Goal: Task Accomplishment & Management: Use online tool/utility

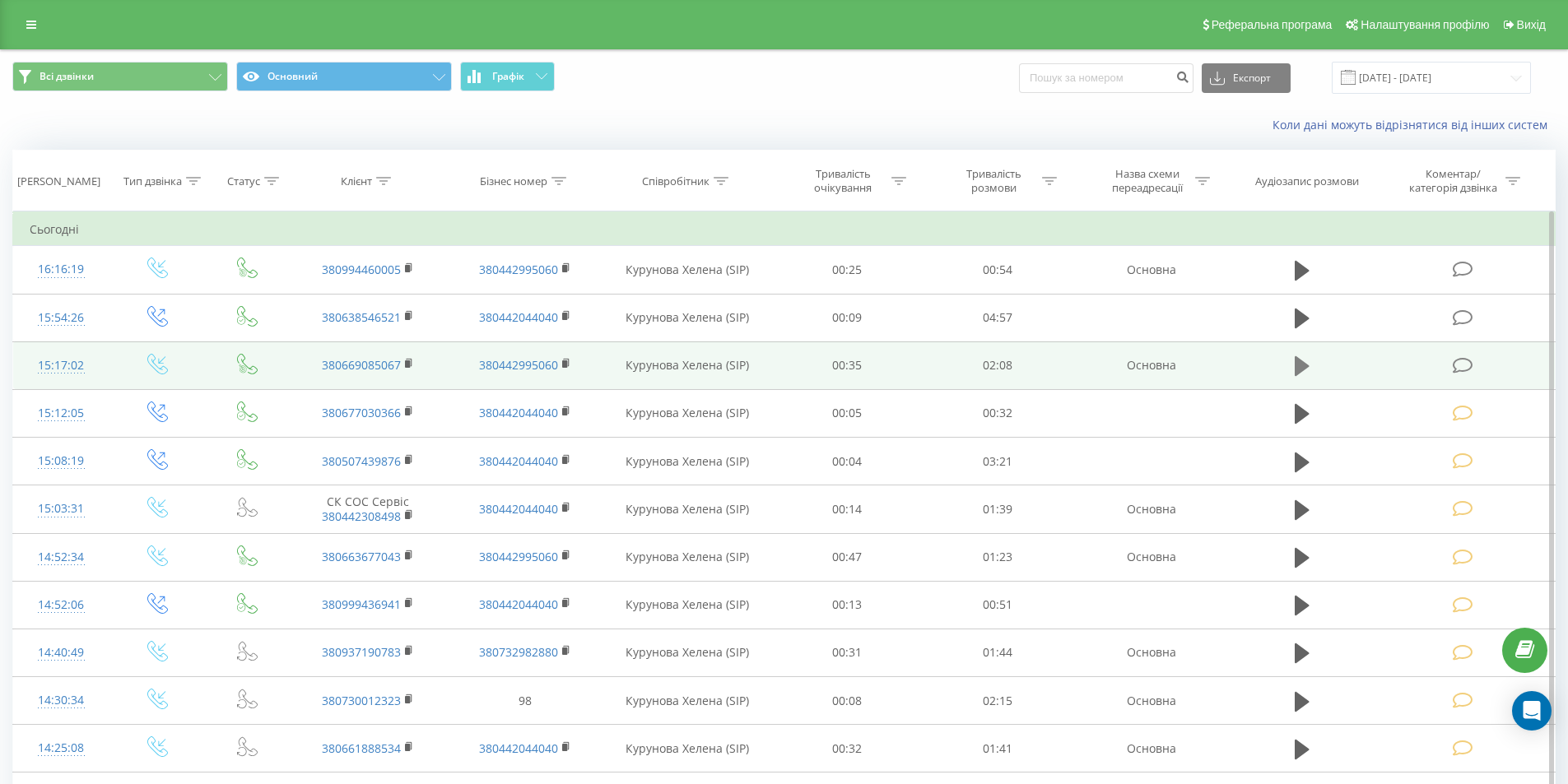
click at [1302, 364] on icon at bounding box center [1302, 365] width 15 height 20
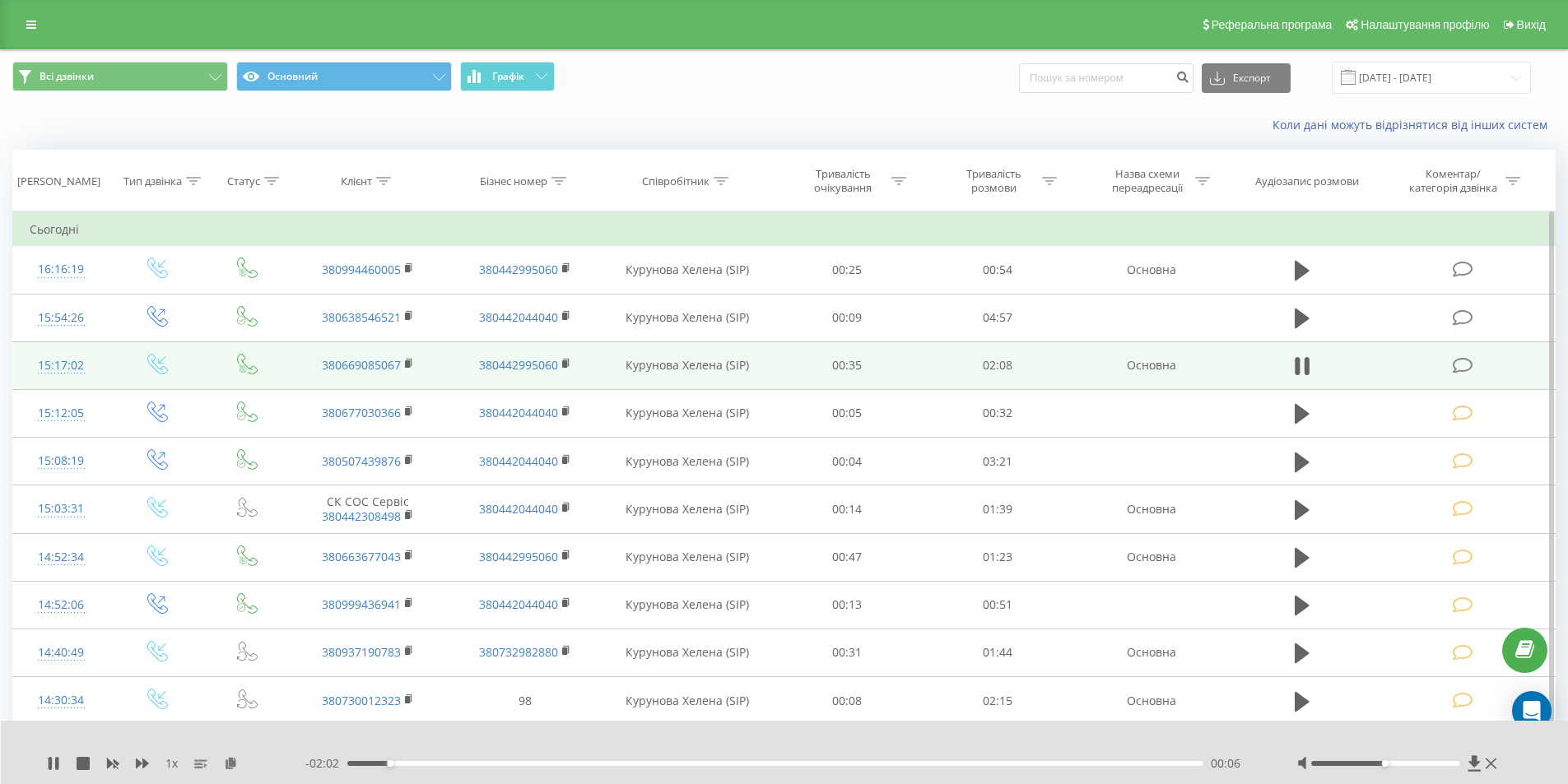
click at [1068, 763] on div "00:06" at bounding box center [774, 763] width 856 height 5
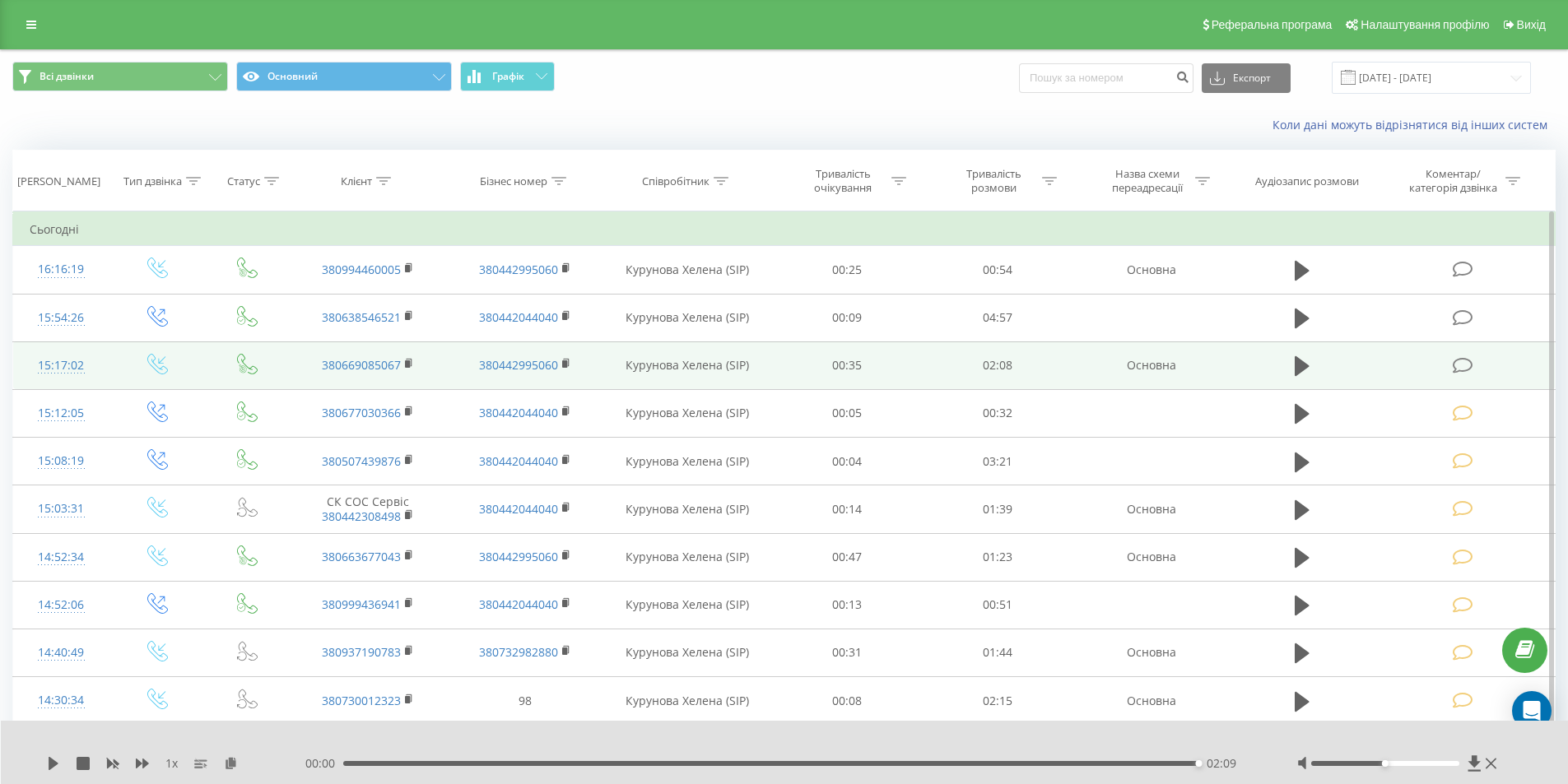
click at [1460, 365] on icon at bounding box center [1463, 365] width 21 height 17
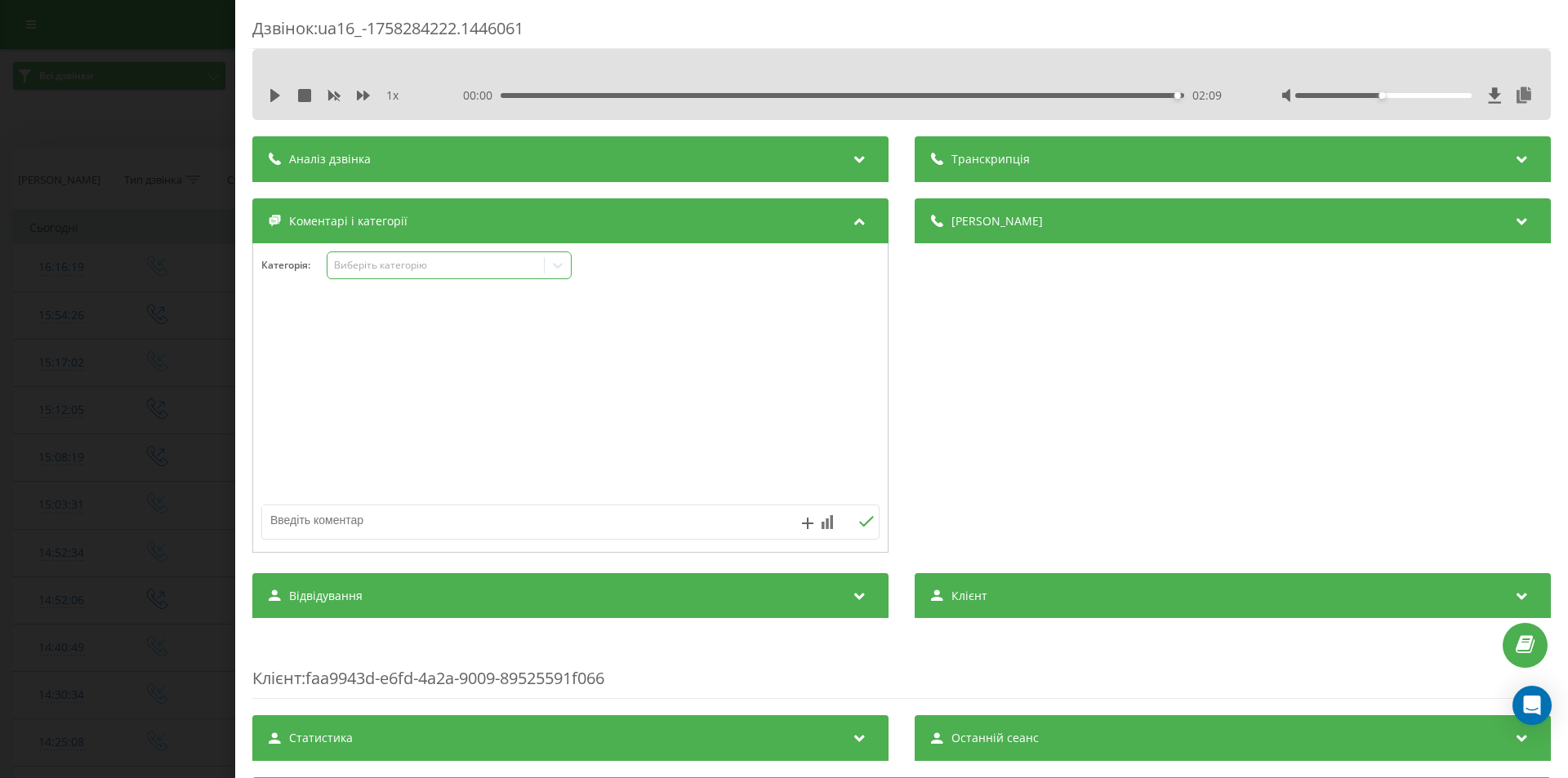
click at [417, 269] on div "Виберіть категорію" at bounding box center [436, 265] width 204 height 13
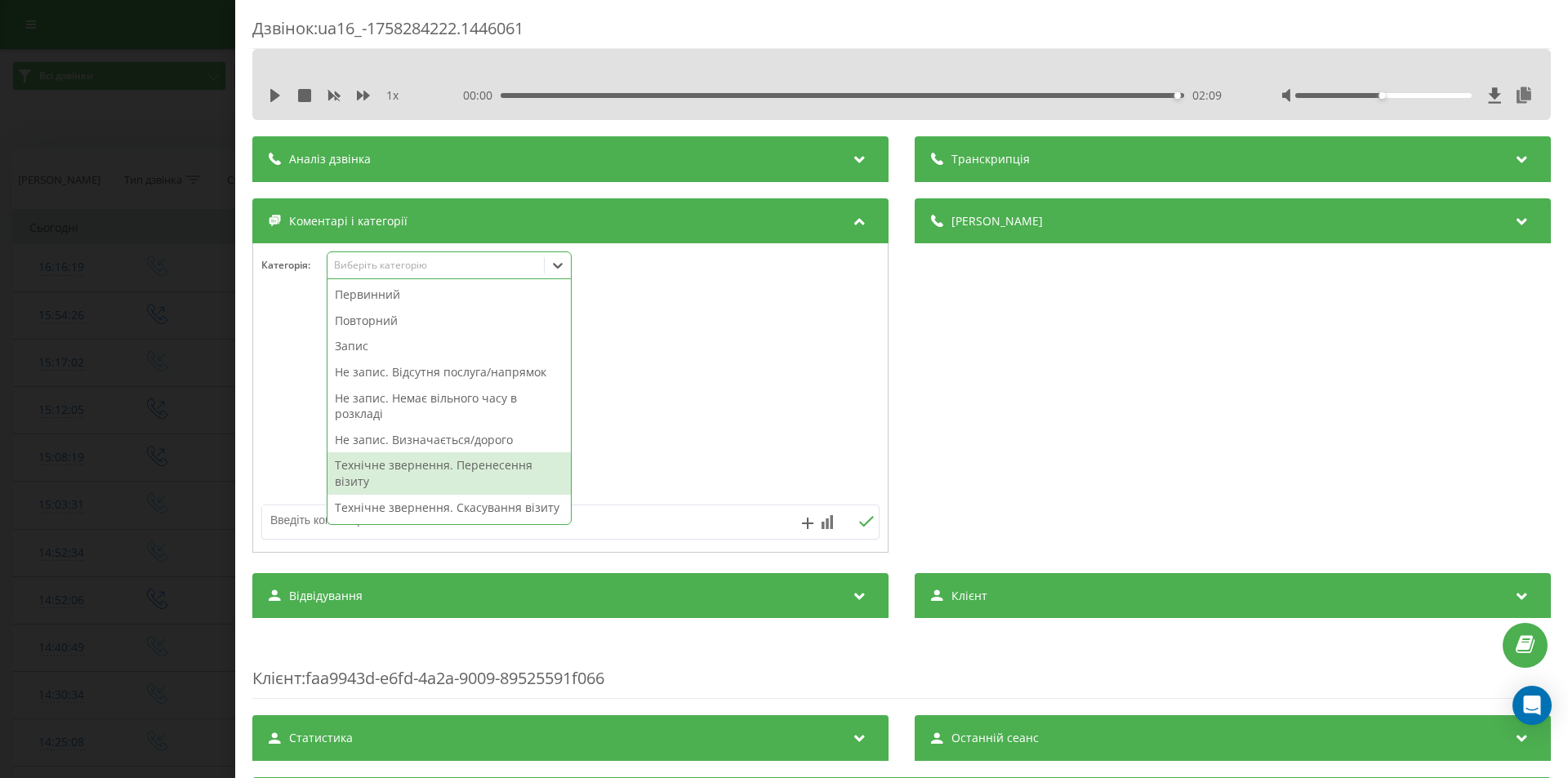
drag, startPoint x: 509, startPoint y: 462, endPoint x: 529, endPoint y: 464, distance: 20.1
click at [509, 464] on div "Технічне звернення. Перенесення візиту" at bounding box center [449, 473] width 243 height 42
drag, startPoint x: 1041, startPoint y: 466, endPoint x: 1027, endPoint y: 466, distance: 14.0
click at [1034, 466] on div "Деталі дзвінка Загальне Дата дзвінка 2025-09-19 15:17:02 Тип дзвінка Вхідний Ст…" at bounding box center [1233, 377] width 636 height 358
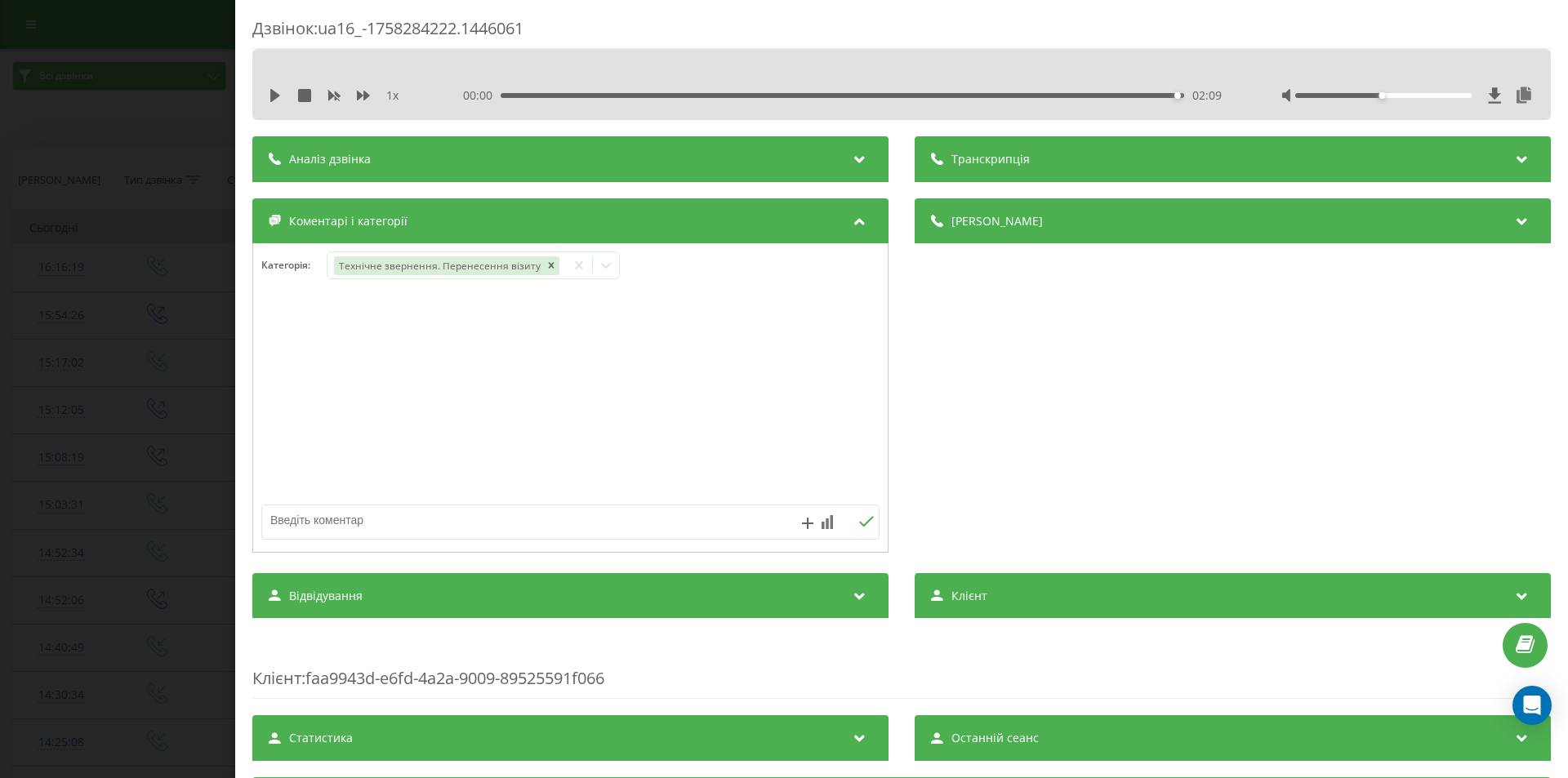
click at [108, 393] on div "Дзвінок : ua16_-1758284222.1446061 1 x 00:00 02:09 02:09 Транскрипція Для AI-ан…" at bounding box center [784, 389] width 1568 height 778
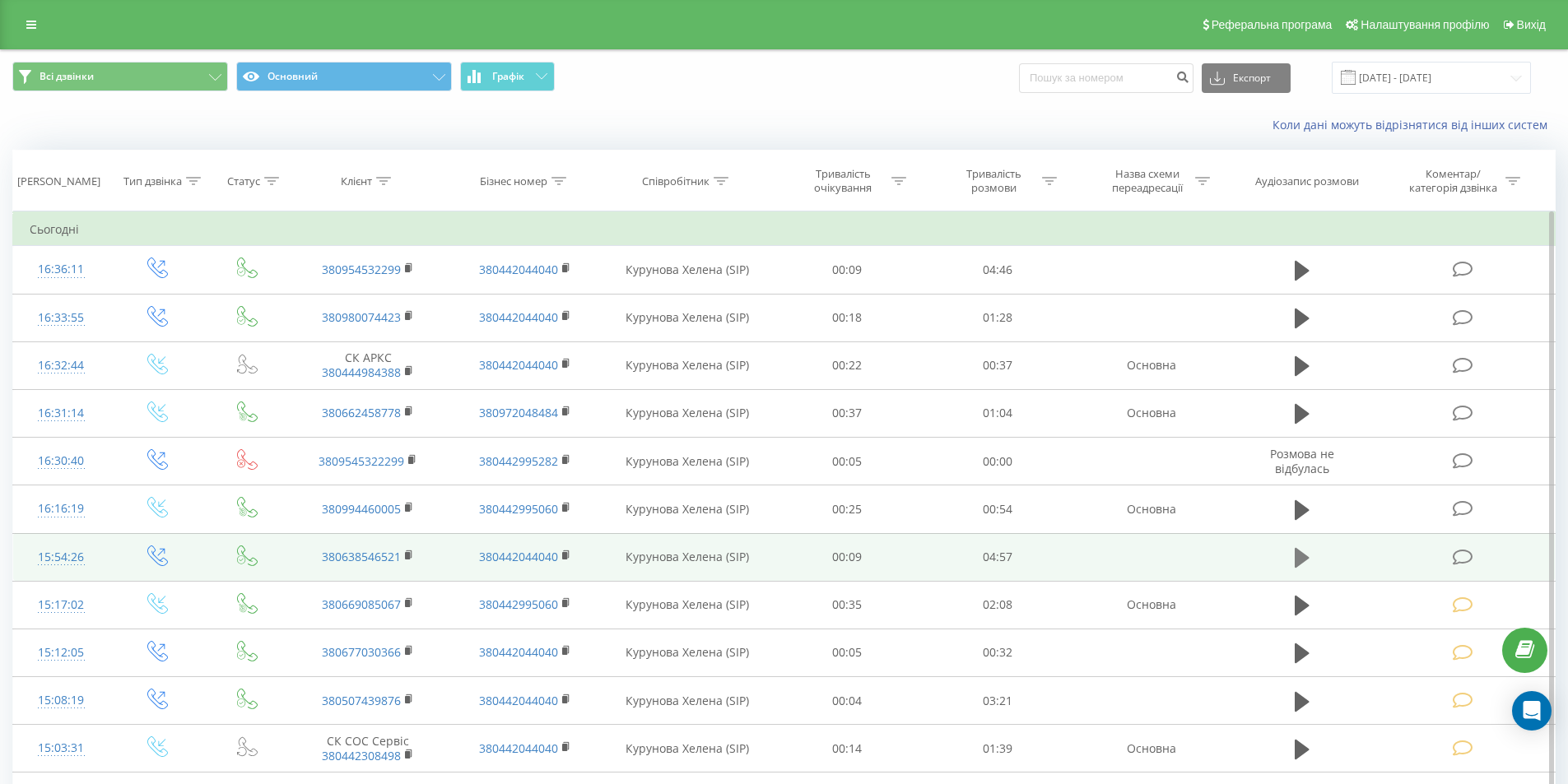
click at [1299, 560] on icon at bounding box center [1302, 557] width 15 height 20
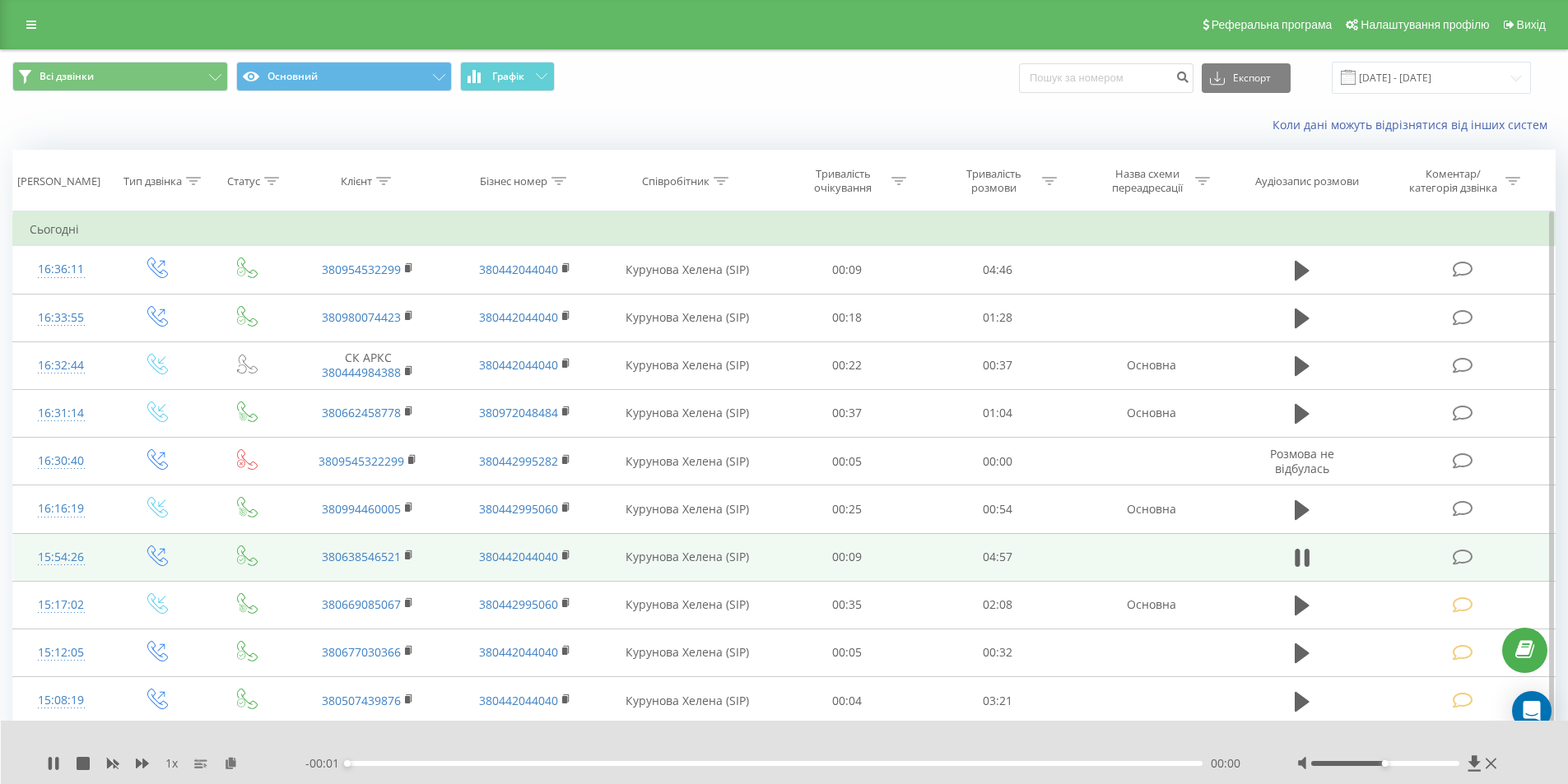
click at [1094, 759] on div "- 00:01 00:00 00:00" at bounding box center [781, 763] width 951 height 17
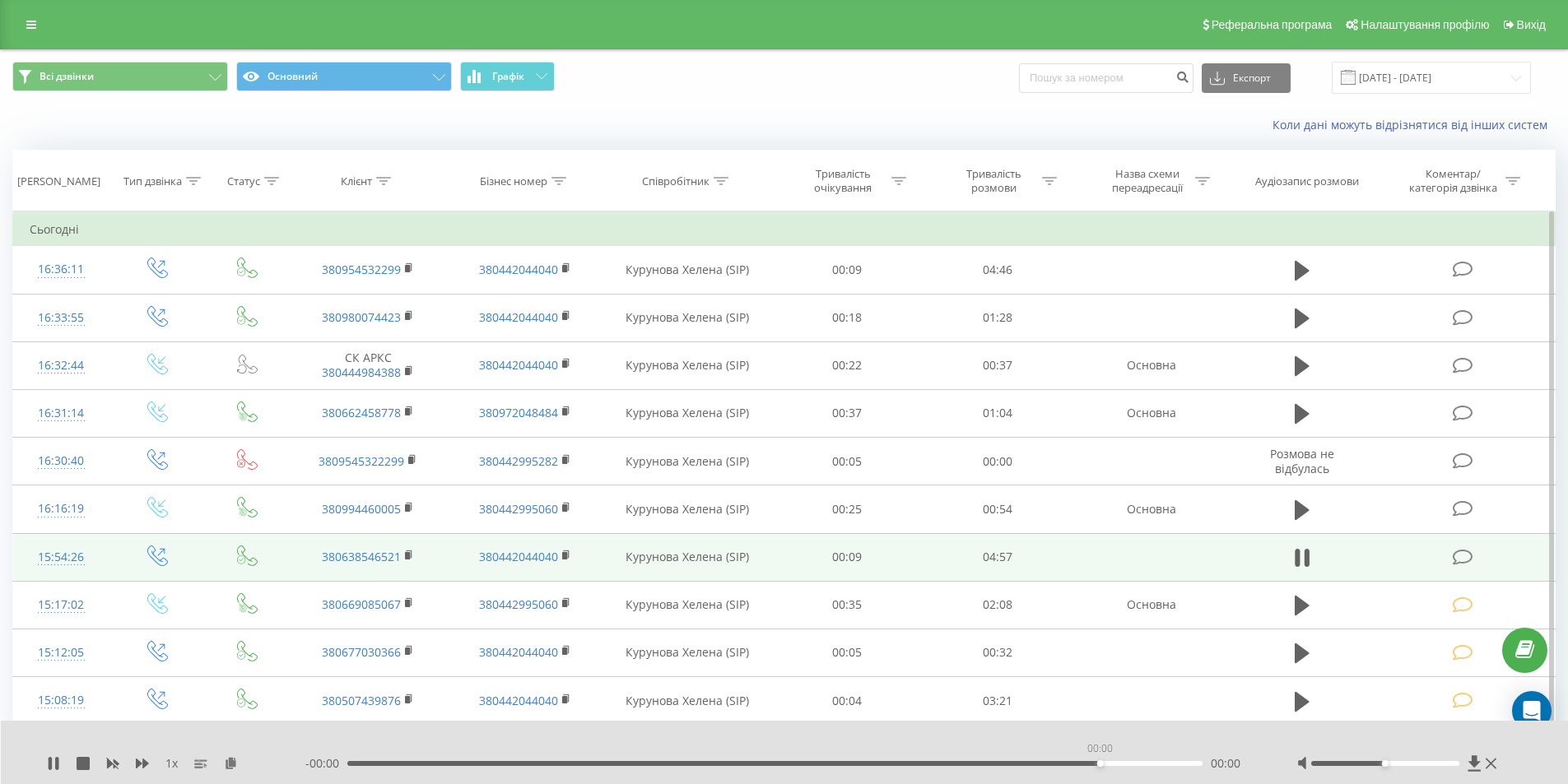
click at [1100, 761] on div "00:00" at bounding box center [774, 763] width 856 height 5
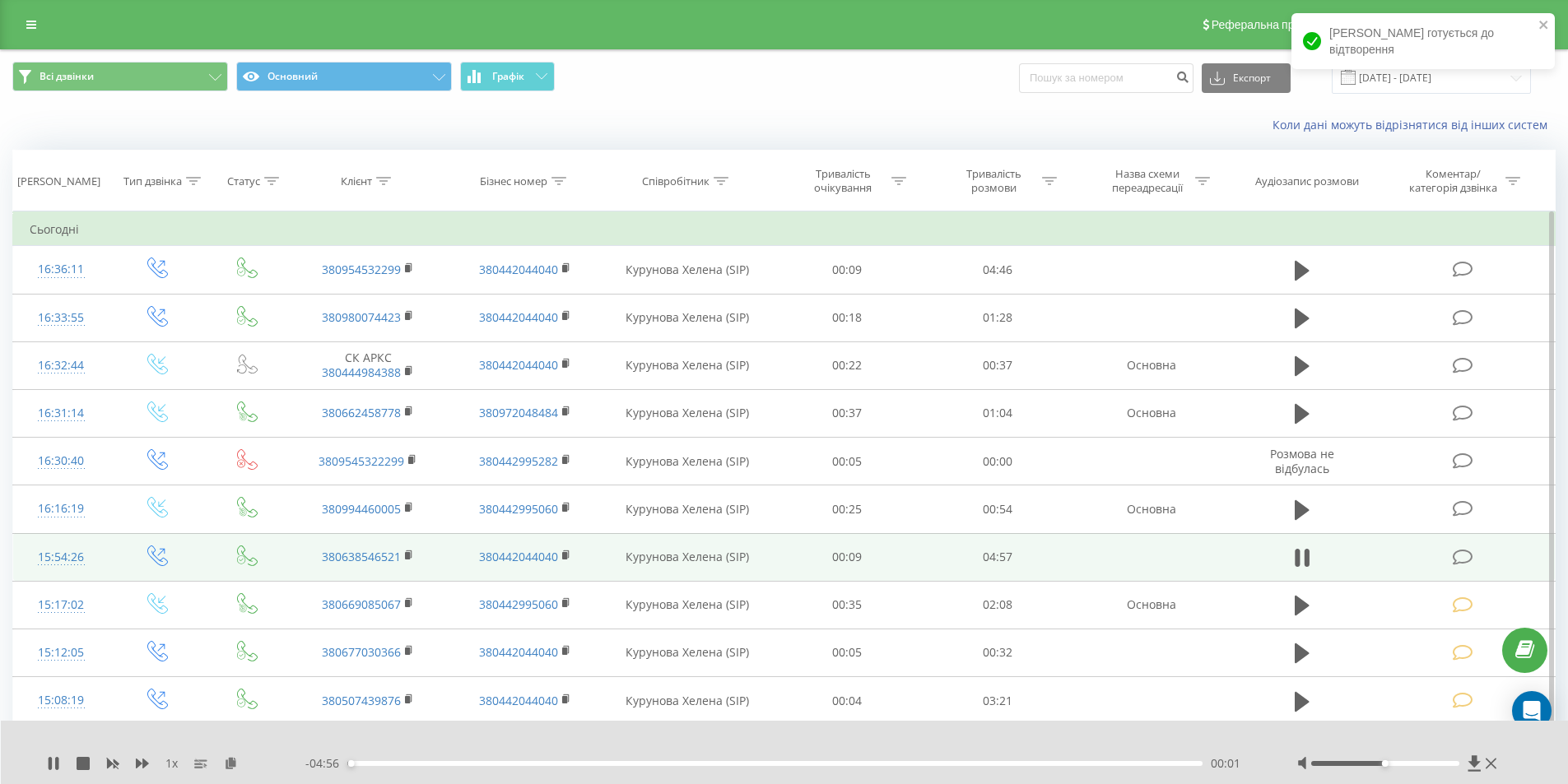
click at [1105, 765] on div "00:01" at bounding box center [774, 763] width 856 height 5
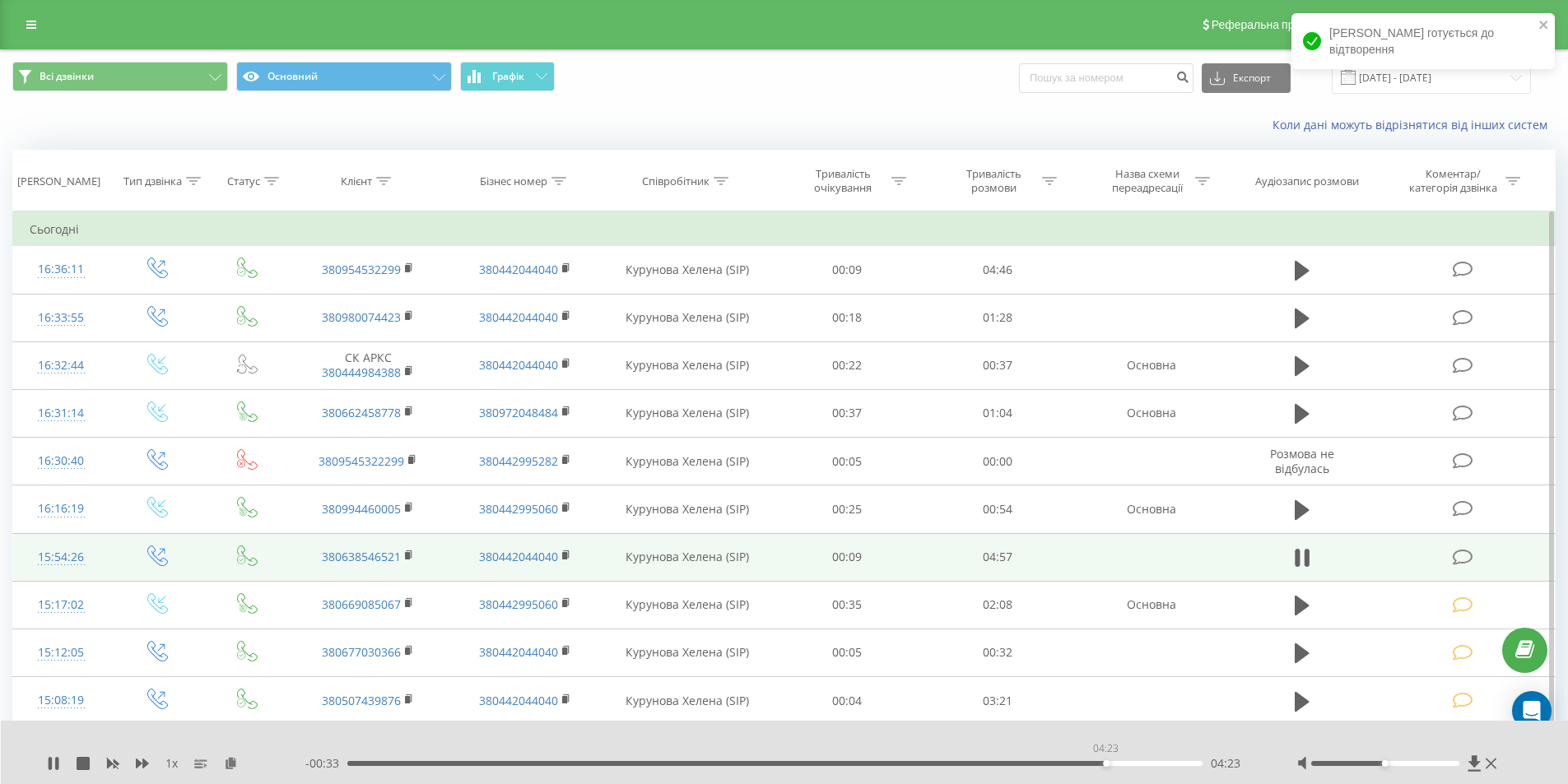
click at [1105, 763] on div "04:23" at bounding box center [774, 763] width 856 height 5
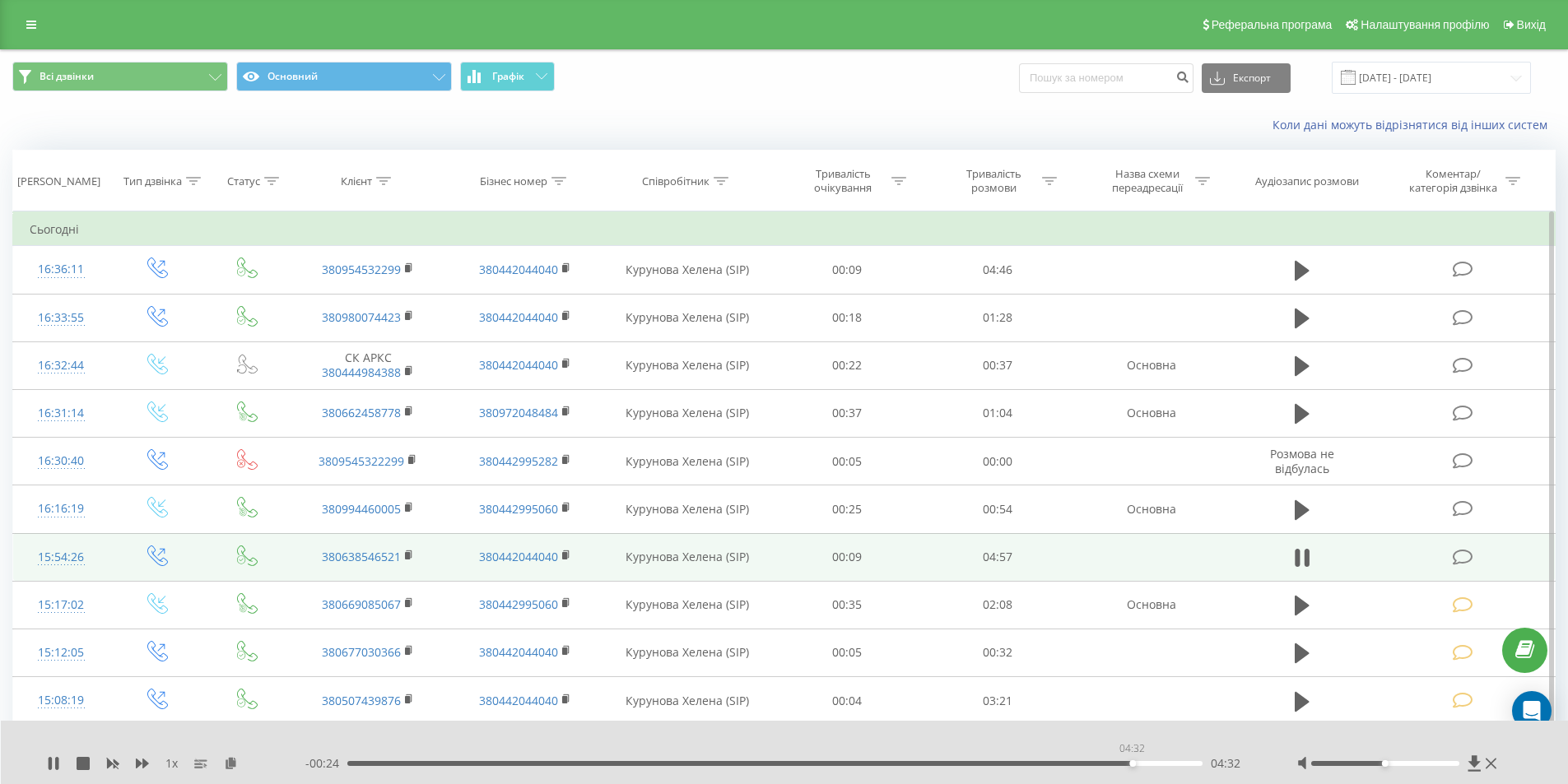
click at [1131, 762] on div "04:32" at bounding box center [774, 763] width 856 height 5
click at [1153, 762] on div "04:34" at bounding box center [774, 763] width 856 height 5
click at [1458, 556] on icon at bounding box center [1463, 557] width 21 height 17
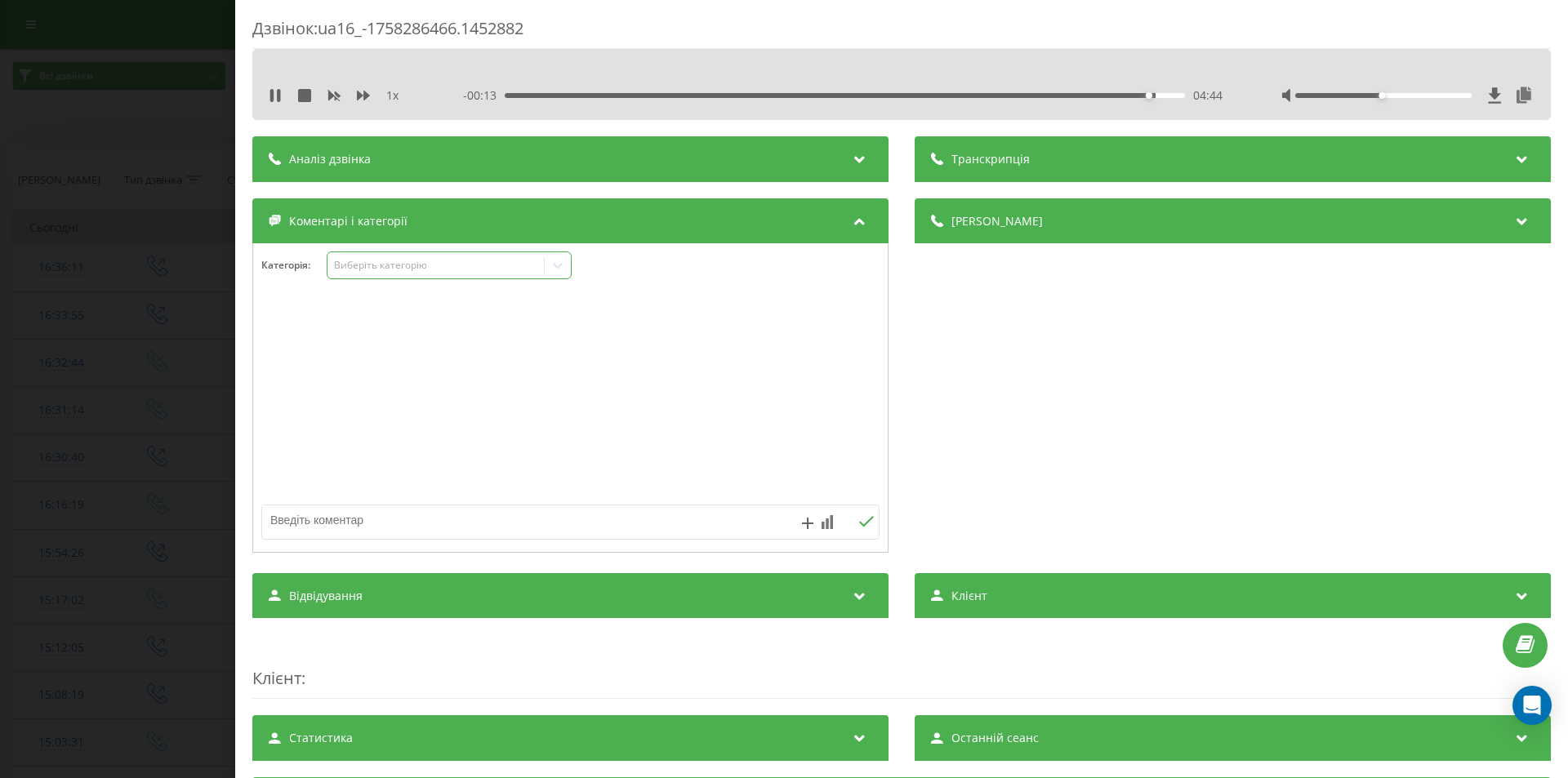
click at [417, 263] on div "Виберіть категорію" at bounding box center [436, 265] width 204 height 13
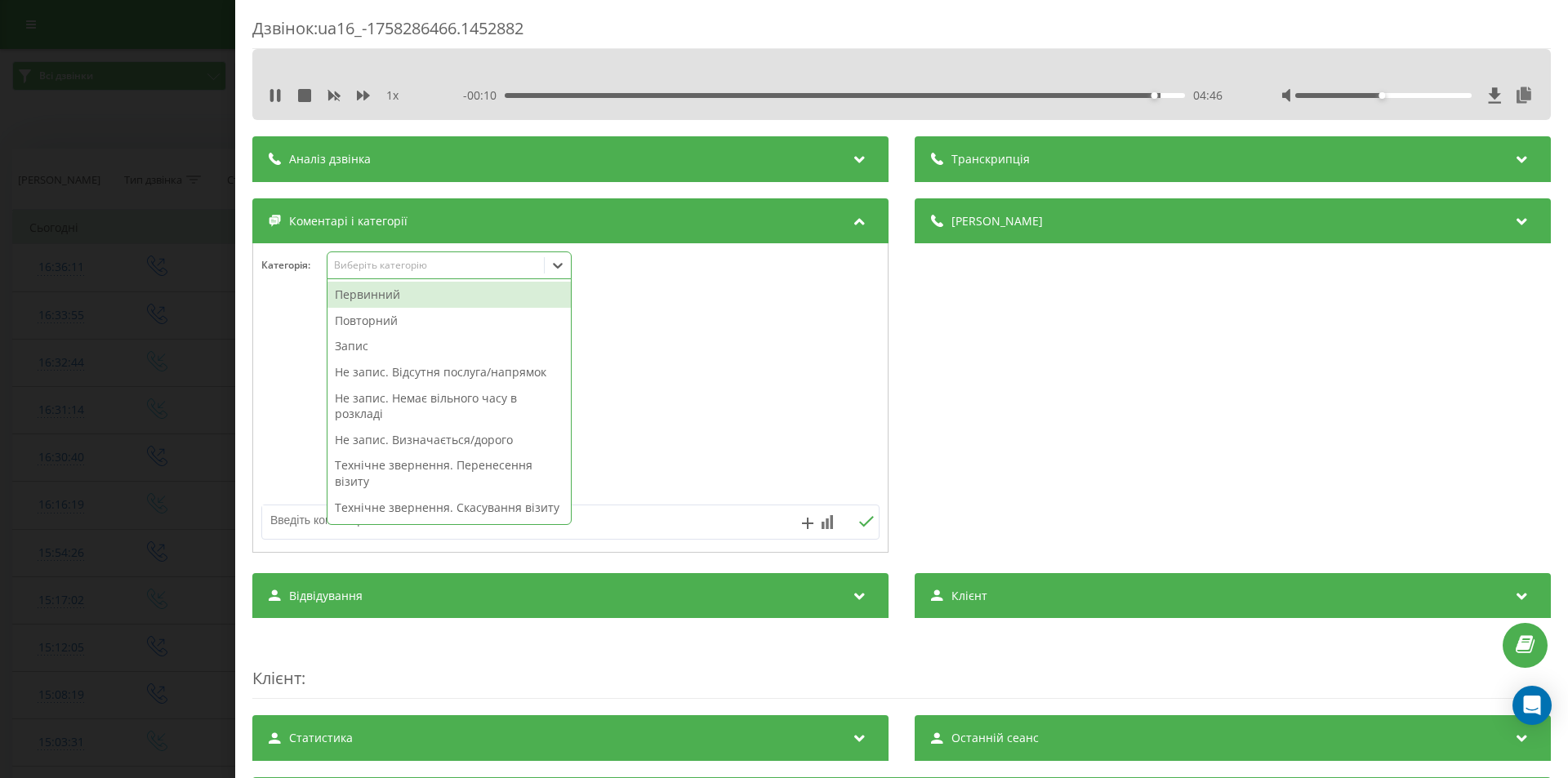
click at [501, 440] on div "Не запис. Визначається/дорого" at bounding box center [449, 440] width 243 height 26
click at [1031, 452] on div "Деталі дзвінка Загальне Дата дзвінка 2025-09-19 15:54:26 Тип дзвінка Вихідний С…" at bounding box center [1233, 377] width 636 height 358
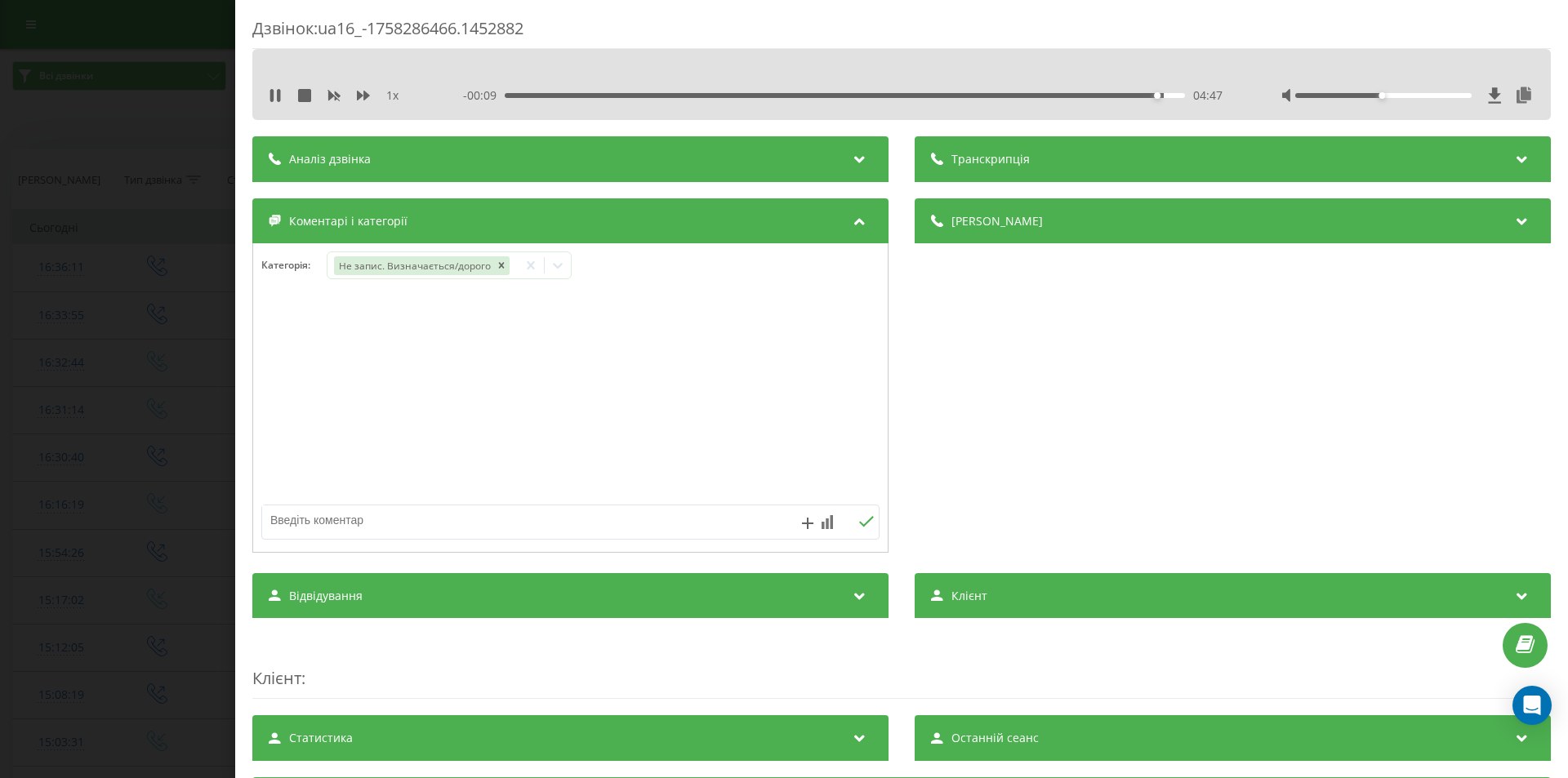
click at [51, 478] on div "Дзвінок : ua16_-1758286466.1452882 1 x - 00:09 04:47 04:47 Транскрипція Для AI-…" at bounding box center [784, 389] width 1568 height 778
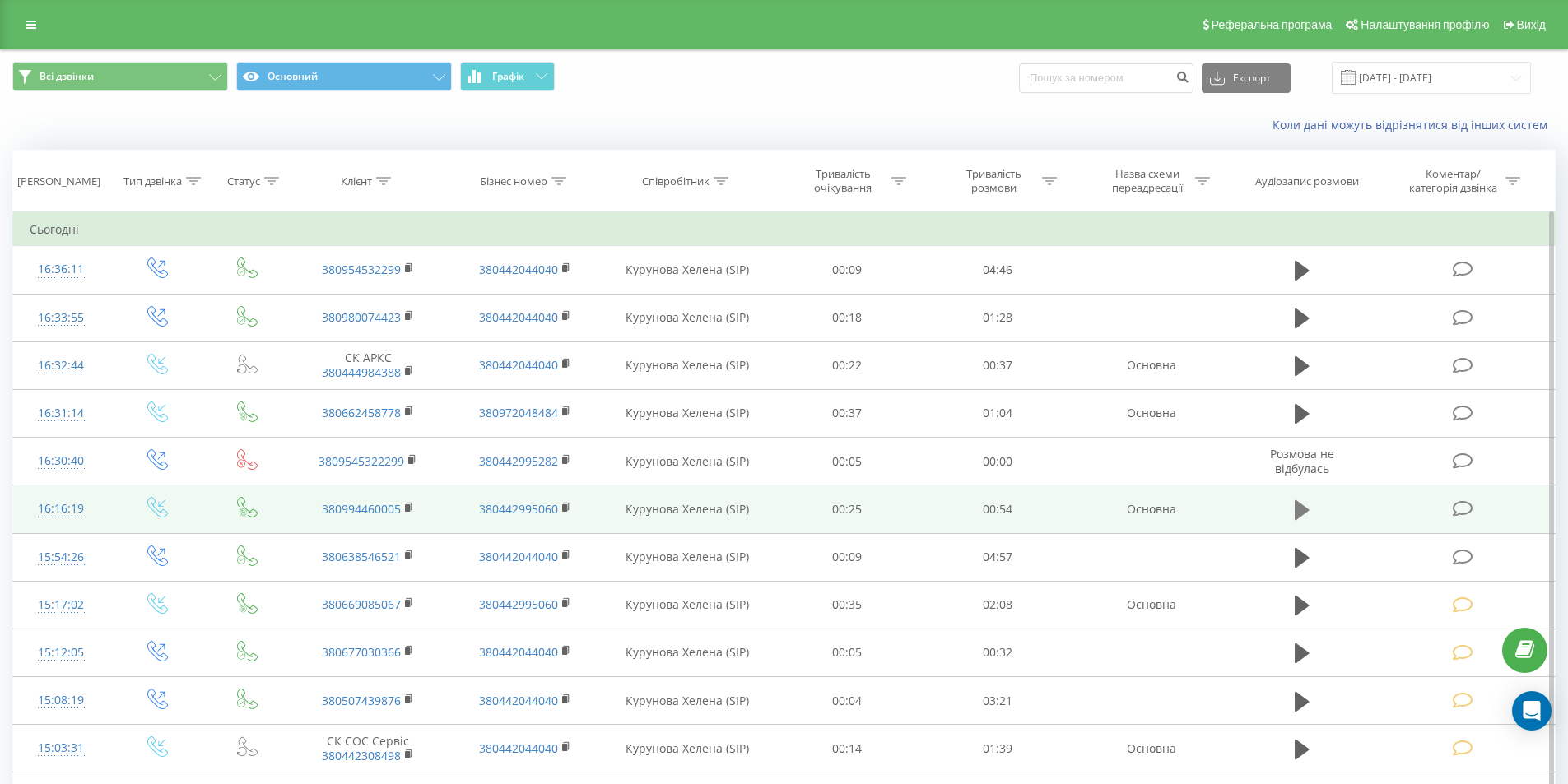
click at [1299, 510] on icon at bounding box center [1302, 509] width 15 height 20
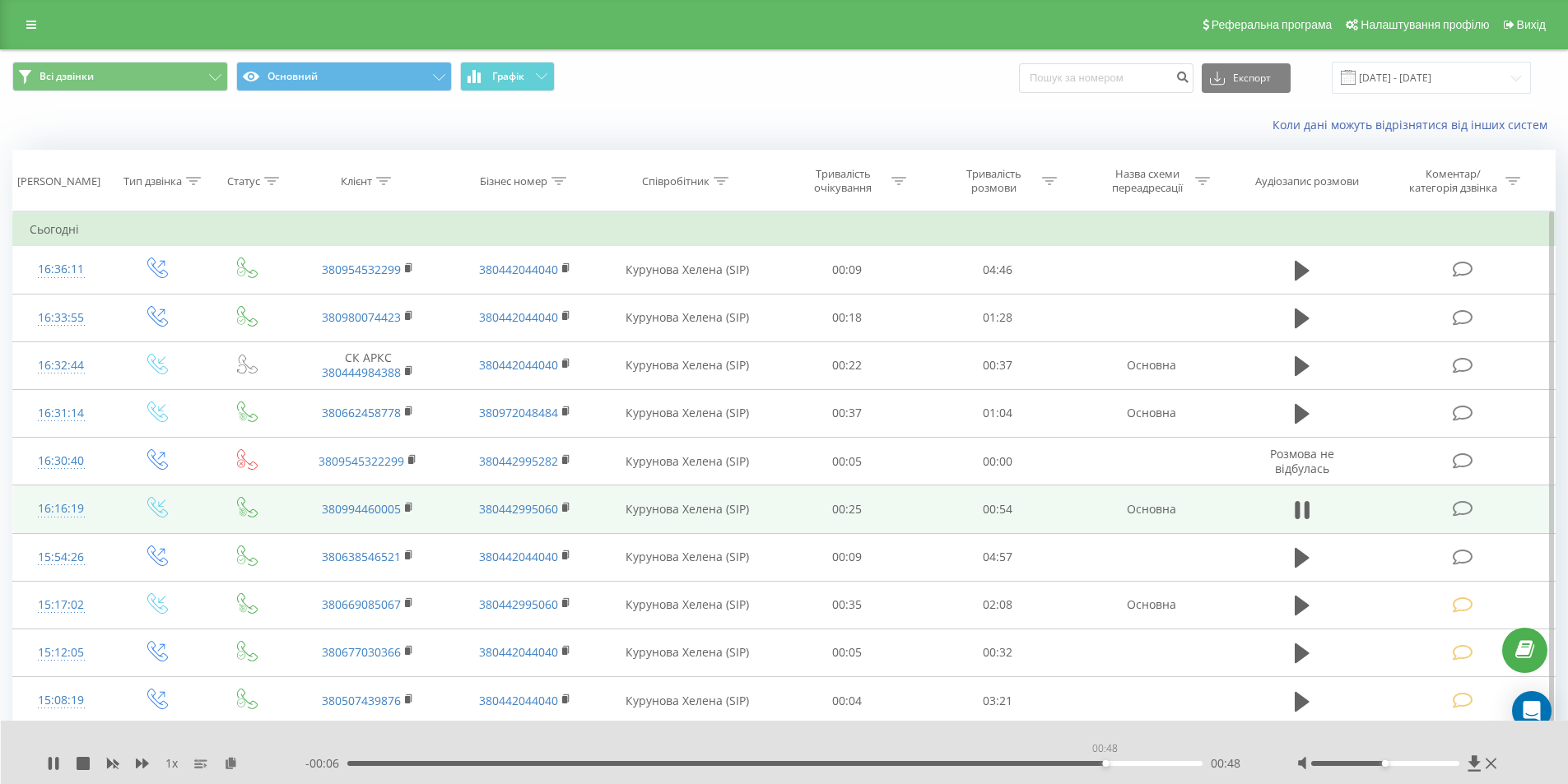
click at [1104, 763] on div "00:48" at bounding box center [774, 763] width 856 height 5
click at [1469, 511] on icon at bounding box center [1463, 508] width 21 height 17
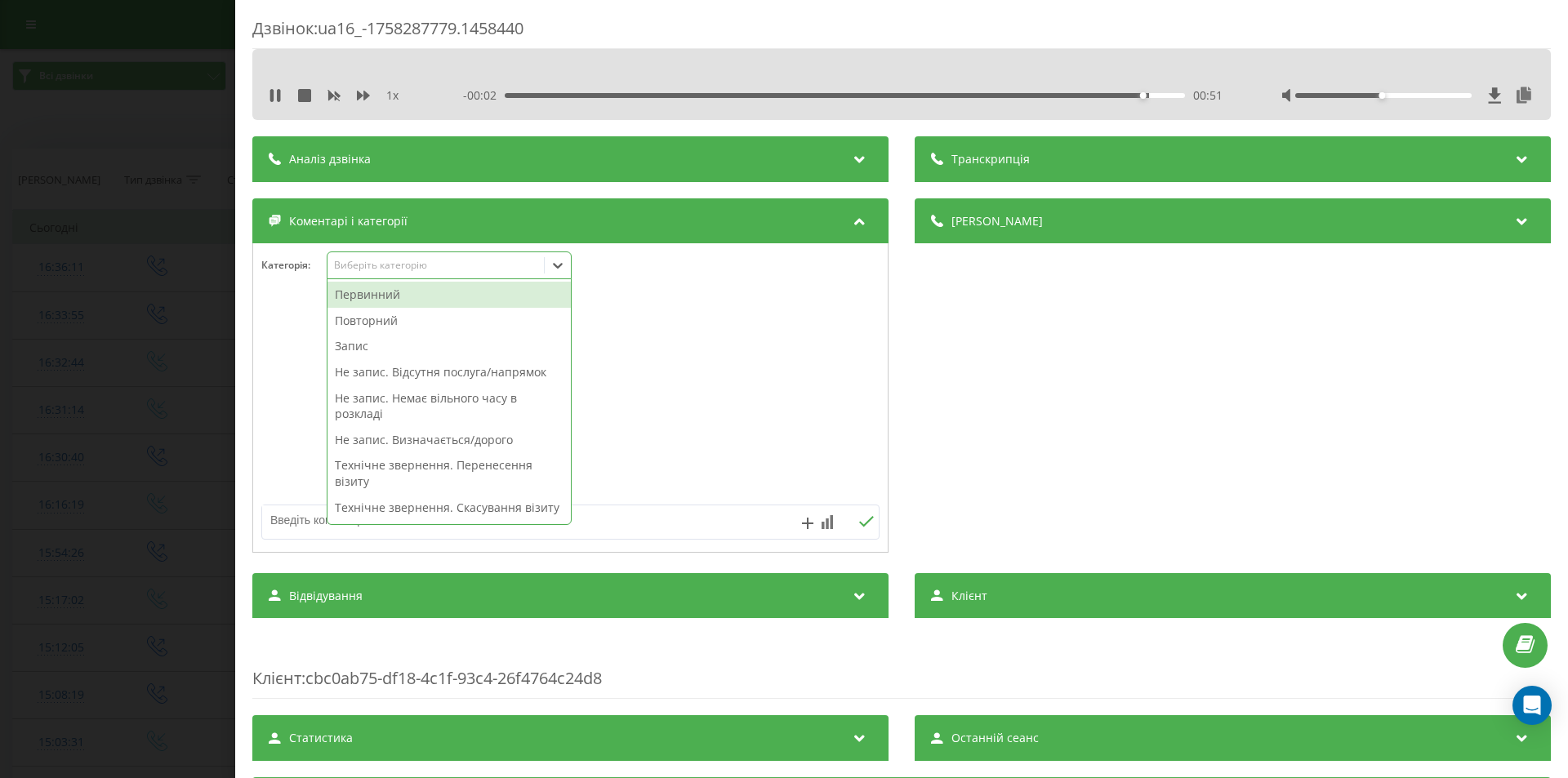
click at [392, 269] on div "Виберіть категорію" at bounding box center [436, 265] width 204 height 13
drag, startPoint x: 460, startPoint y: 444, endPoint x: 658, endPoint y: 430, distance: 198.5
click at [465, 444] on div "Не запис. Визначається/дорого" at bounding box center [449, 440] width 243 height 26
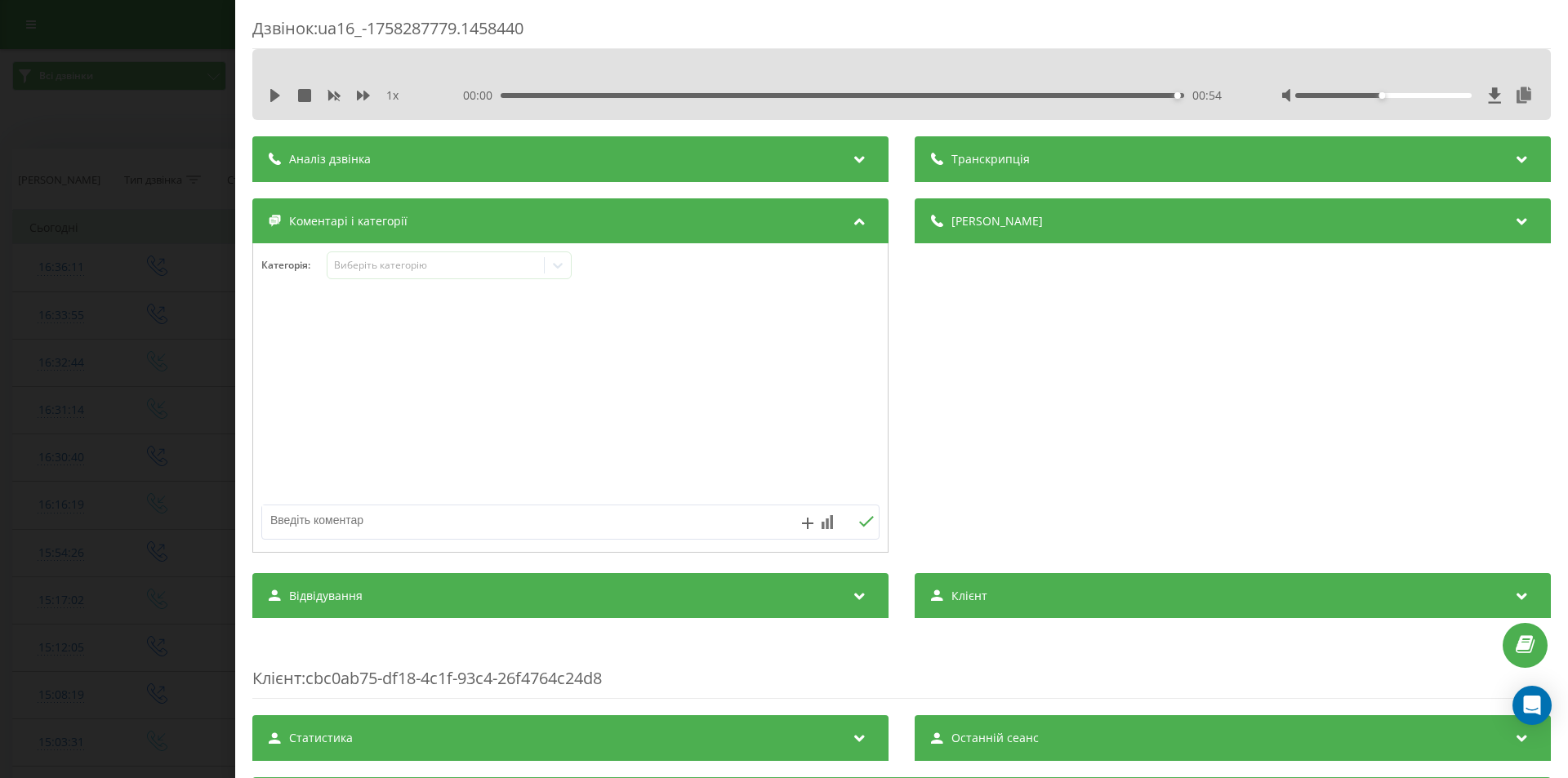
drag, startPoint x: 1073, startPoint y: 412, endPoint x: 747, endPoint y: 475, distance: 332.0
click at [1064, 412] on div "Деталі дзвінка Загальне Дата дзвінка 2025-09-19 16:16:19 Тип дзвінка Вхідний Ст…" at bounding box center [1233, 377] width 636 height 358
click at [166, 423] on div "Дзвінок : ua16_-1758287779.1458440 1 x 00:00 00:54 00:54 Транскрипція Для AI-ан…" at bounding box center [784, 389] width 1568 height 778
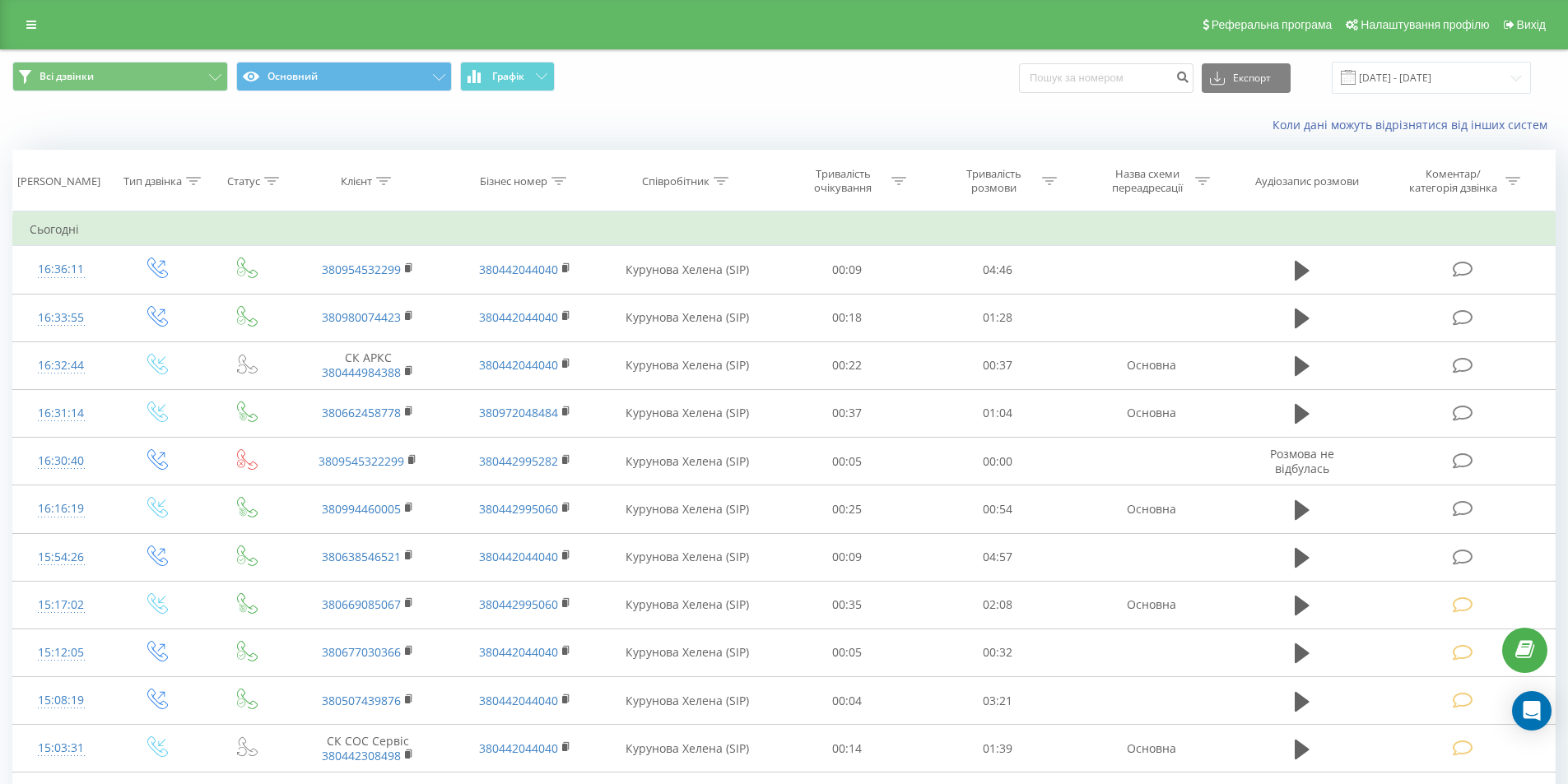
drag, startPoint x: 1300, startPoint y: 411, endPoint x: 1243, endPoint y: 490, distance: 97.4
click at [1301, 412] on icon at bounding box center [1302, 413] width 15 height 20
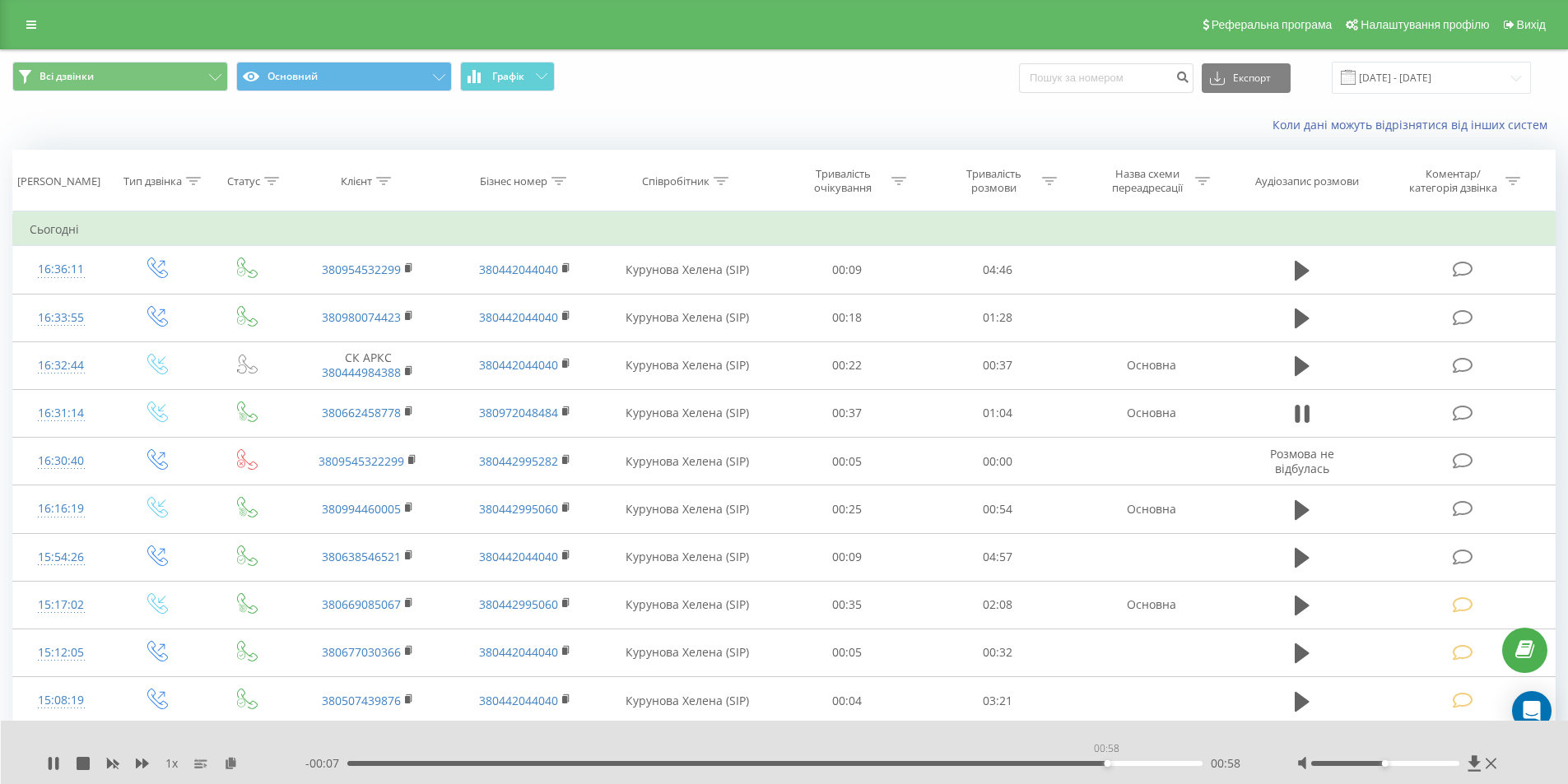
click at [1106, 763] on div "00:58" at bounding box center [774, 763] width 856 height 5
click at [1025, 763] on div "00:59" at bounding box center [774, 763] width 856 height 5
click at [945, 762] on div "00:45" at bounding box center [774, 763] width 856 height 5
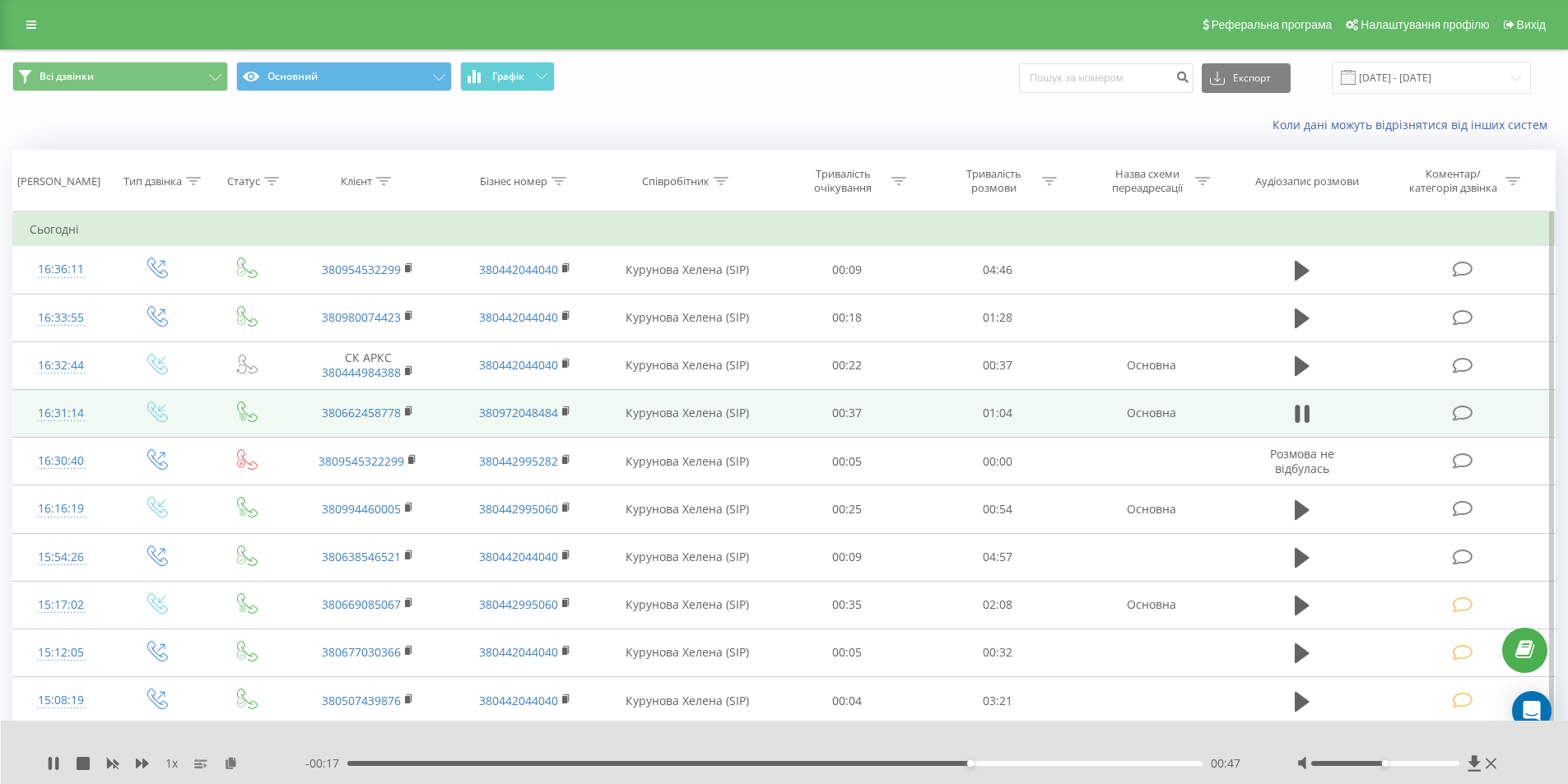
click at [1463, 416] on icon at bounding box center [1463, 413] width 21 height 17
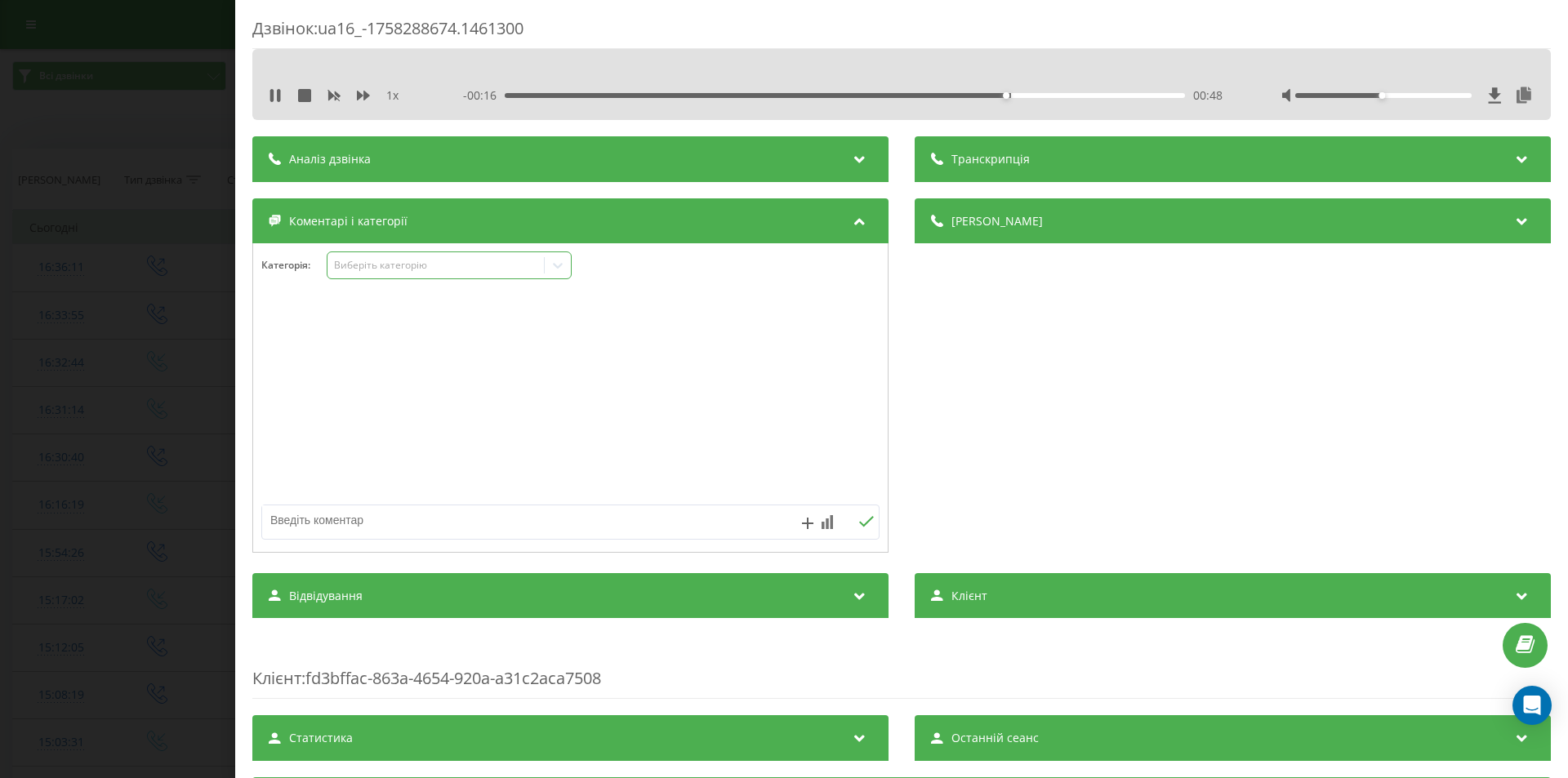
click at [379, 262] on div "Виберіть категорію" at bounding box center [436, 265] width 204 height 13
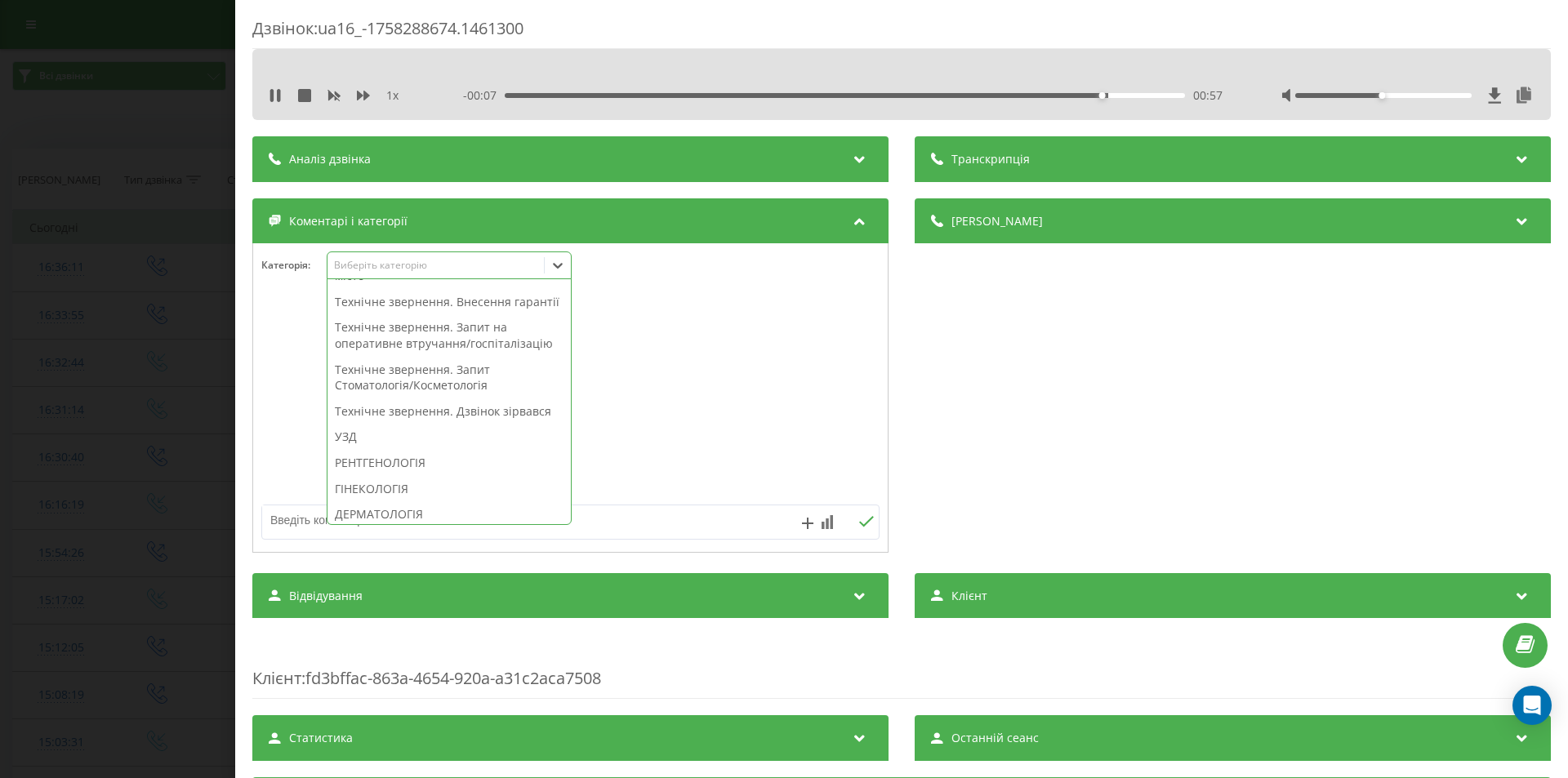
scroll to position [490, 0]
click at [444, 317] on div "Технічне звернення. Запит Стоматологія/Косметологія" at bounding box center [449, 296] width 243 height 42
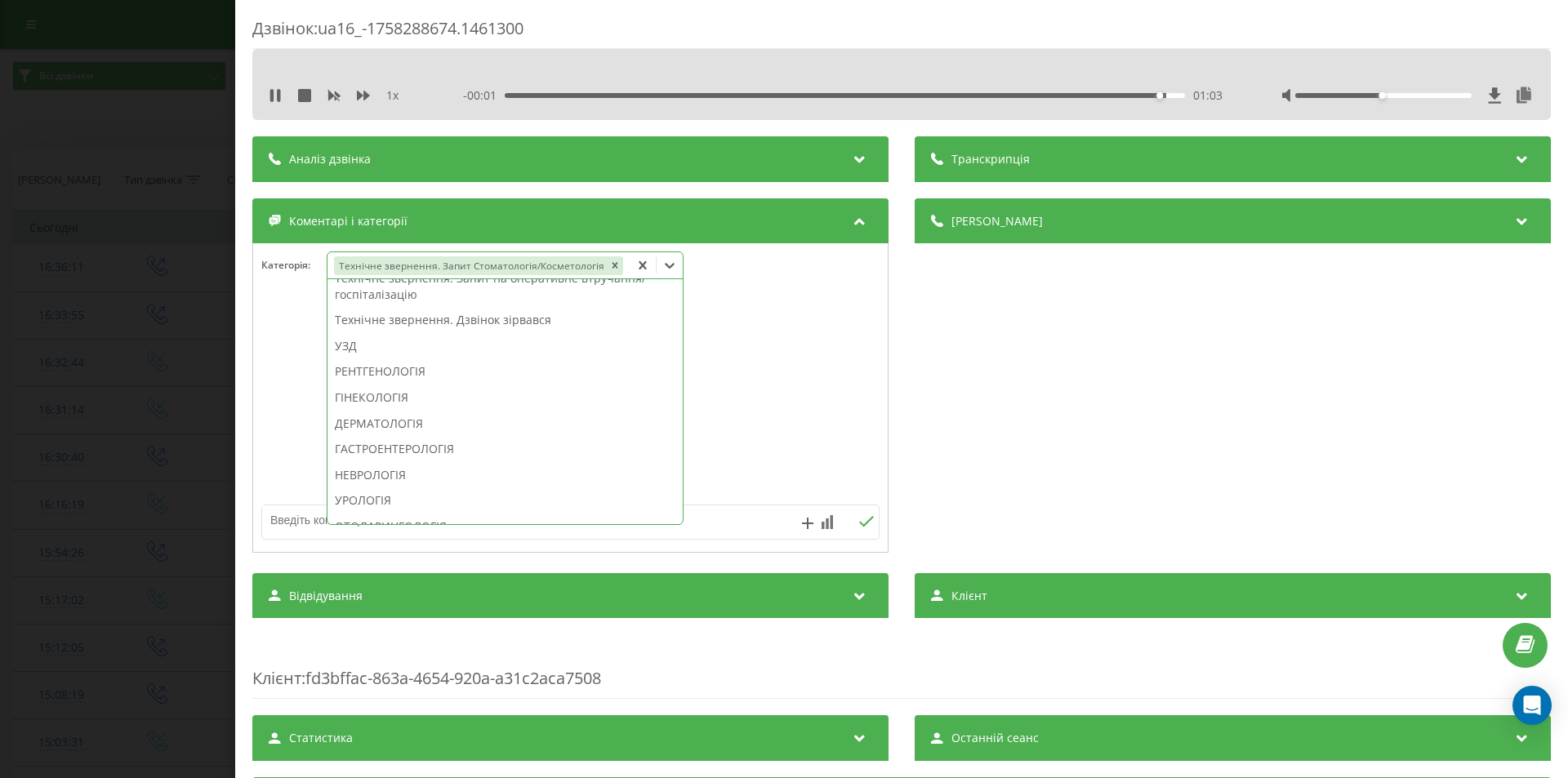
click at [1071, 434] on div "Деталі дзвінка Загальне Дата дзвінка 2025-09-19 16:31:14 Тип дзвінка Вхідний Ст…" at bounding box center [1233, 377] width 636 height 358
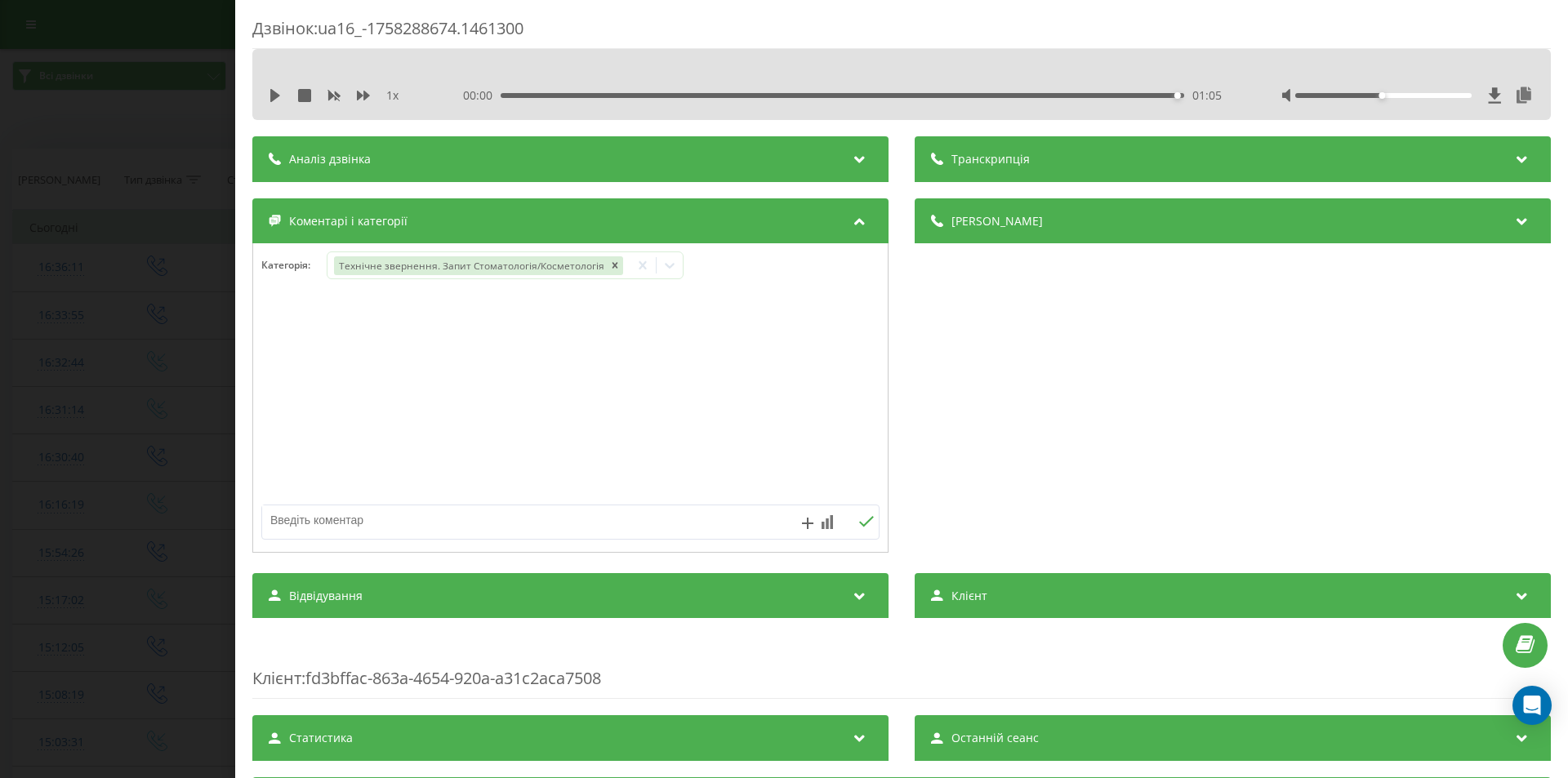
click at [557, 521] on textarea at bounding box center [509, 520] width 494 height 30
click at [544, 515] on textarea at bounding box center [509, 520] width 494 height 30
type textarea "перемкнула"
click at [859, 522] on icon at bounding box center [867, 520] width 15 height 10
click at [176, 367] on div "Дзвінок : ua16_-1758288674.1461300 1 x 00:00 01:05 01:05 Транскрипція Для AI-ан…" at bounding box center [784, 389] width 1568 height 778
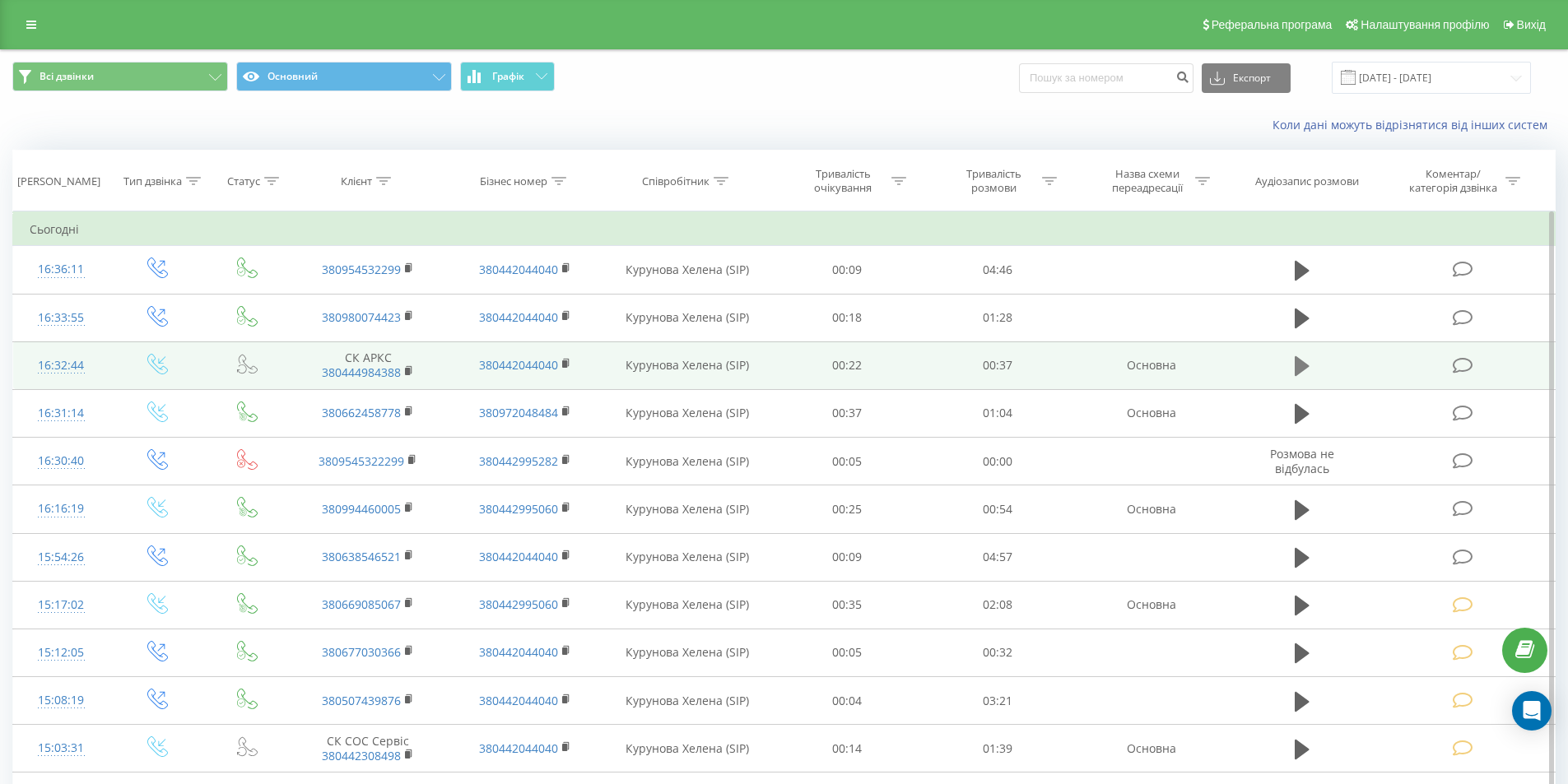
click at [1302, 363] on icon at bounding box center [1302, 365] width 15 height 20
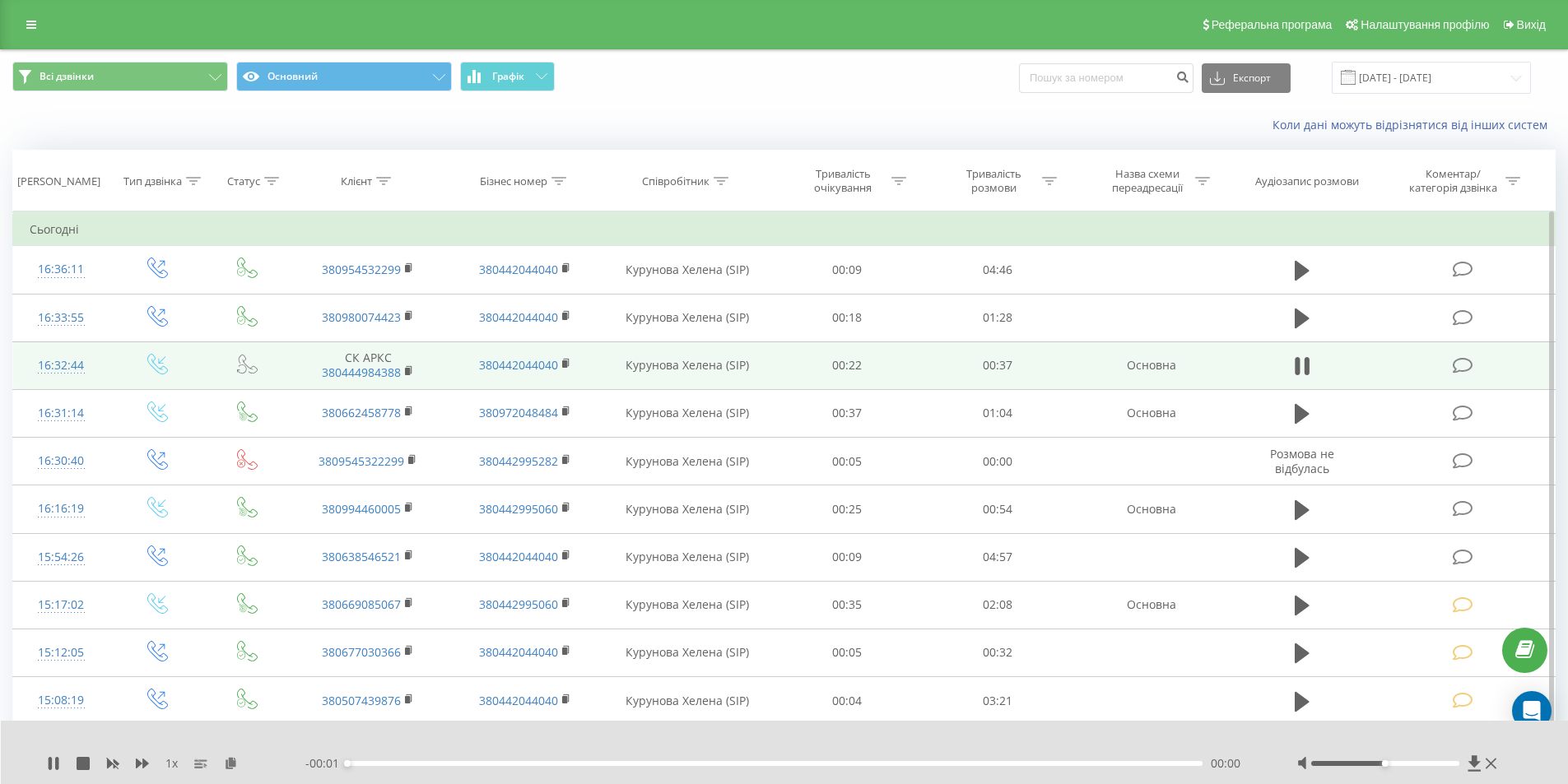
click at [1115, 761] on div "00:00" at bounding box center [774, 763] width 856 height 5
click at [1115, 763] on div "00:01" at bounding box center [774, 763] width 856 height 5
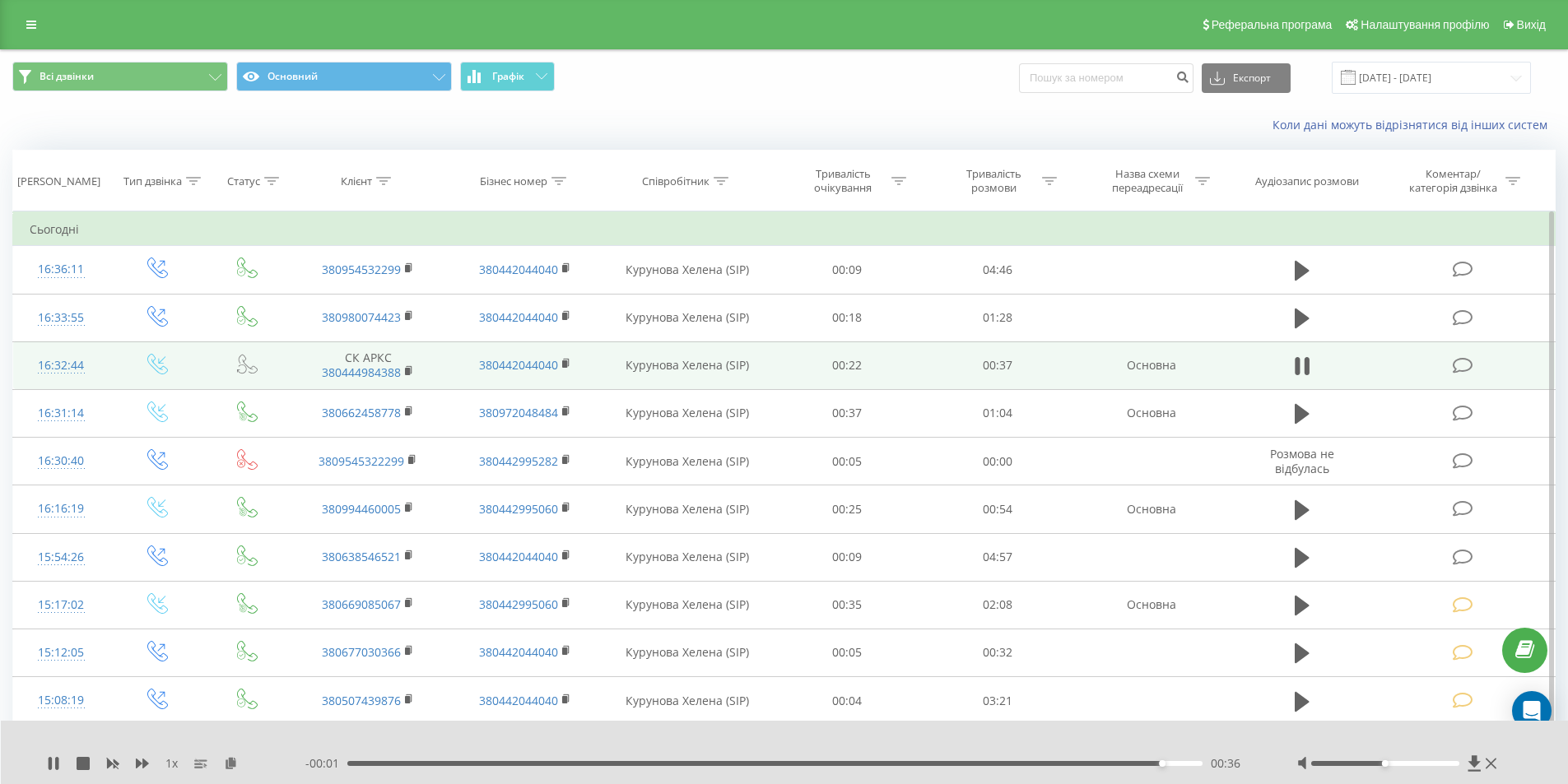
click at [1028, 763] on div "00:36" at bounding box center [774, 763] width 856 height 5
click at [1466, 367] on icon at bounding box center [1463, 365] width 21 height 17
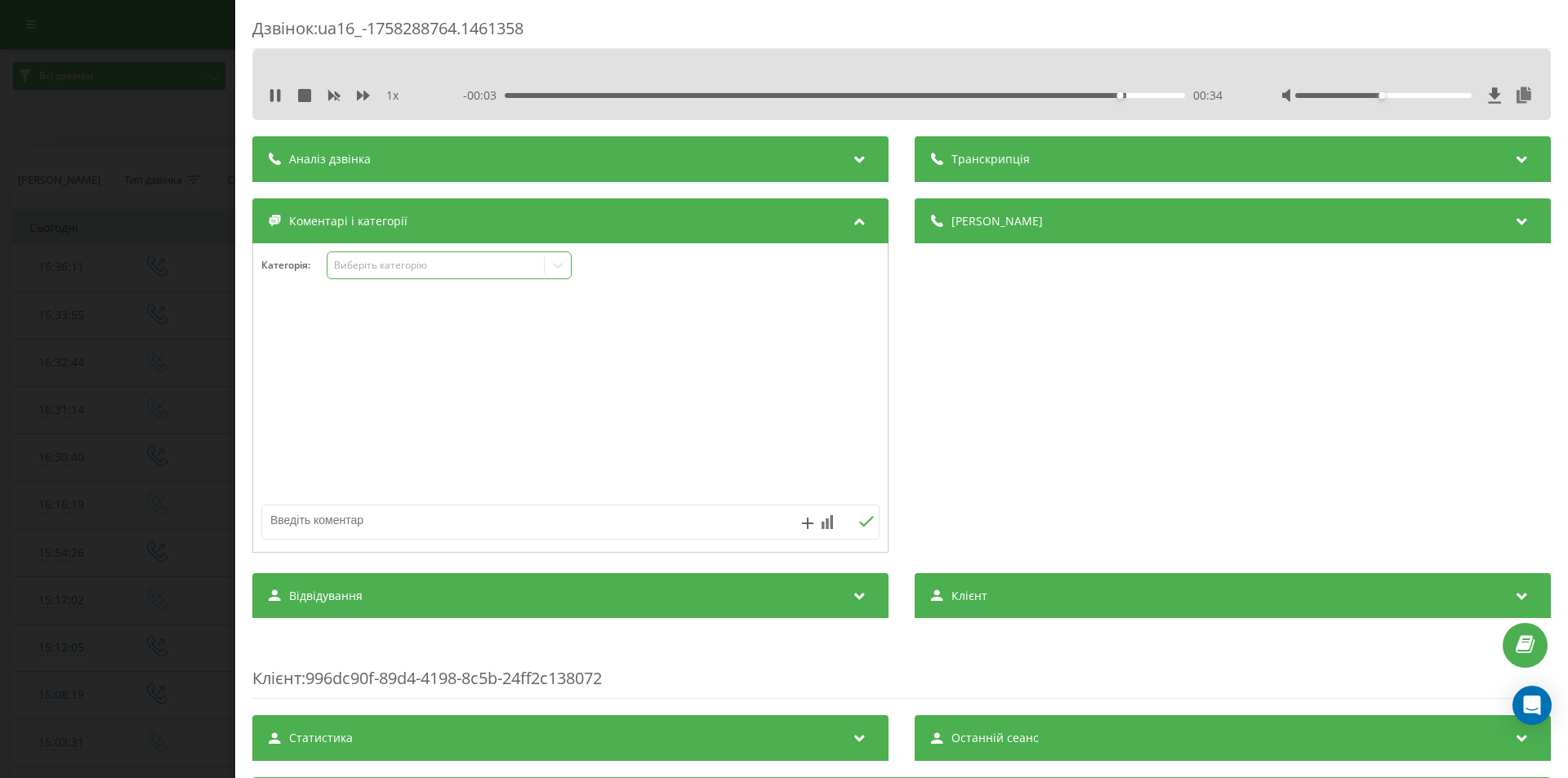
click at [390, 264] on div "Виберіть категорію" at bounding box center [436, 265] width 204 height 13
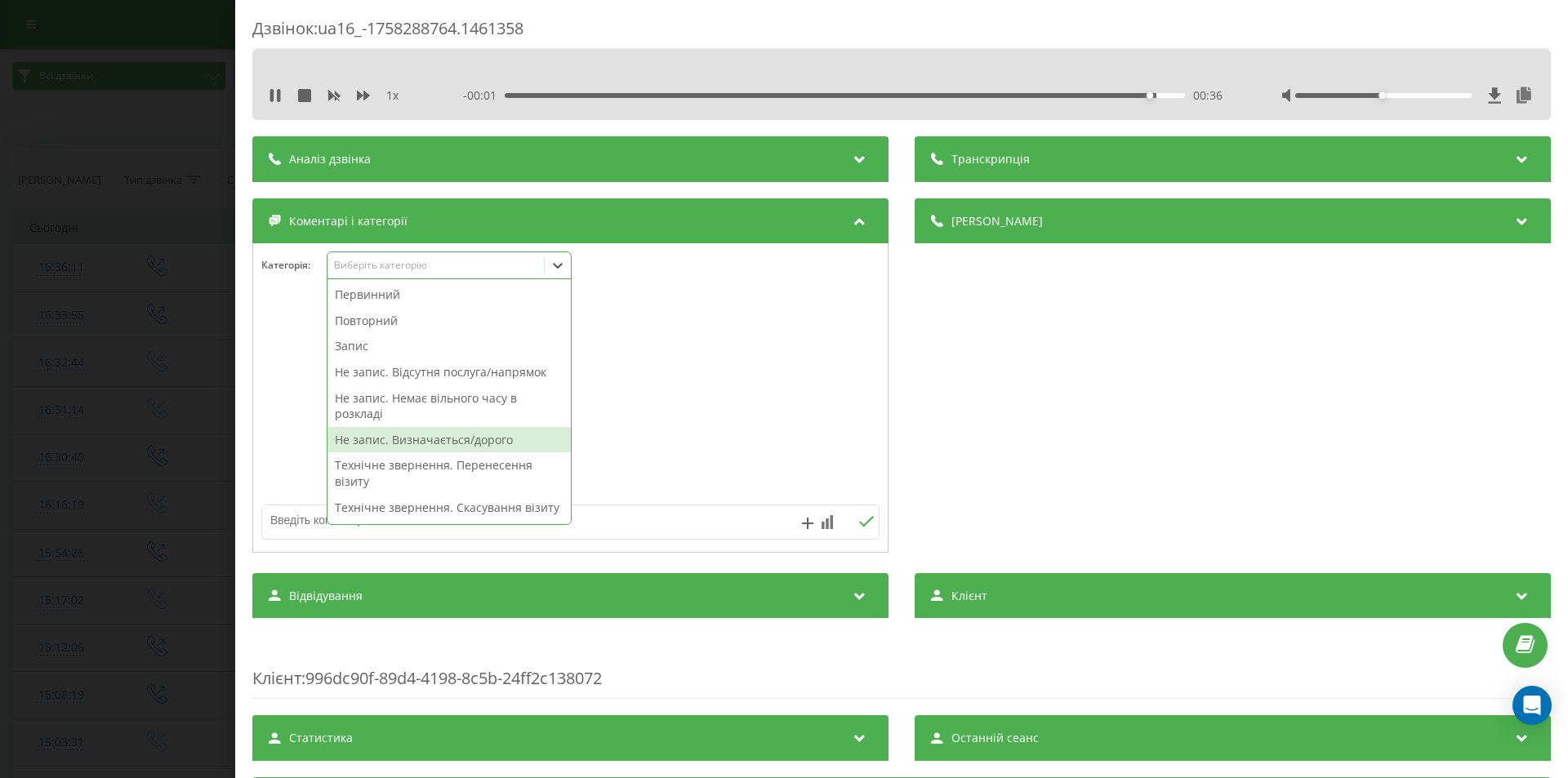
drag, startPoint x: 486, startPoint y: 444, endPoint x: 887, endPoint y: 453, distance: 401.1
click at [487, 444] on div "Не запис. Визначається/дорого" at bounding box center [449, 440] width 243 height 26
drag, startPoint x: 1119, startPoint y: 431, endPoint x: 774, endPoint y: 469, distance: 347.1
click at [1103, 436] on div "Деталі дзвінка Загальне Дата дзвінка 2025-09-19 16:32:44 Тип дзвінка Вхідний Ст…" at bounding box center [1233, 377] width 636 height 358
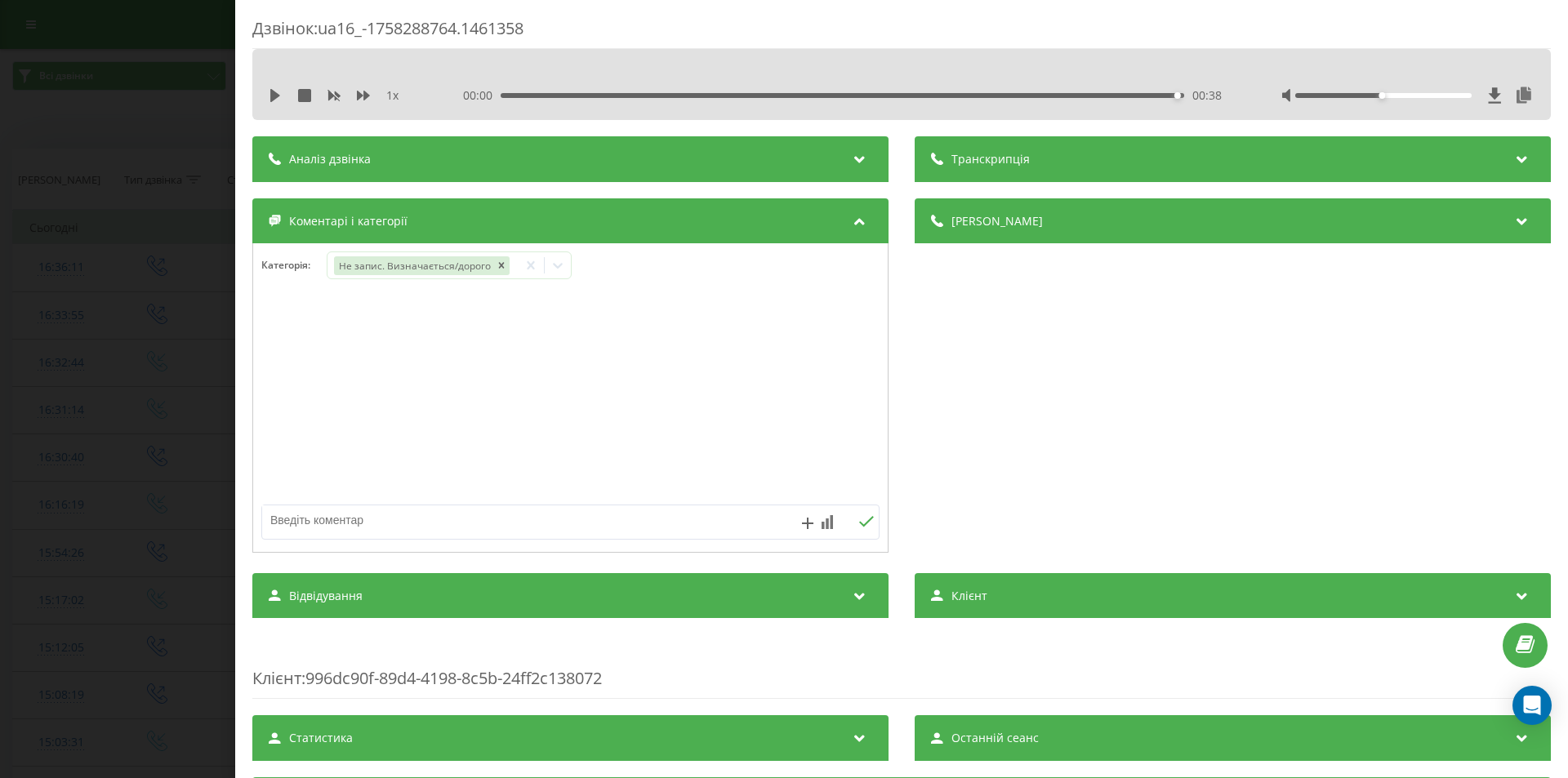
click at [135, 450] on div "Дзвінок : ua16_-1758288764.1461358 1 x 00:00 00:38 00:38 Транскрипція Для AI-ан…" at bounding box center [784, 389] width 1568 height 778
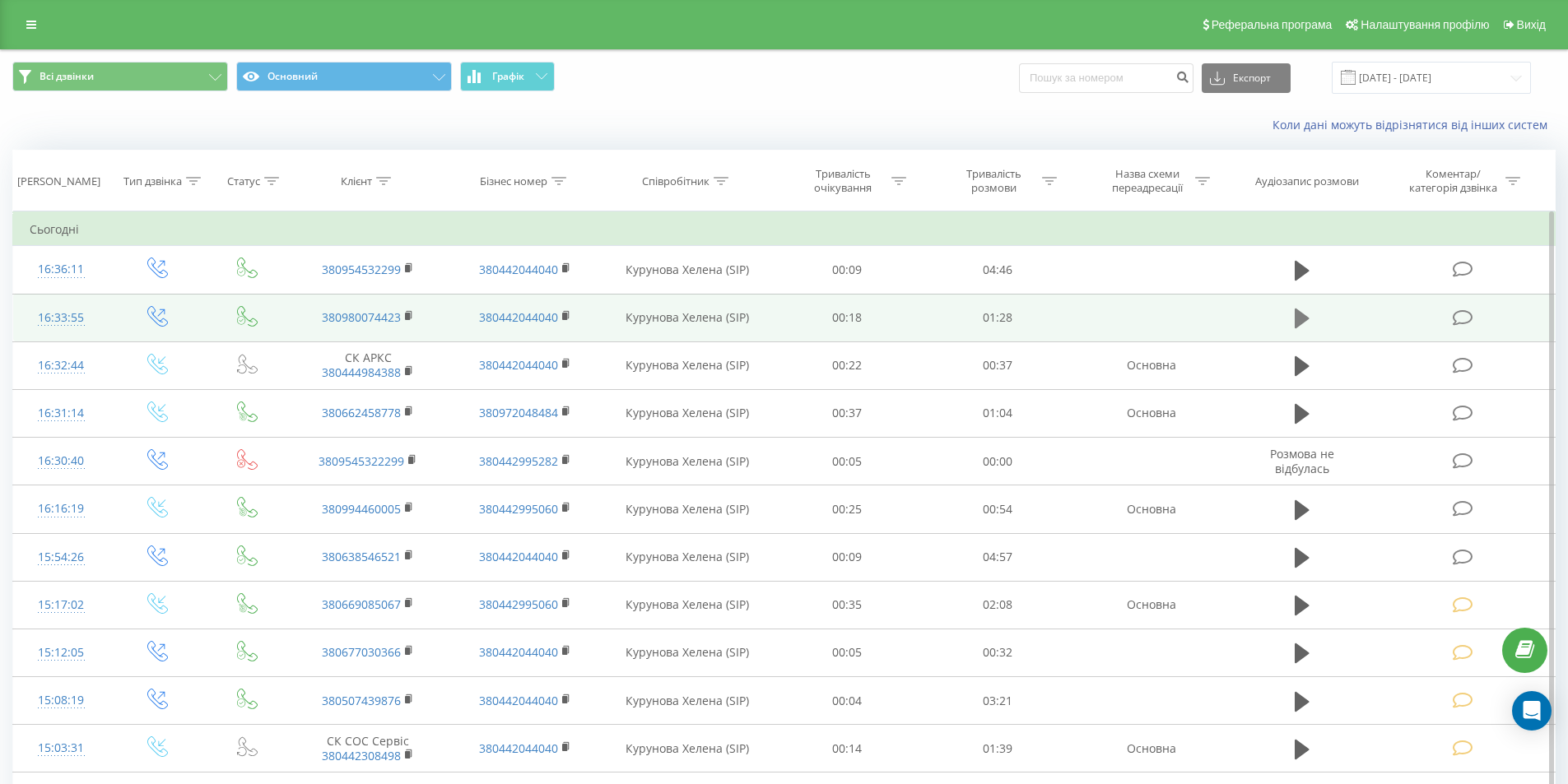
click at [1299, 317] on icon at bounding box center [1302, 318] width 15 height 20
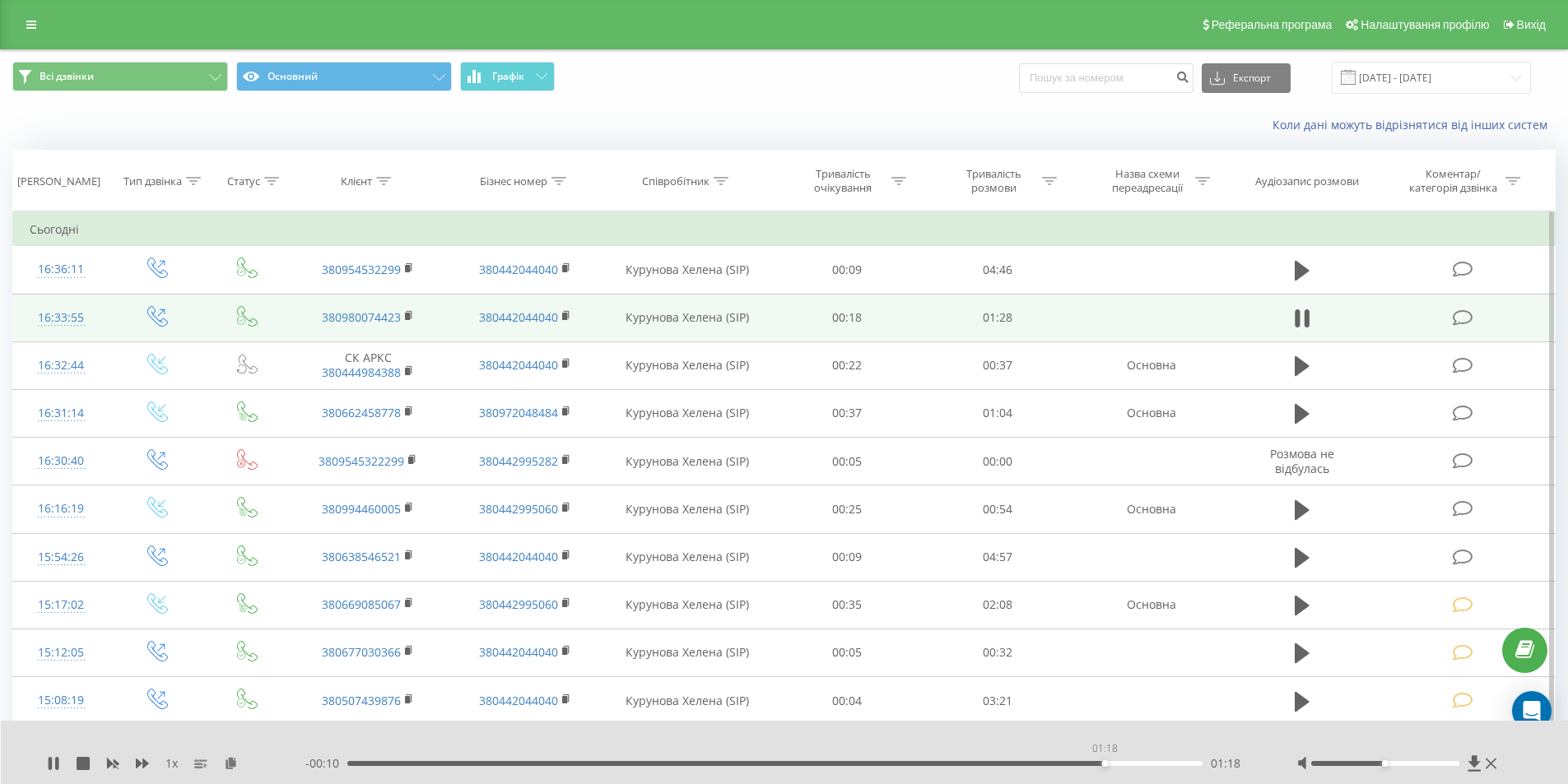
click at [1103, 765] on div "01:18" at bounding box center [774, 763] width 856 height 5
click at [1460, 316] on icon at bounding box center [1463, 318] width 21 height 17
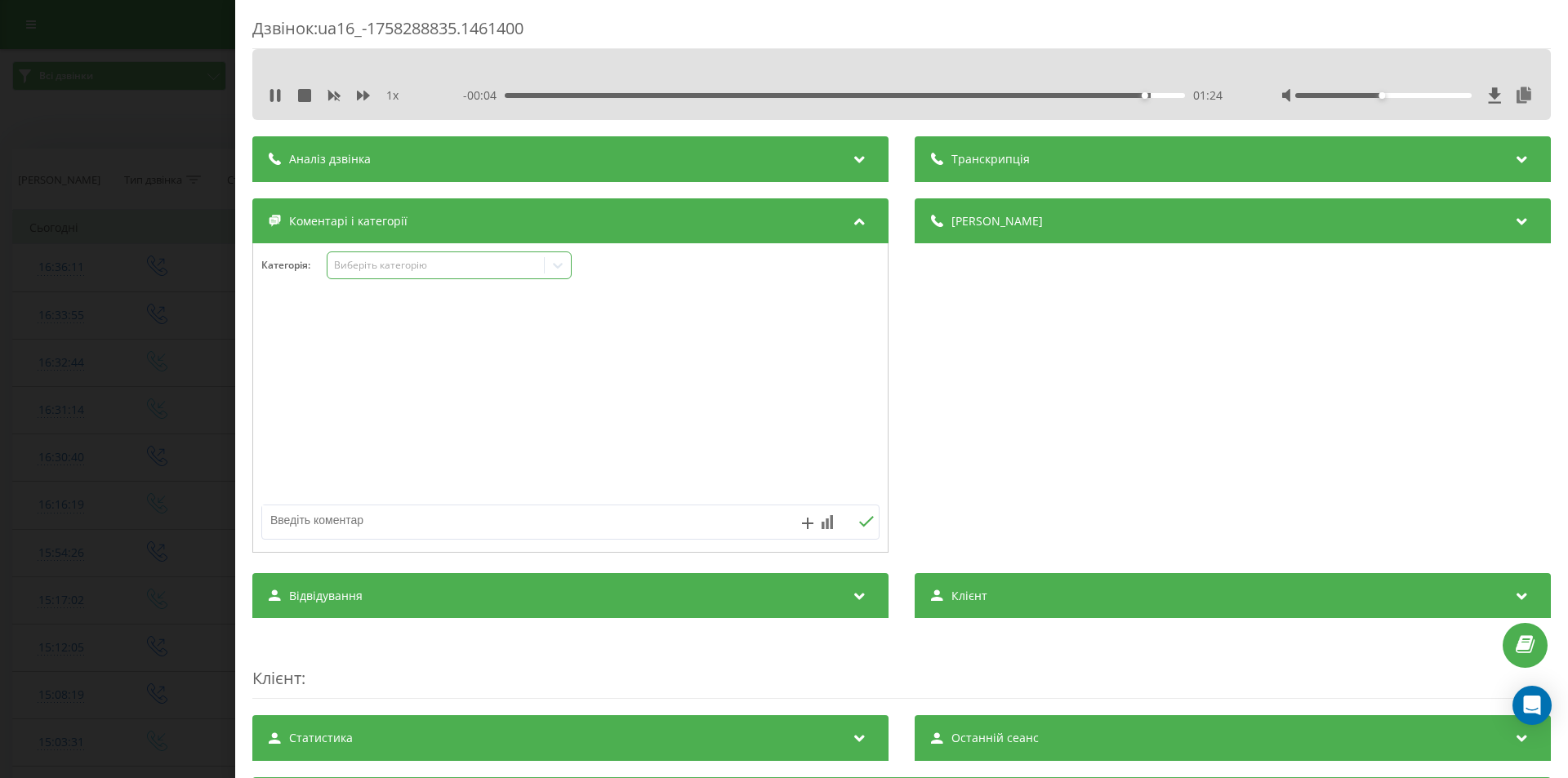
click at [366, 264] on div "Виберіть категорію" at bounding box center [436, 265] width 204 height 13
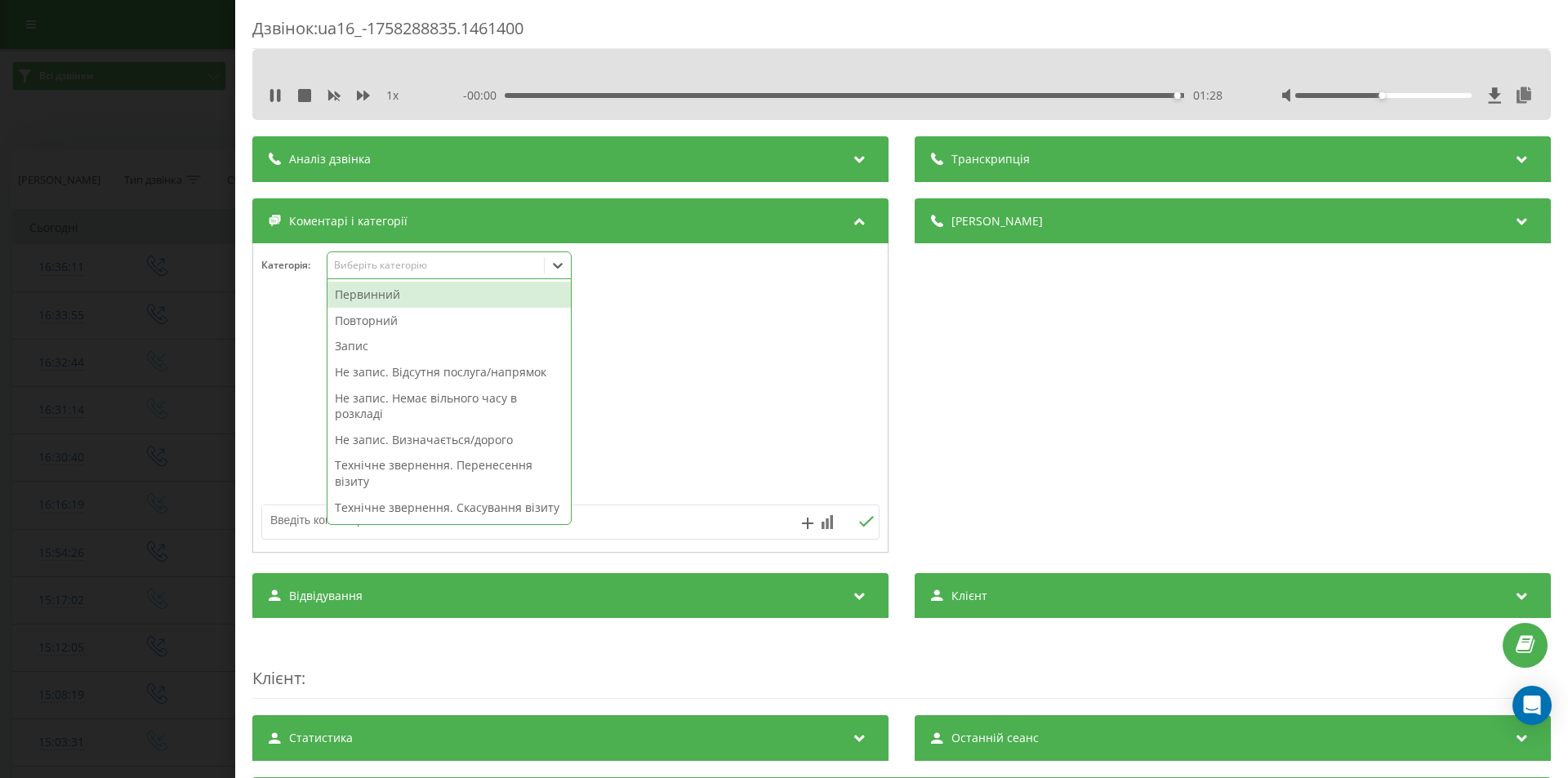
click at [888, 93] on div "01:28" at bounding box center [844, 95] width 680 height 5
click at [553, 261] on icon at bounding box center [558, 265] width 17 height 17
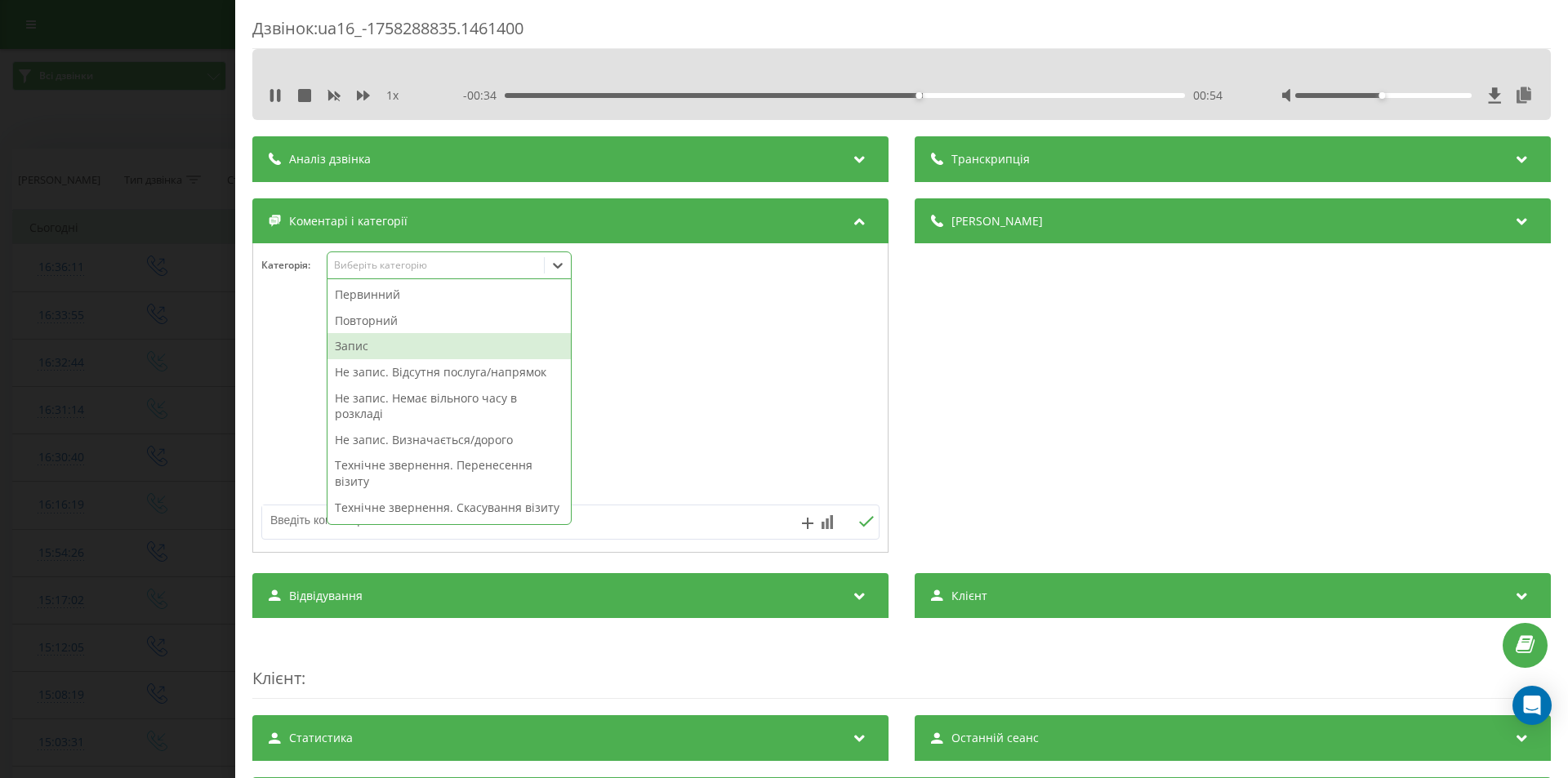
click at [359, 346] on div "Запис" at bounding box center [449, 346] width 243 height 26
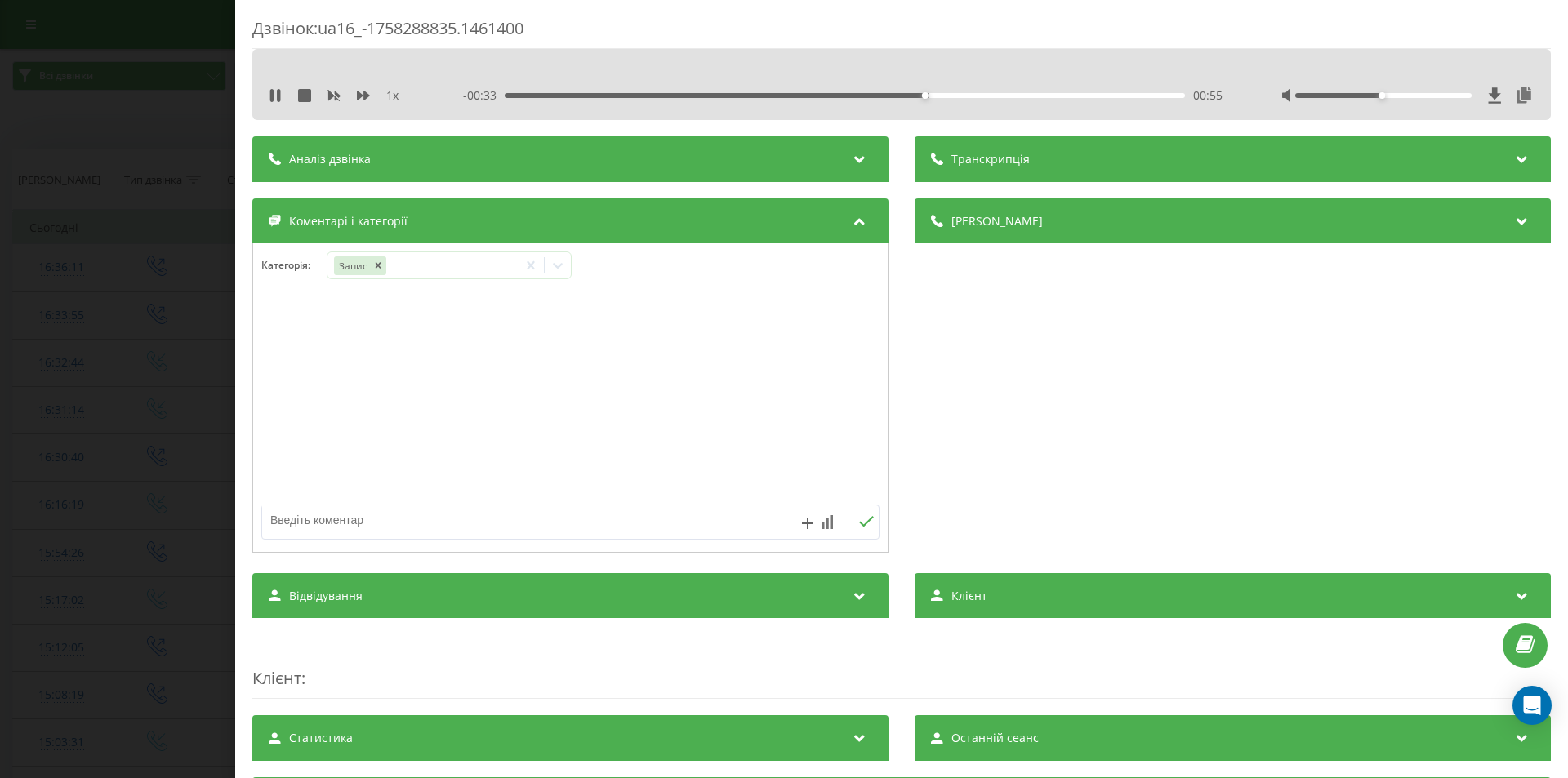
drag, startPoint x: 1135, startPoint y: 448, endPoint x: 1123, endPoint y: 448, distance: 12.0
click at [1134, 448] on div "Деталі дзвінка Загальне Дата дзвінка 2025-09-19 16:33:55 Тип дзвінка Вихідний С…" at bounding box center [1233, 377] width 636 height 358
click at [559, 264] on icon at bounding box center [558, 265] width 17 height 17
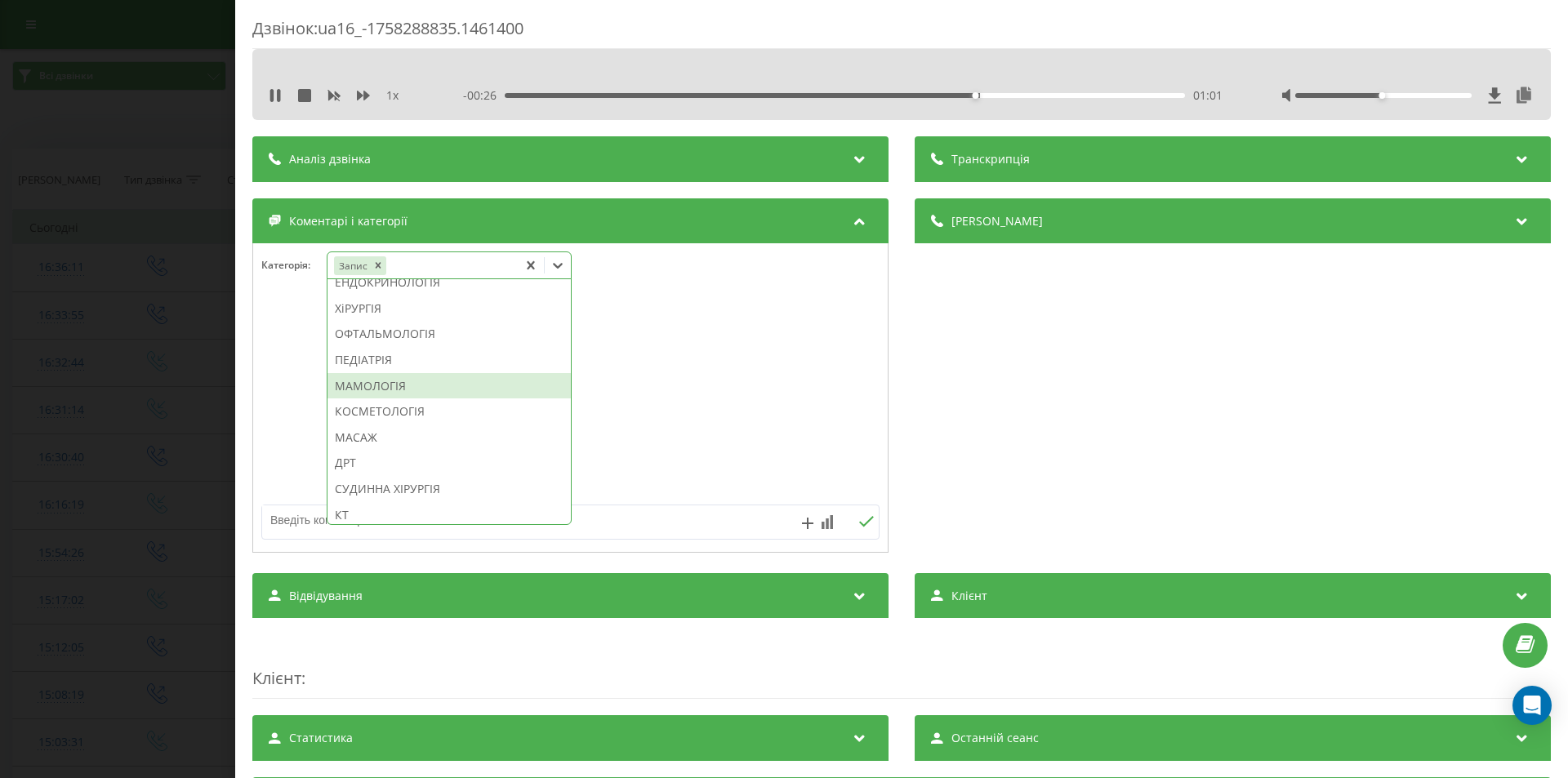
scroll to position [816, 0]
click at [405, 325] on div "СТОМАТОЛОГІЯ" at bounding box center [449, 312] width 243 height 26
click at [1268, 444] on div "Деталі дзвінка Загальне Дата дзвінка 2025-09-19 16:33:55 Тип дзвінка Вихідний С…" at bounding box center [1233, 377] width 636 height 358
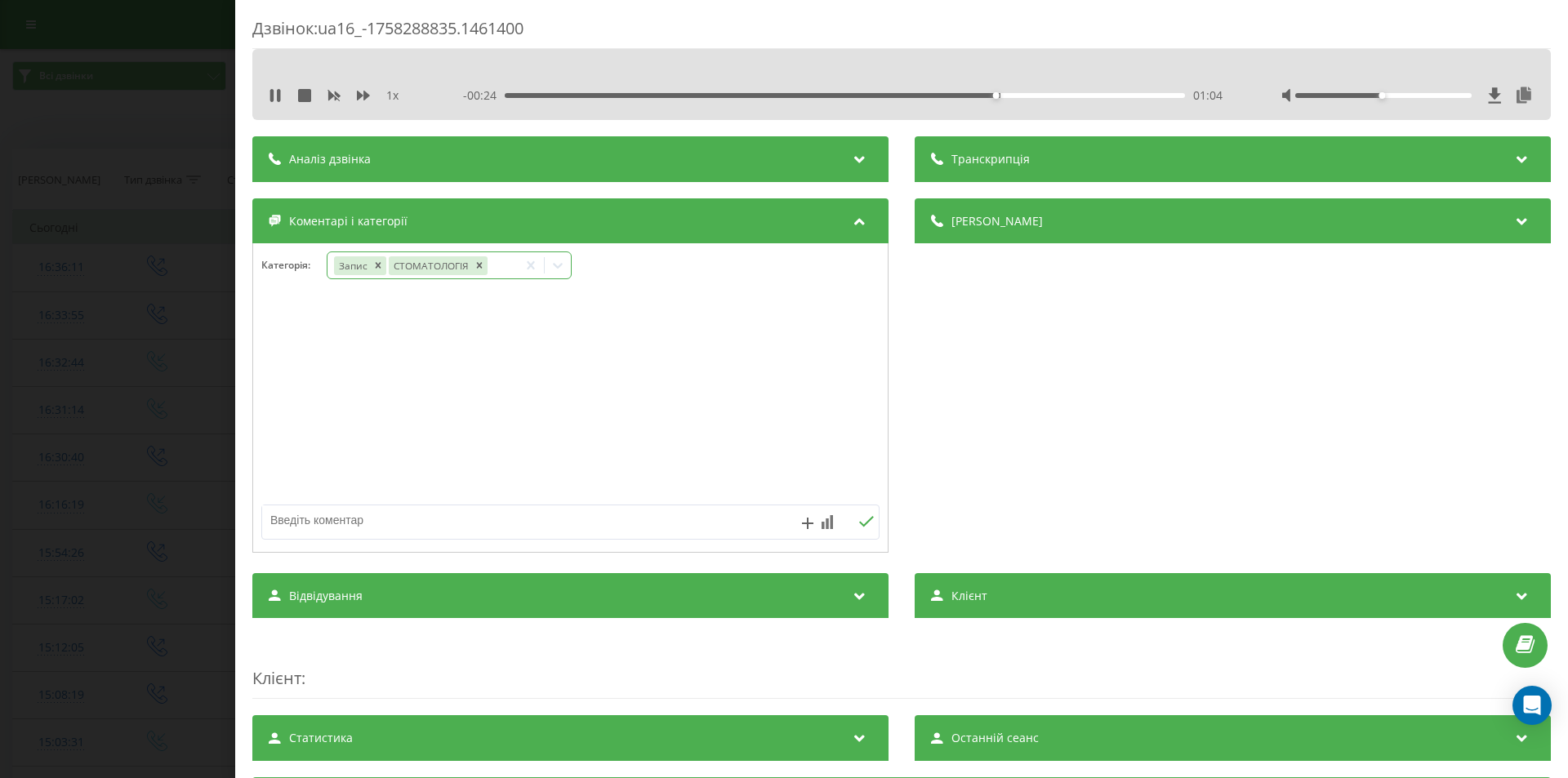
click at [558, 262] on icon at bounding box center [558, 265] width 17 height 17
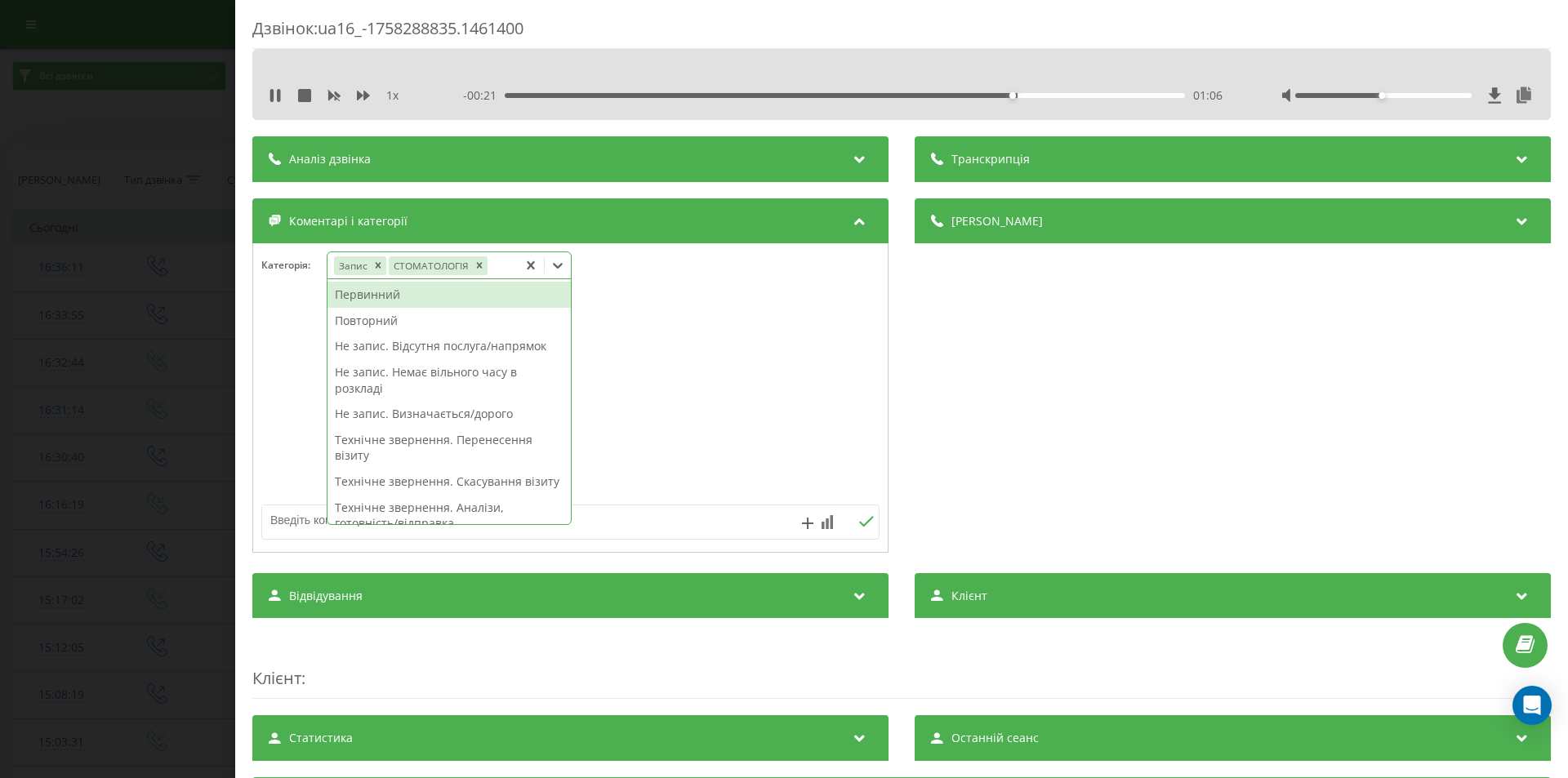
click at [387, 323] on div "Повторний" at bounding box center [449, 321] width 243 height 26
click at [1052, 415] on div "Деталі дзвінка Загальне Дата дзвінка 2025-09-19 16:33:55 Тип дзвінка Вихідний С…" at bounding box center [1233, 377] width 636 height 358
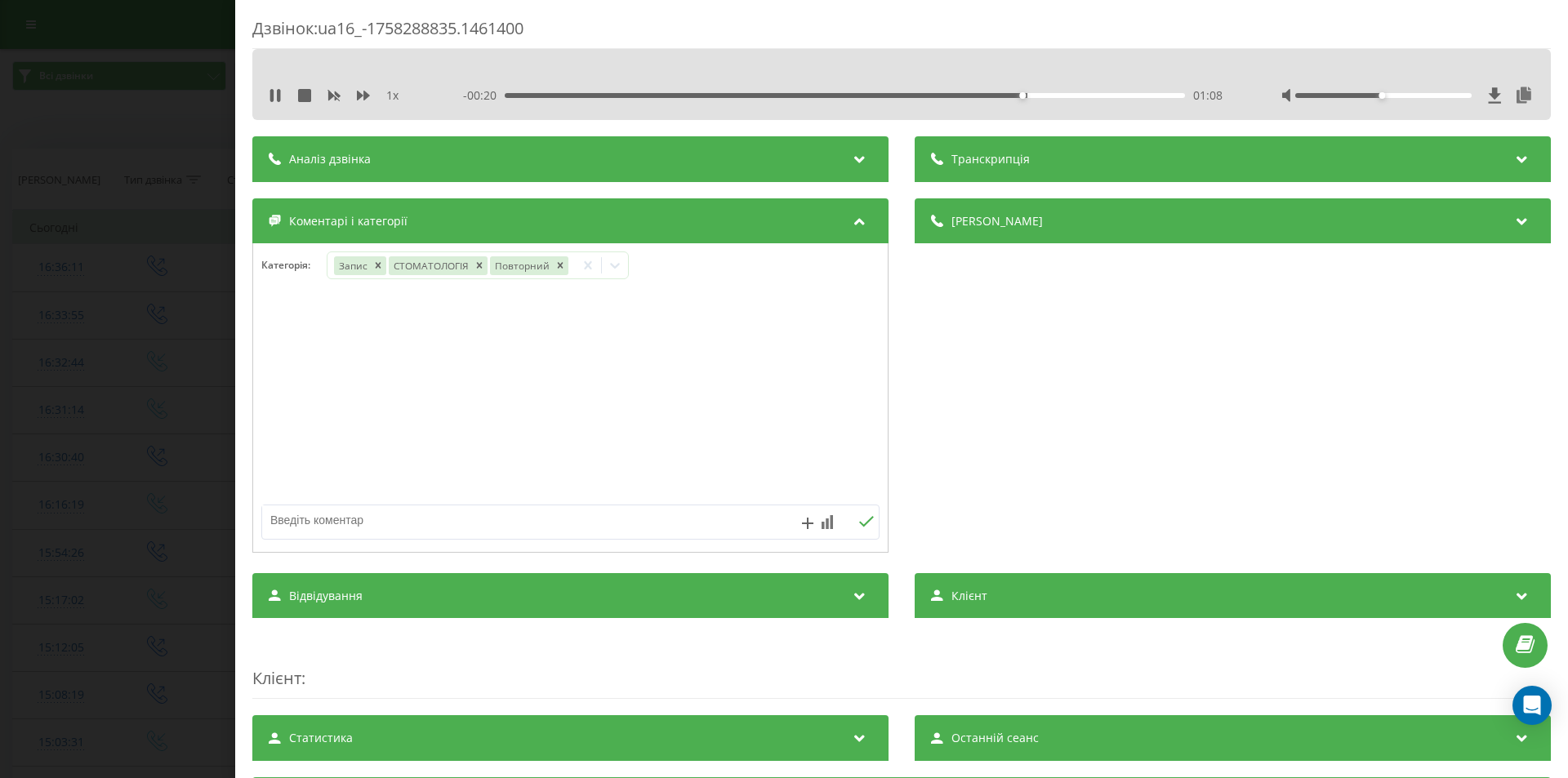
click at [178, 399] on div "Дзвінок : ua16_-1758288835.1461400 1 x - 00:20 01:08 01:08 Транскрипція Для AI-…" at bounding box center [784, 389] width 1568 height 778
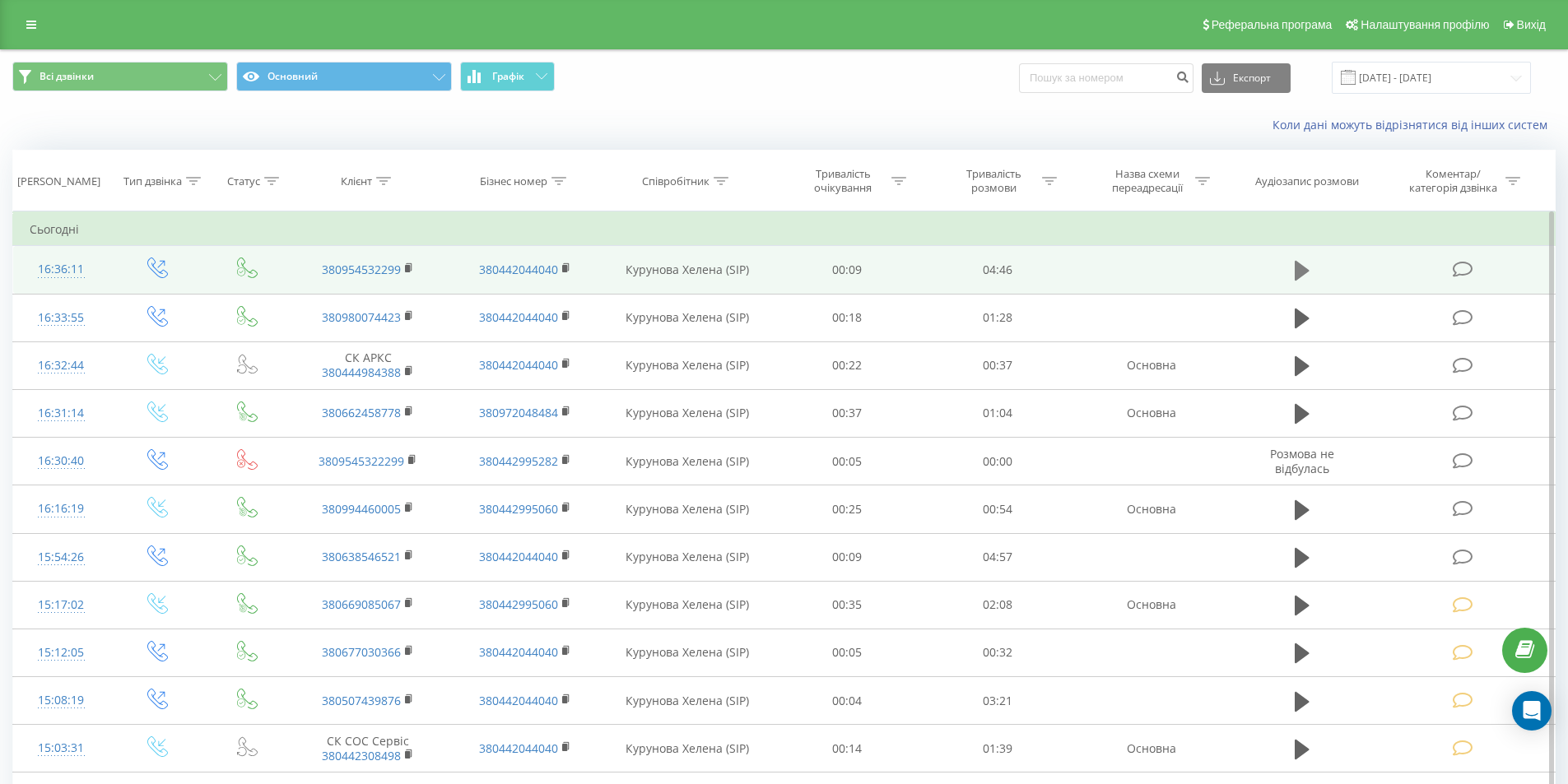
click at [1296, 269] on icon at bounding box center [1302, 270] width 15 height 20
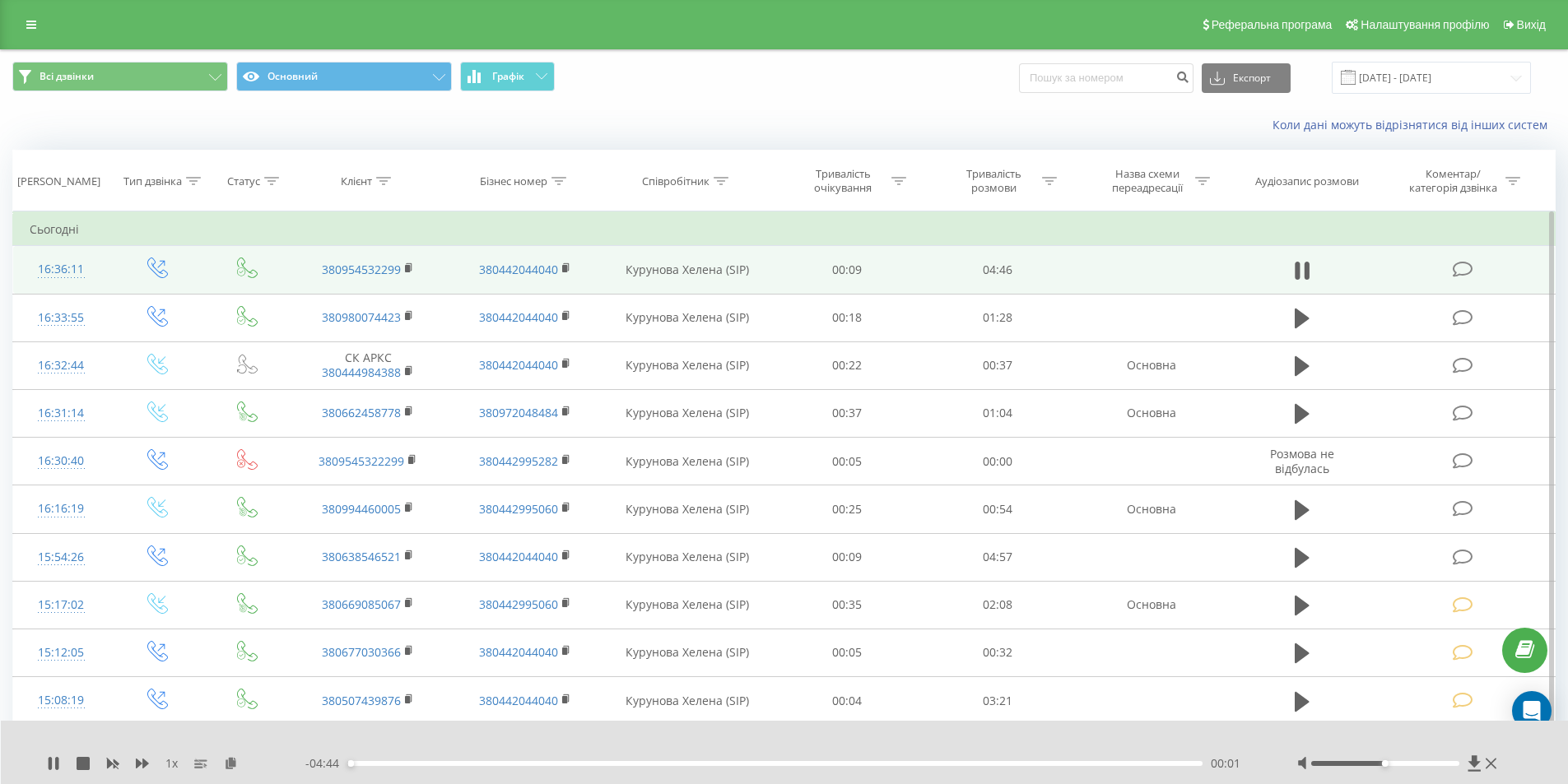
click at [1466, 264] on icon at bounding box center [1463, 269] width 21 height 17
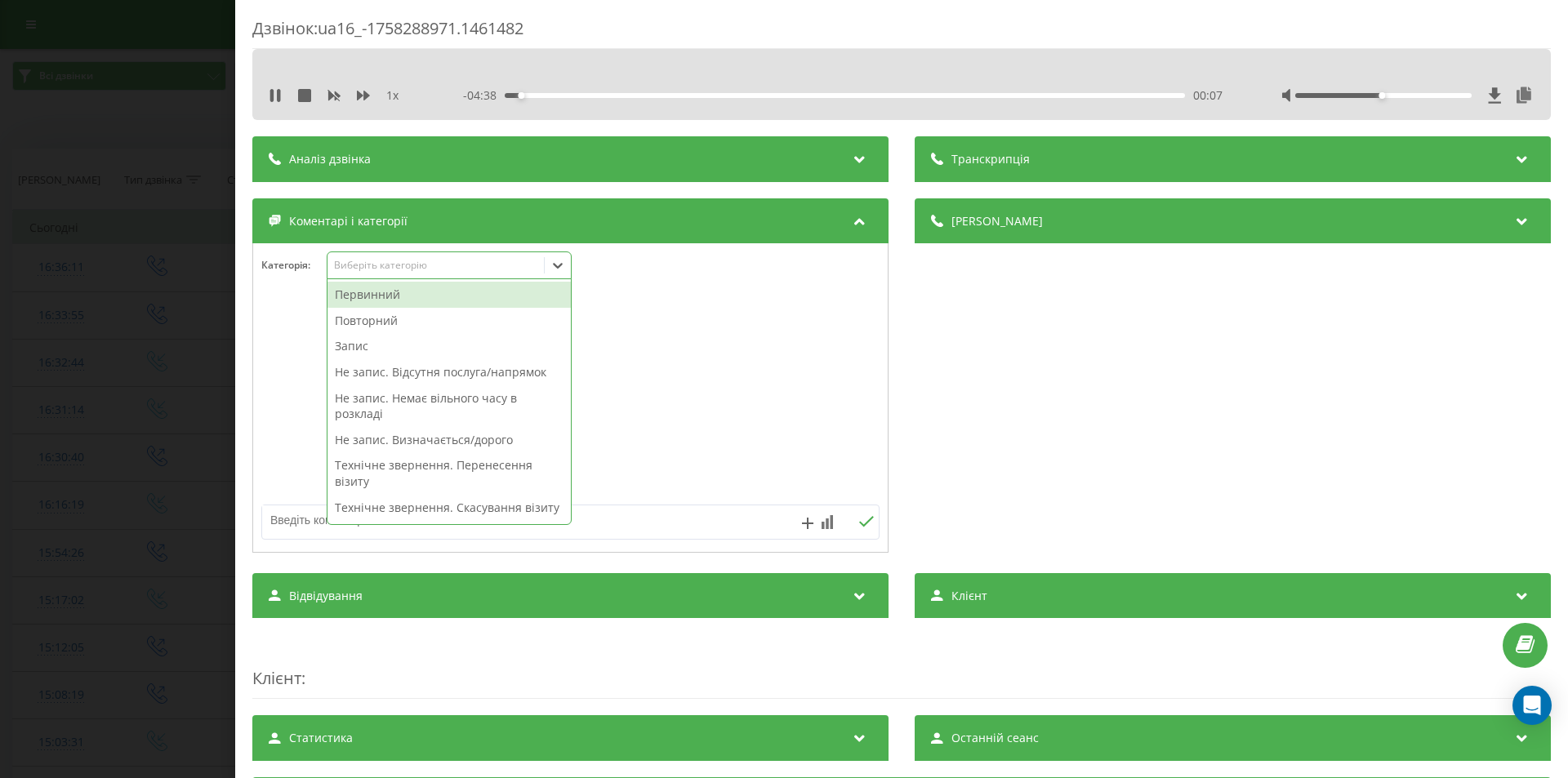
click at [559, 263] on icon at bounding box center [558, 265] width 17 height 17
click at [969, 96] on div "00:13" at bounding box center [844, 95] width 680 height 5
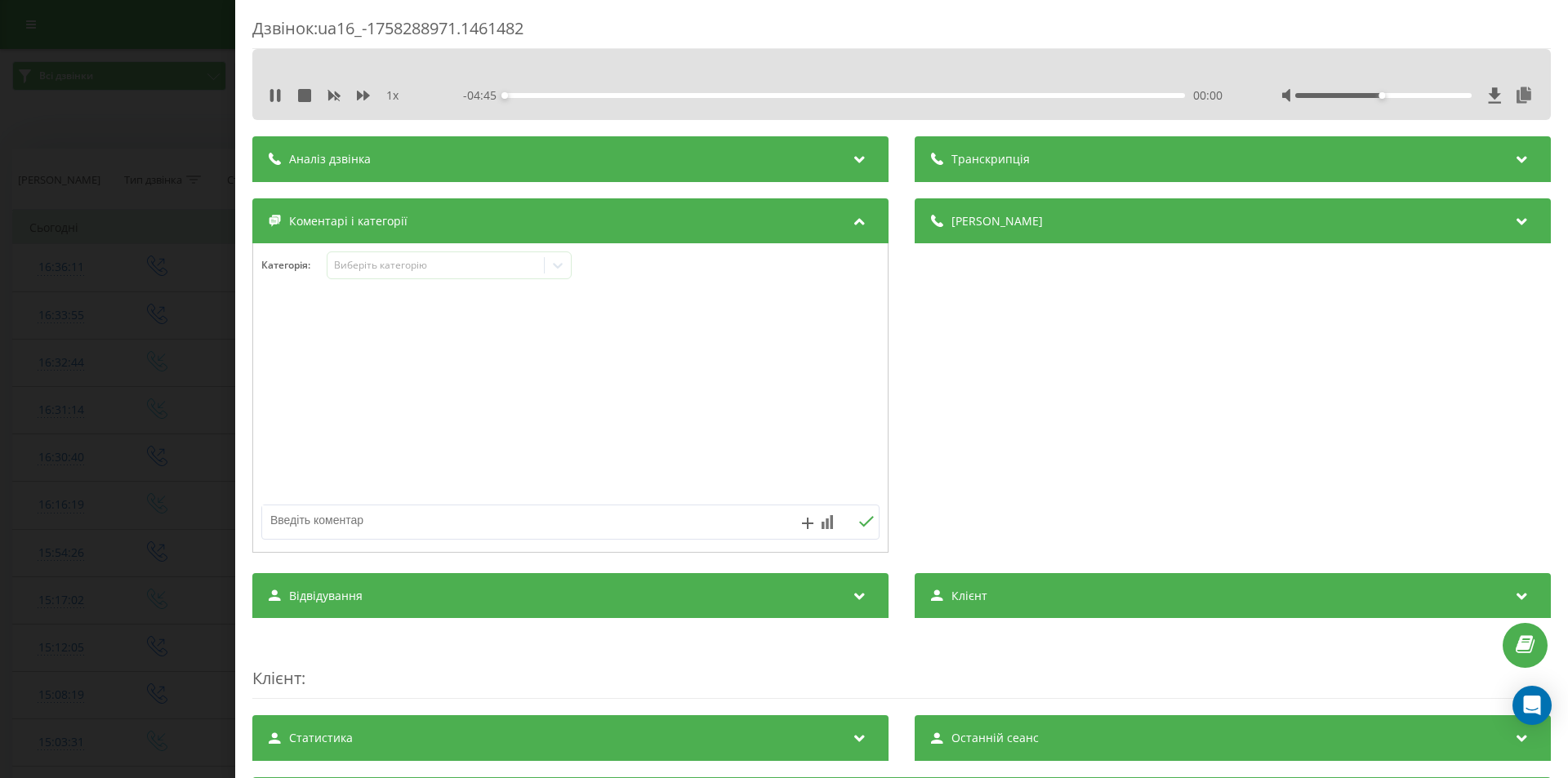
click at [969, 96] on div "00:00" at bounding box center [844, 95] width 680 height 5
click at [565, 270] on icon at bounding box center [558, 265] width 17 height 17
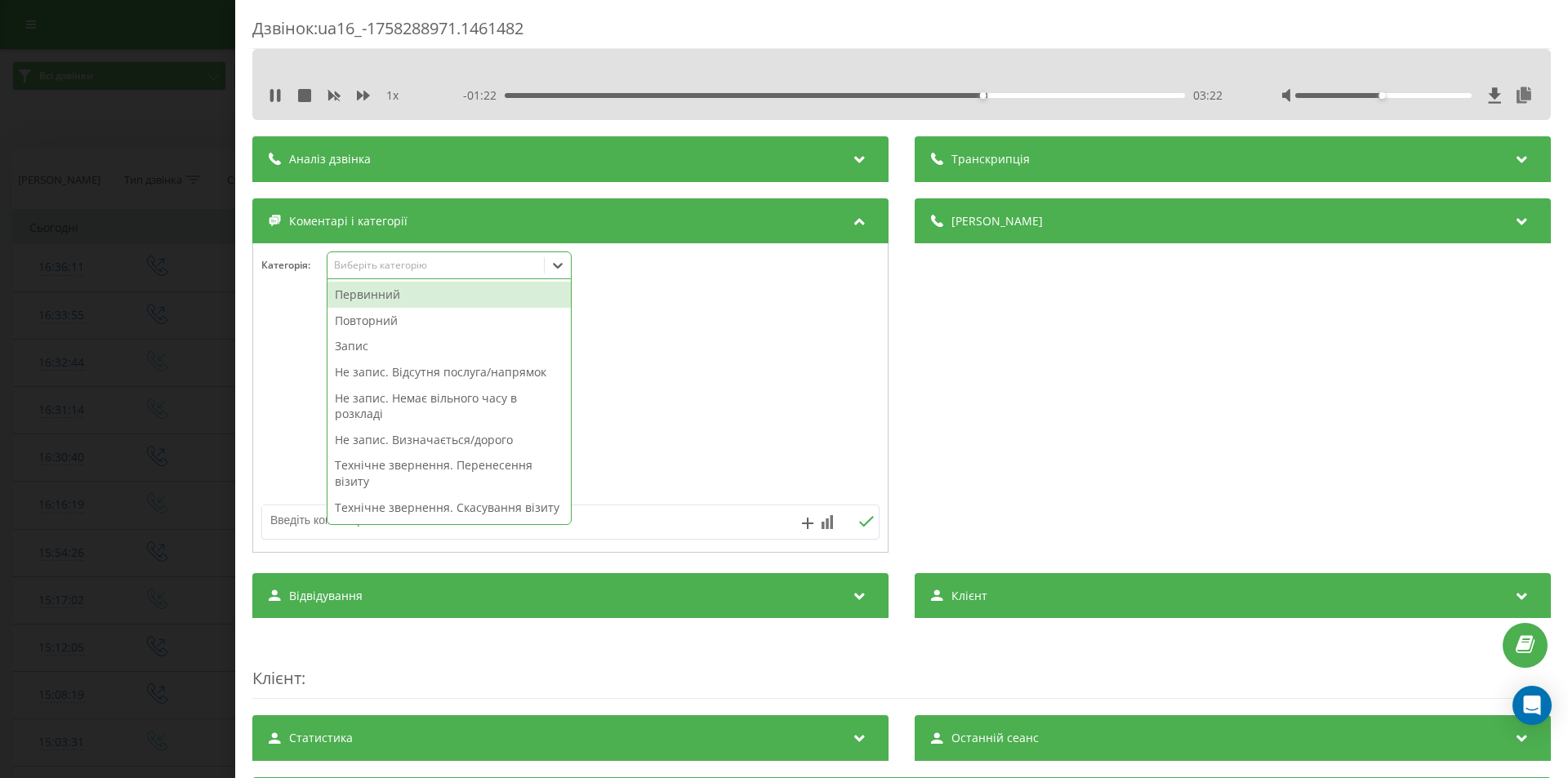
drag, startPoint x: 435, startPoint y: 297, endPoint x: 676, endPoint y: 311, distance: 241.4
click at [437, 297] on div "Первинний" at bounding box center [449, 295] width 243 height 26
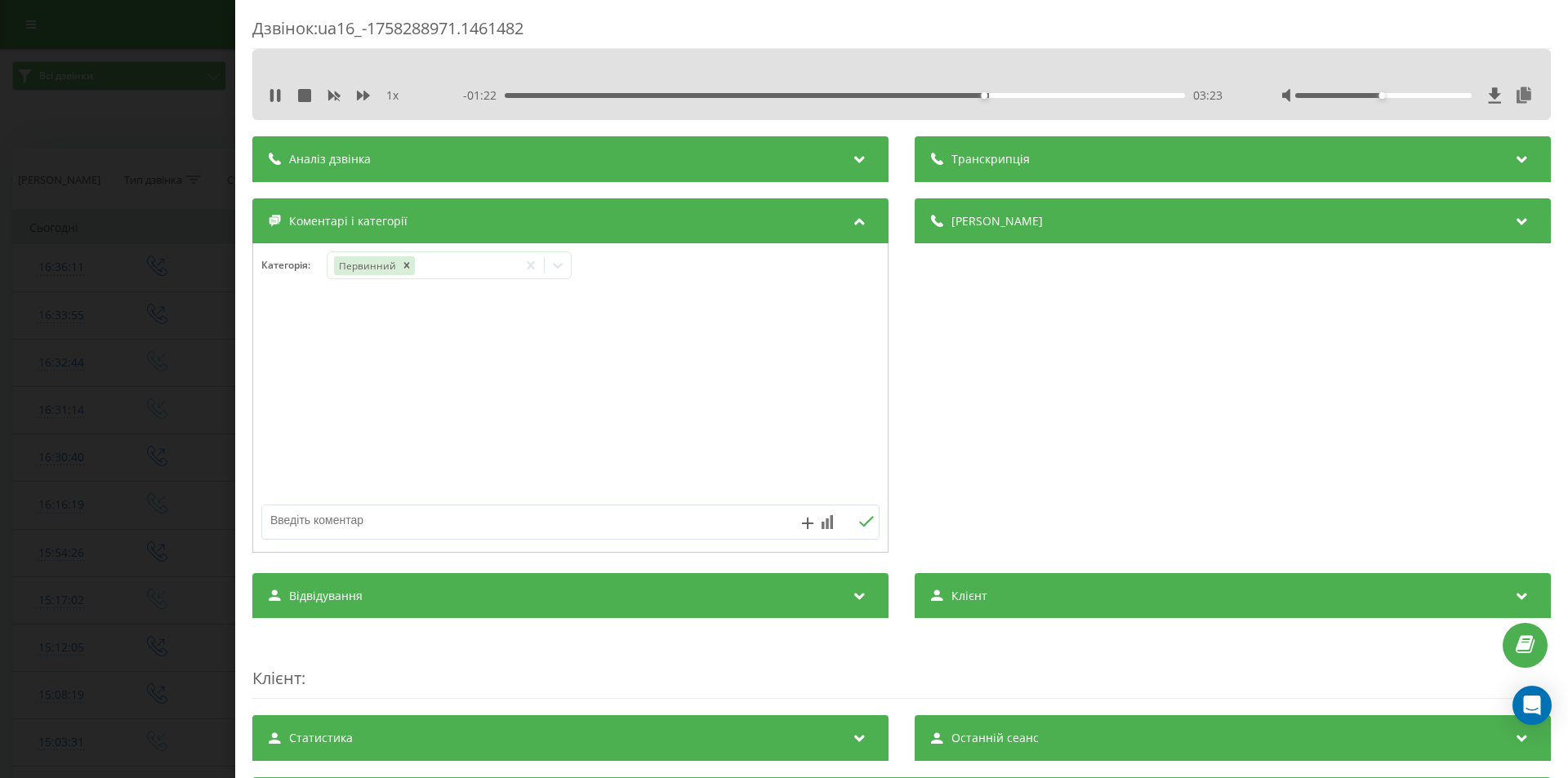
drag, startPoint x: 1162, startPoint y: 428, endPoint x: 612, endPoint y: 310, distance: 562.5
click at [1150, 428] on div "Деталі дзвінка Загальне Дата дзвінка 2025-09-19 16:36:11 Тип дзвінка Вихідний С…" at bounding box center [1233, 377] width 636 height 358
click at [556, 258] on div at bounding box center [558, 265] width 26 height 26
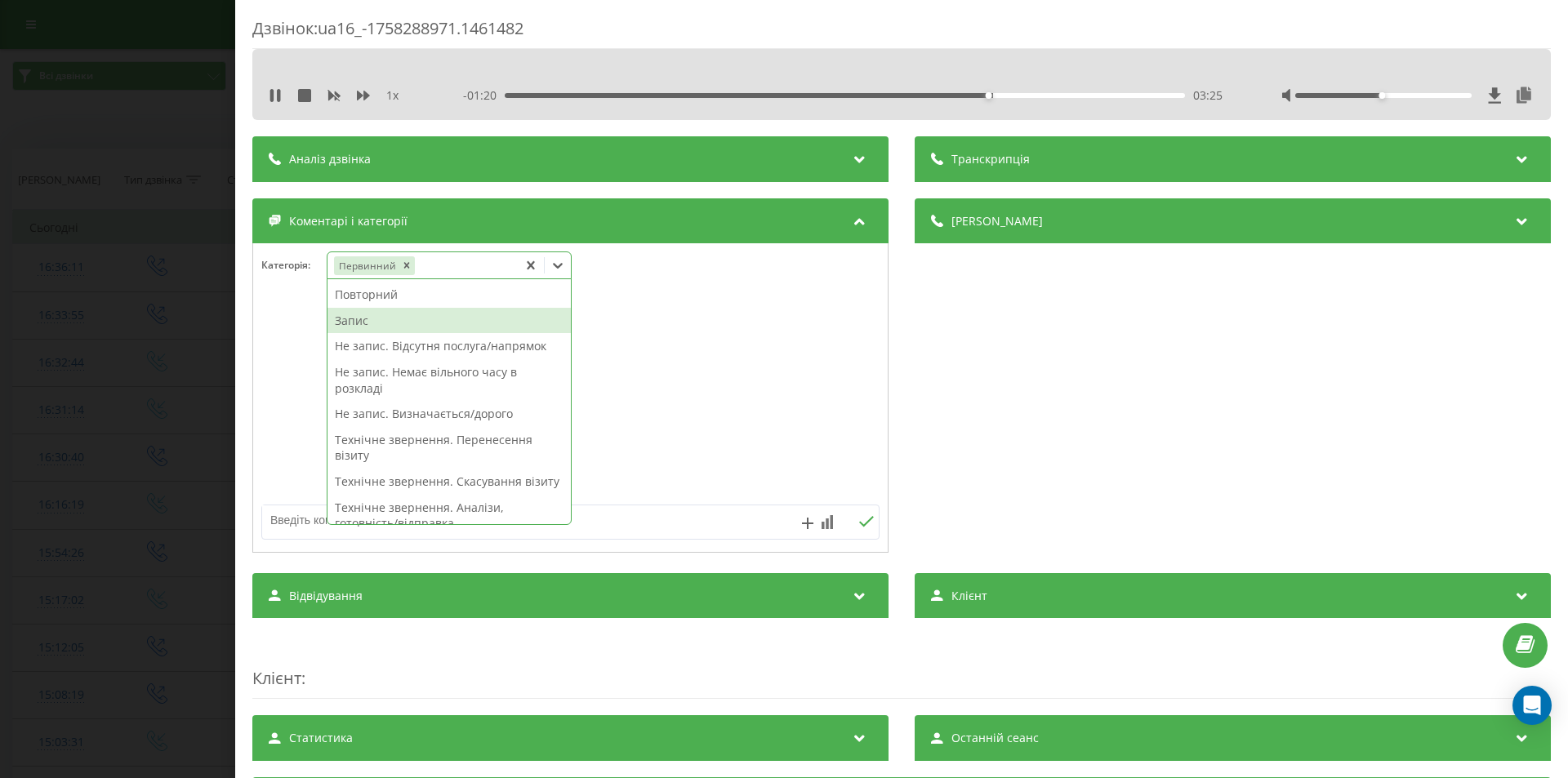
drag, startPoint x: 371, startPoint y: 319, endPoint x: 897, endPoint y: 390, distance: 530.8
click at [371, 320] on div "Запис" at bounding box center [449, 321] width 243 height 26
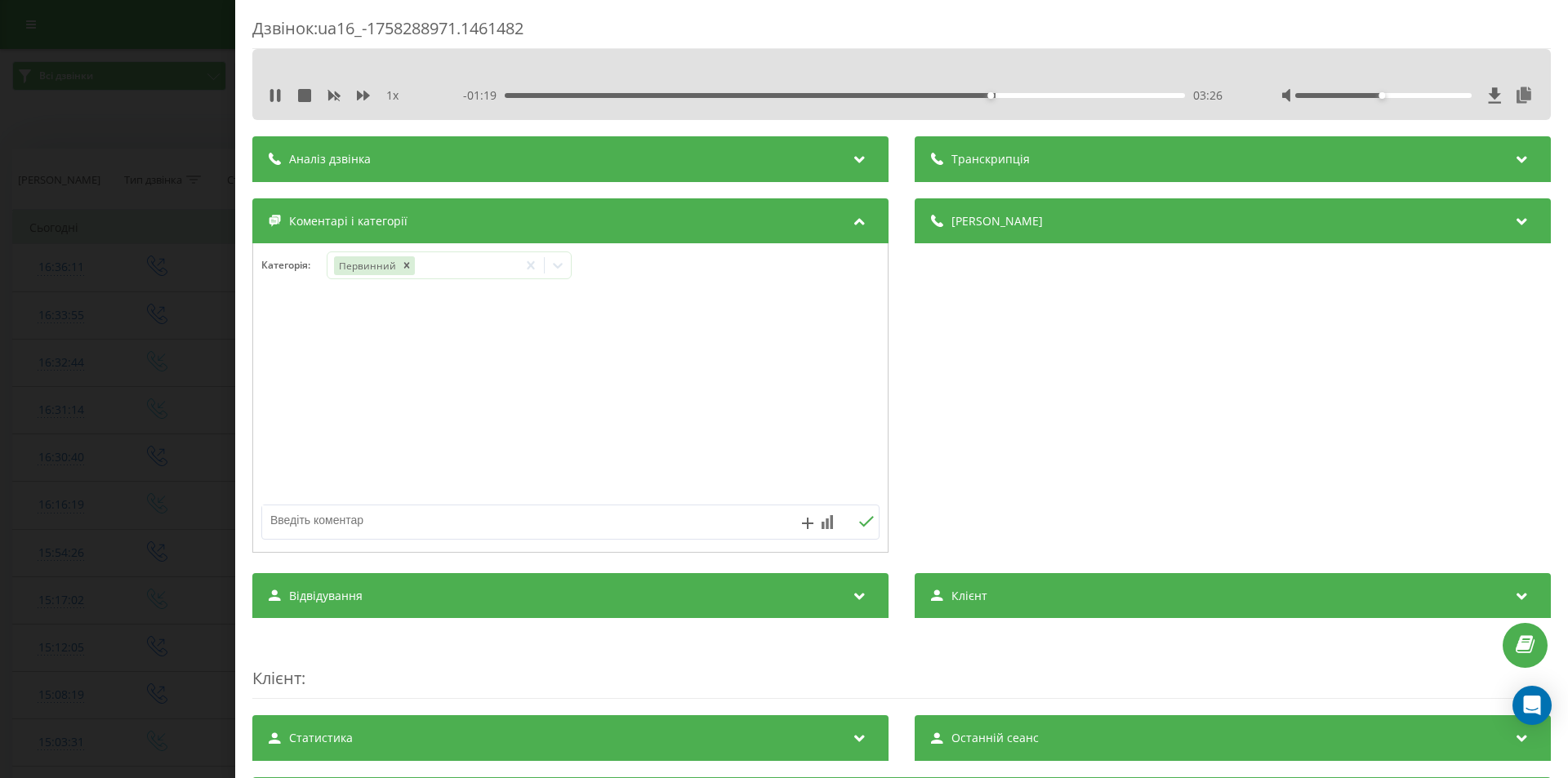
drag, startPoint x: 1068, startPoint y: 438, endPoint x: 763, endPoint y: 406, distance: 306.7
click at [1060, 438] on div "Деталі дзвінка Загальне Дата дзвінка 2025-09-19 16:36:11 Тип дзвінка Вихідний С…" at bounding box center [1233, 377] width 636 height 358
click at [562, 264] on icon at bounding box center [558, 265] width 10 height 6
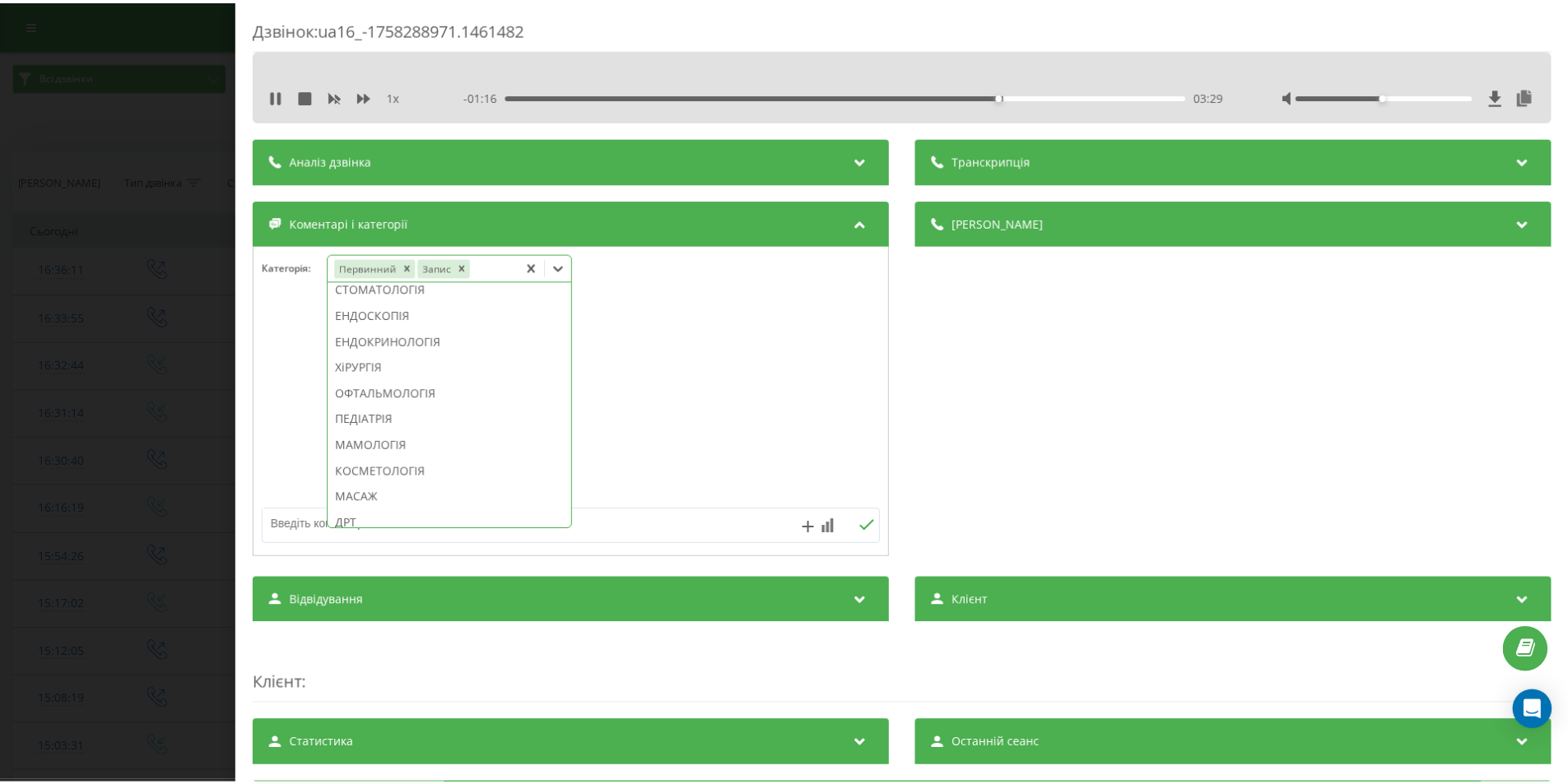
scroll to position [905, 0]
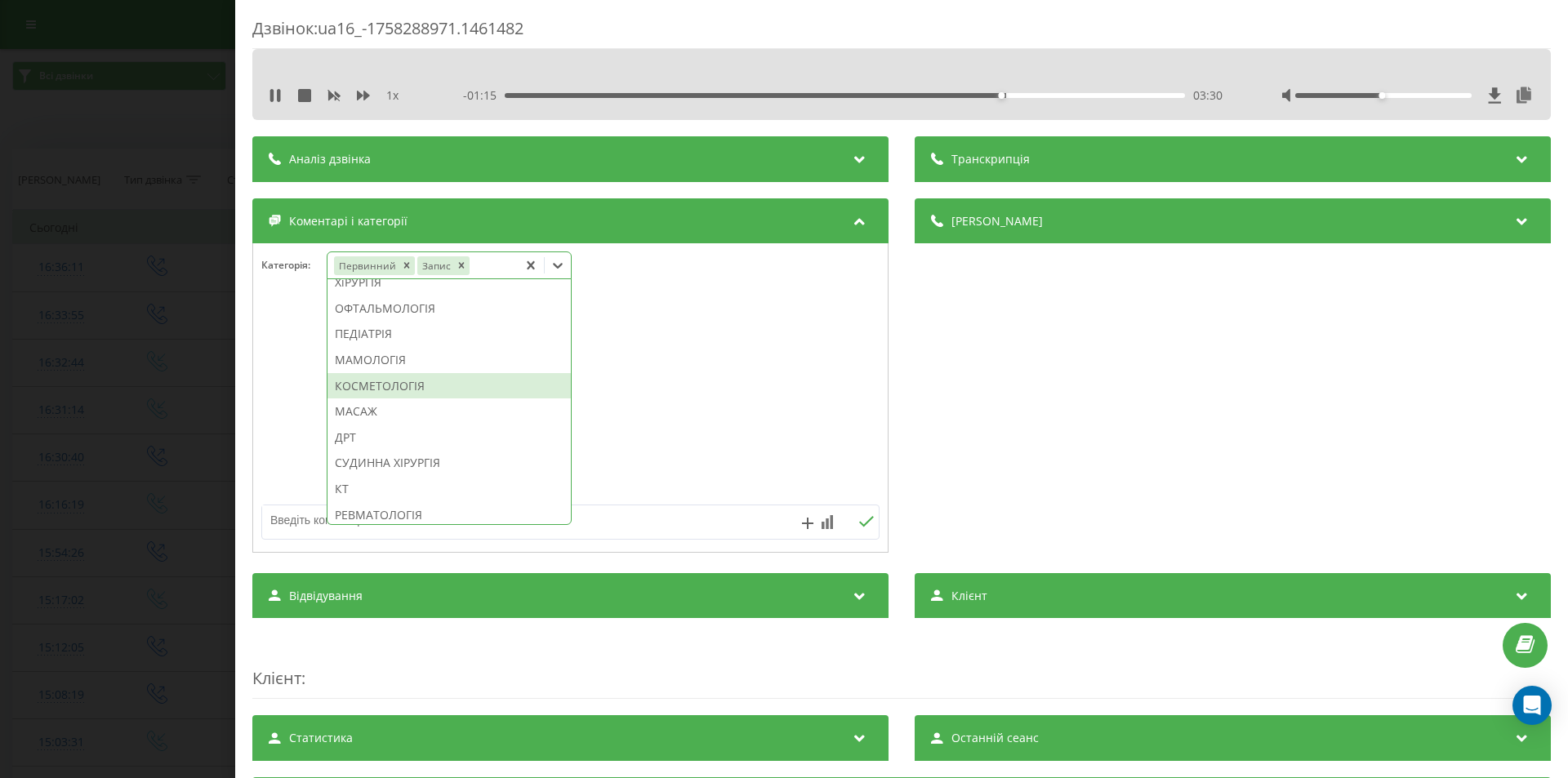
click at [399, 399] on div "КОСМЕТОЛОГІЯ" at bounding box center [449, 386] width 243 height 26
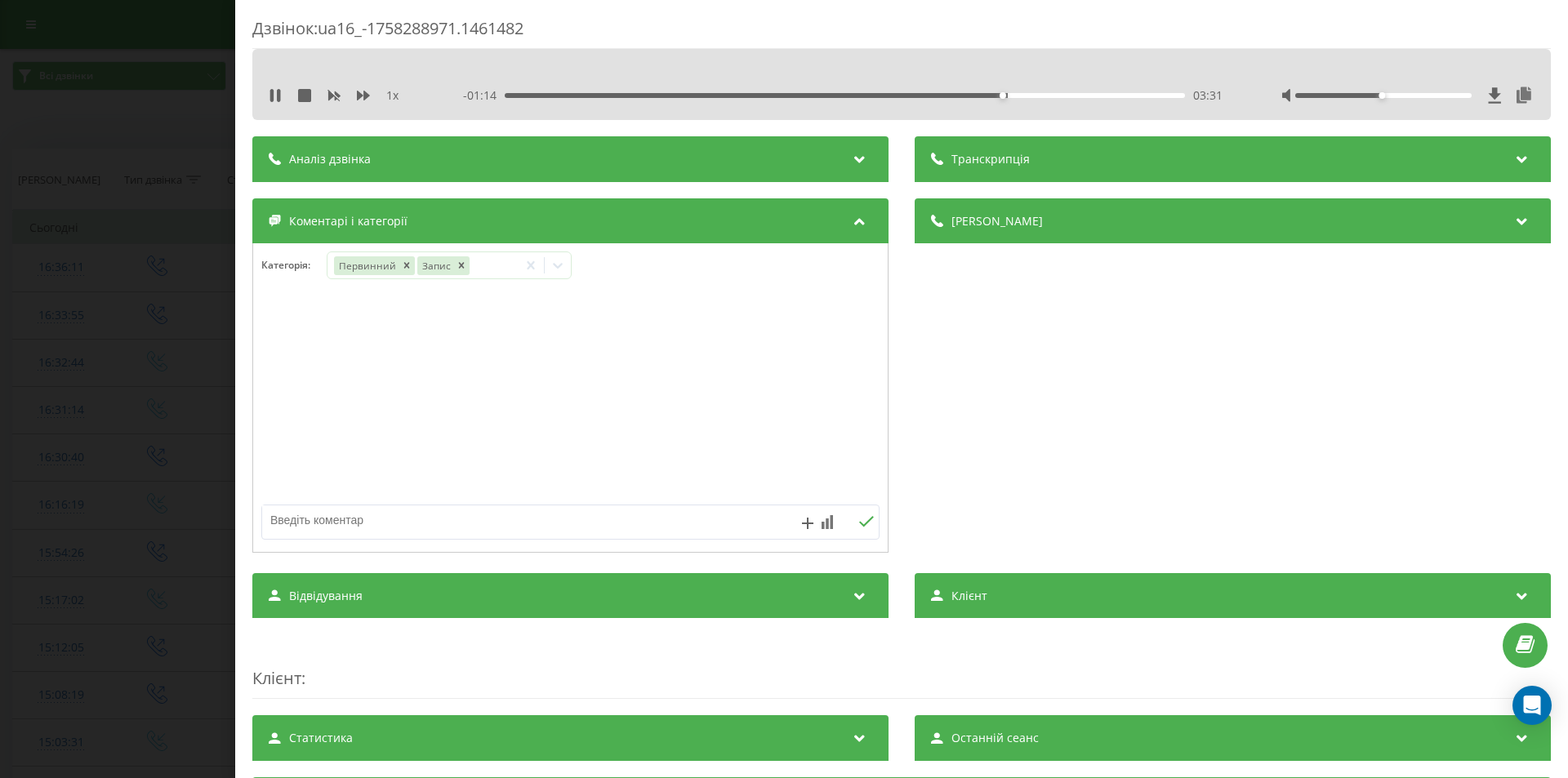
drag, startPoint x: 1155, startPoint y: 402, endPoint x: 1129, endPoint y: 409, distance: 26.9
click at [1151, 403] on div "Деталі дзвінка Загальне Дата дзвінка 2025-09-19 16:36:11 Тип дзвінка Вихідний С…" at bounding box center [1233, 377] width 636 height 358
click at [128, 380] on div "Дзвінок : ua16_-1758288971.1461482 1 x - 01:13 03:32 03:32 Транскрипція Для AI-…" at bounding box center [784, 389] width 1568 height 778
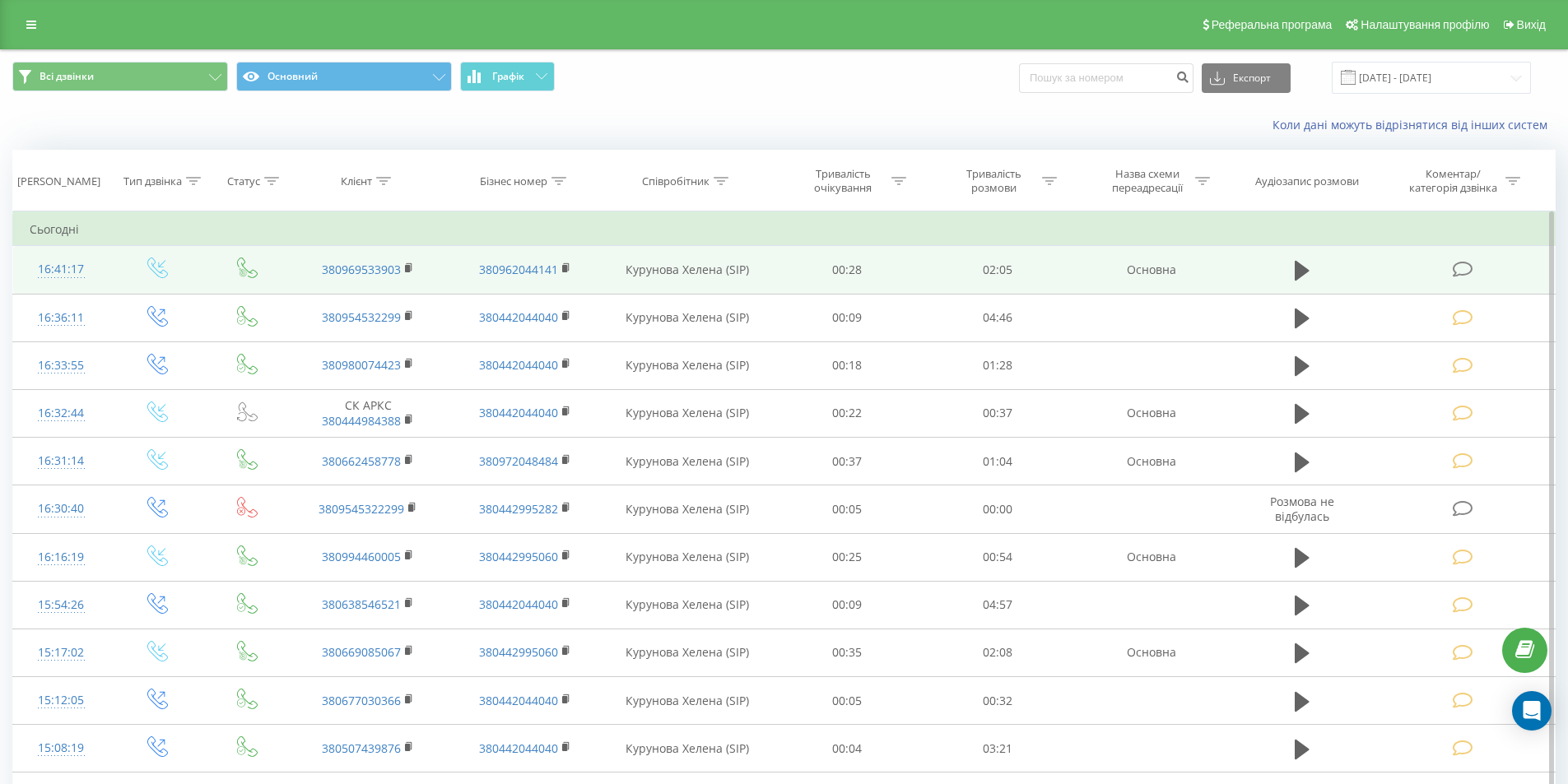
click at [1460, 271] on icon at bounding box center [1463, 269] width 21 height 17
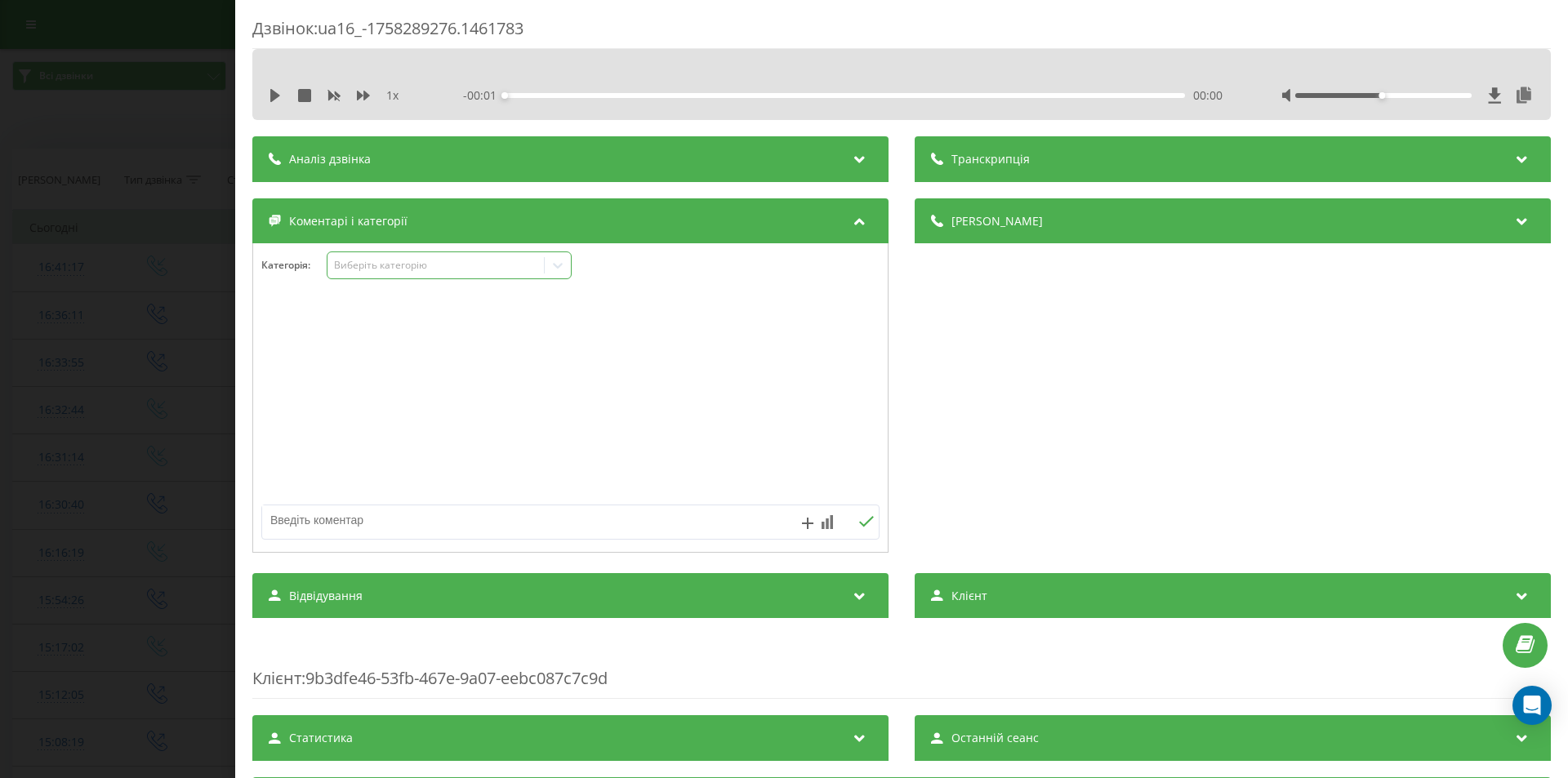
click at [394, 271] on div "Виберіть категорію" at bounding box center [436, 265] width 204 height 13
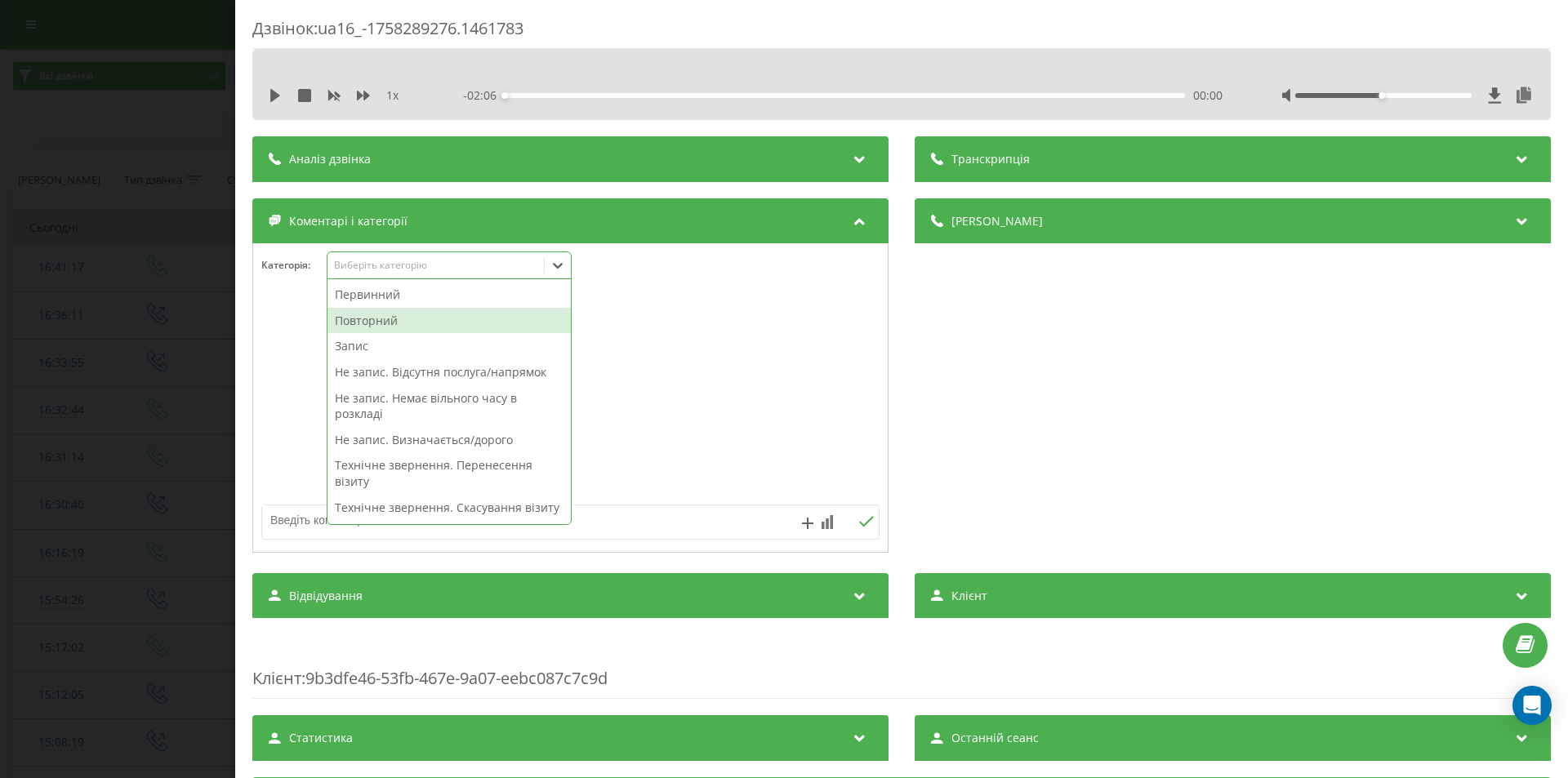
drag, startPoint x: 419, startPoint y: 321, endPoint x: 703, endPoint y: 337, distance: 284.5
click at [419, 322] on div "Повторний" at bounding box center [449, 321] width 243 height 26
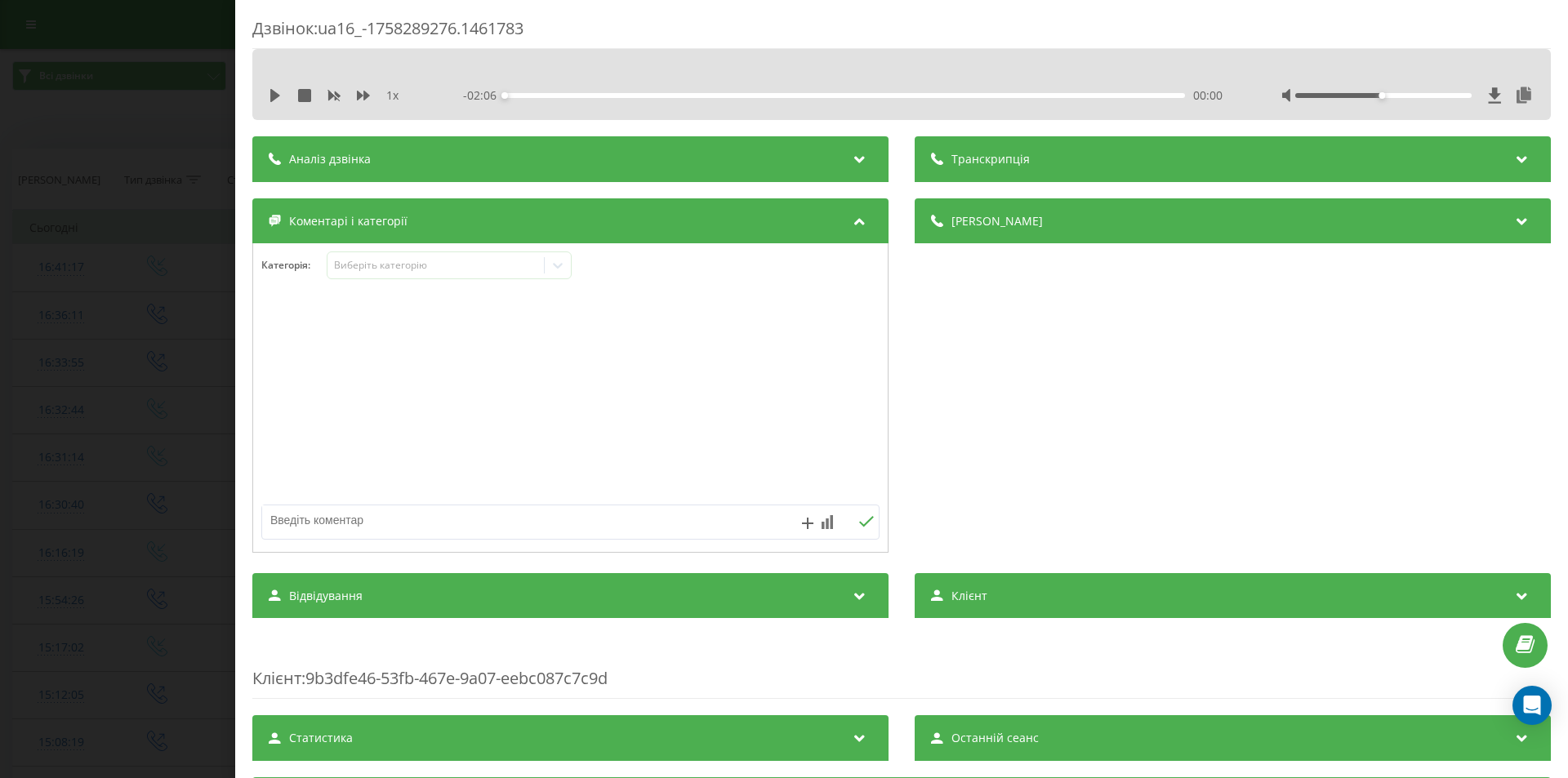
click at [1139, 352] on div "Деталі дзвінка Загальне Дата дзвінка 2025-09-19 16:41:17 Тип дзвінка Вхідний Ст…" at bounding box center [1233, 377] width 636 height 358
click at [563, 268] on icon at bounding box center [558, 265] width 17 height 17
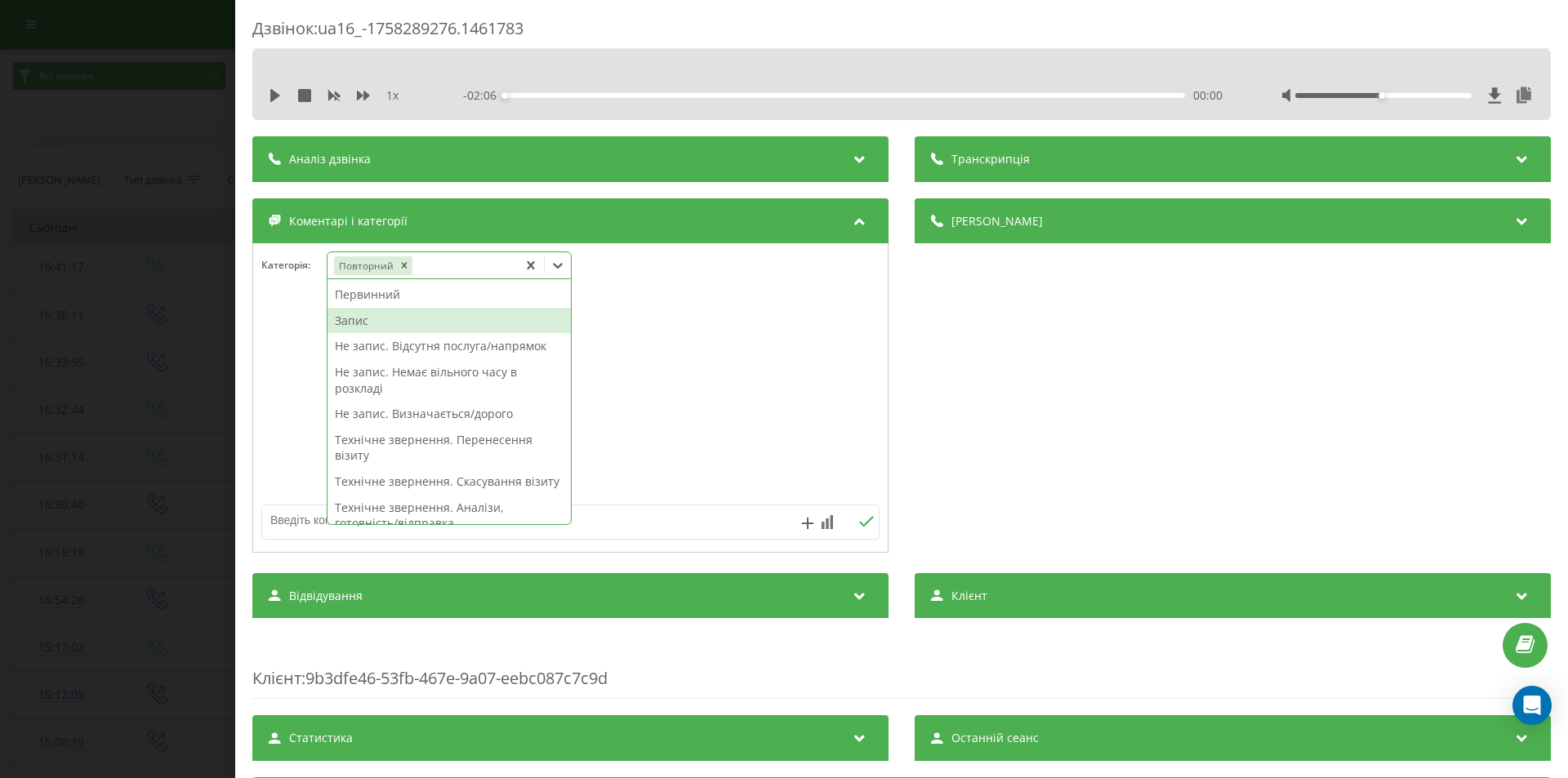
click at [404, 324] on div "Запис" at bounding box center [449, 321] width 243 height 26
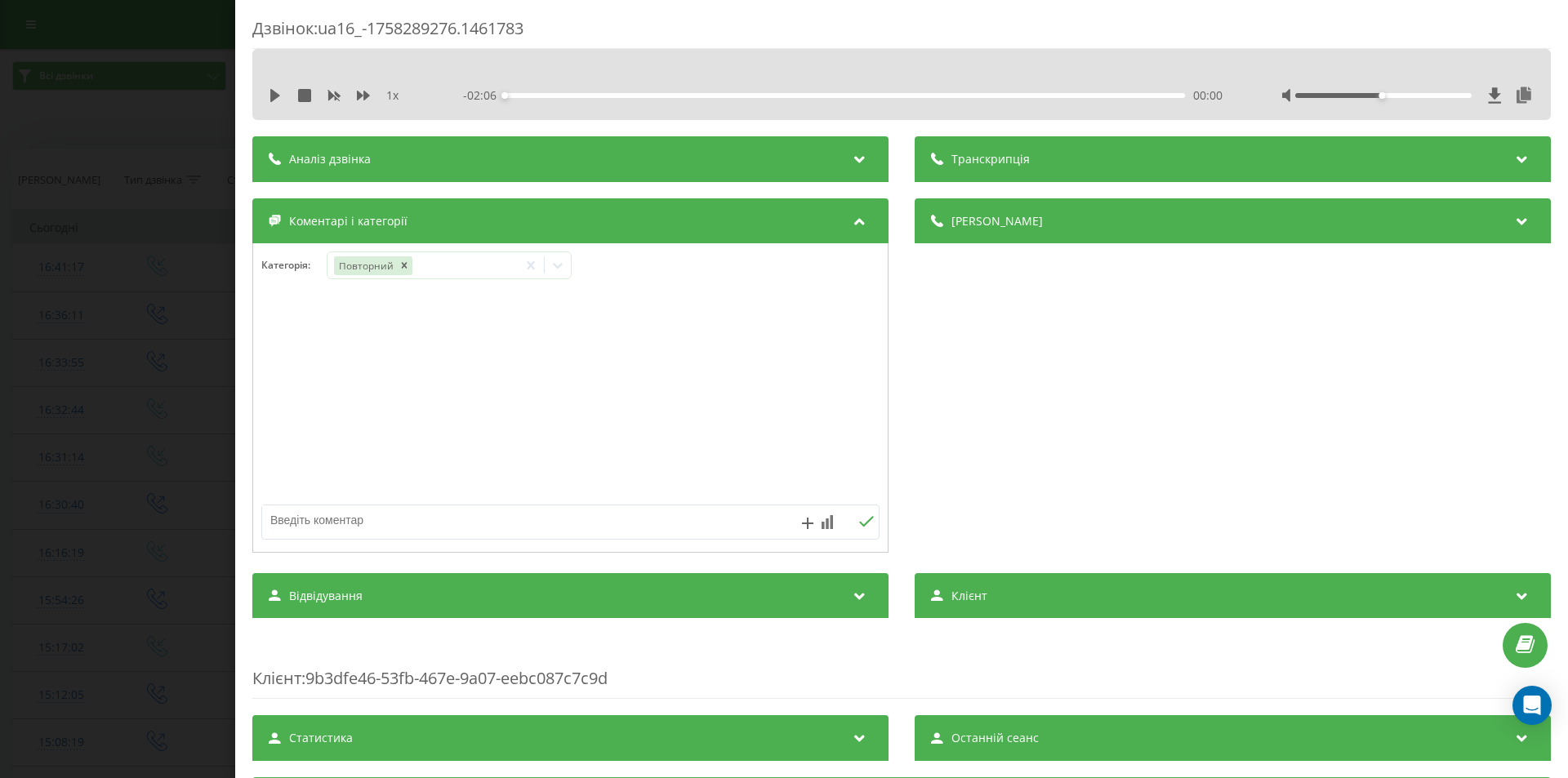
drag, startPoint x: 1174, startPoint y: 421, endPoint x: 876, endPoint y: 392, distance: 299.4
click at [1167, 423] on div "Деталі дзвінка Загальне Дата дзвінка 2025-09-19 16:41:17 Тип дзвінка Вхідний Ст…" at bounding box center [1233, 377] width 636 height 358
click at [563, 266] on icon at bounding box center [558, 265] width 17 height 17
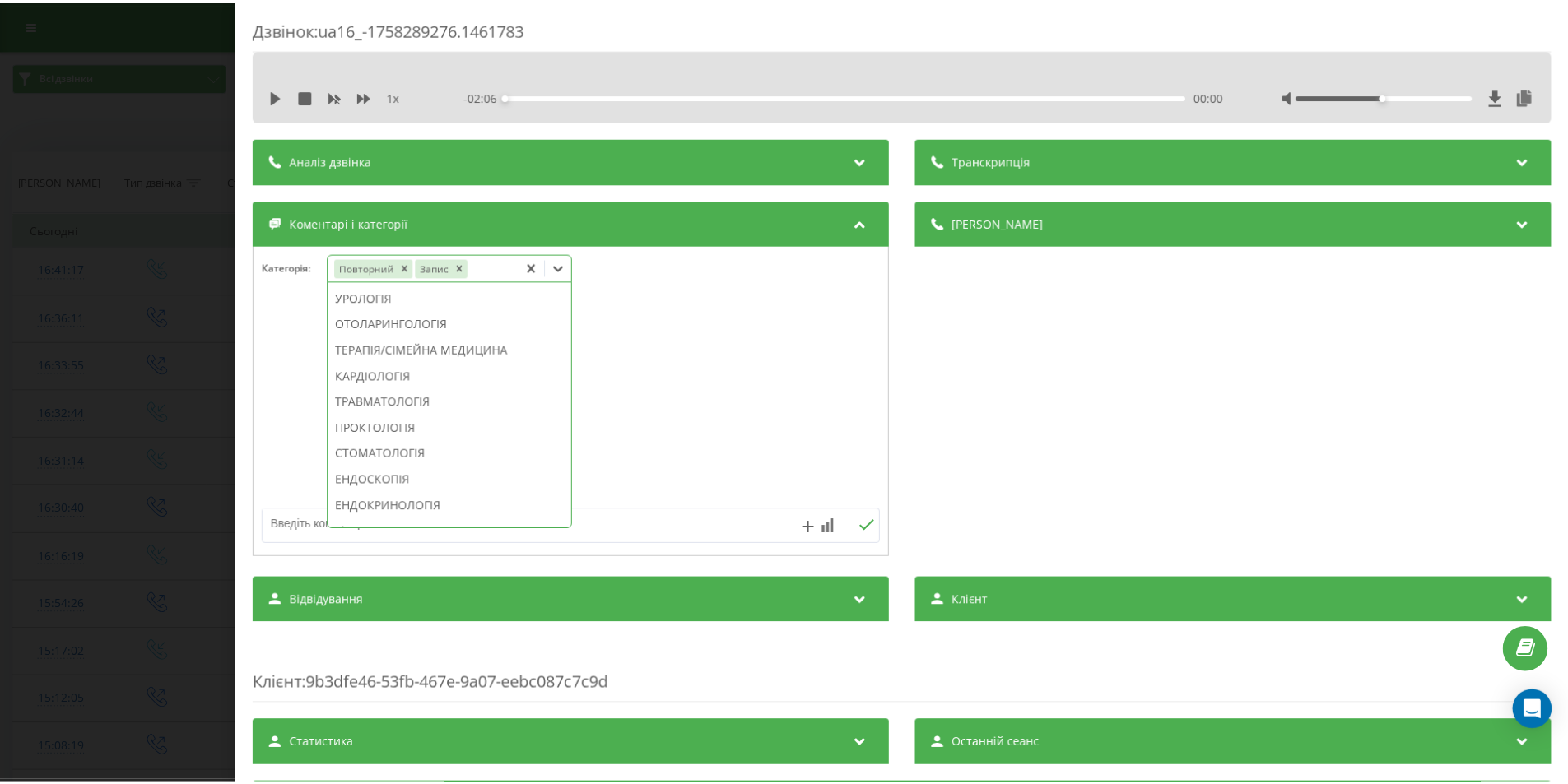
scroll to position [740, 0]
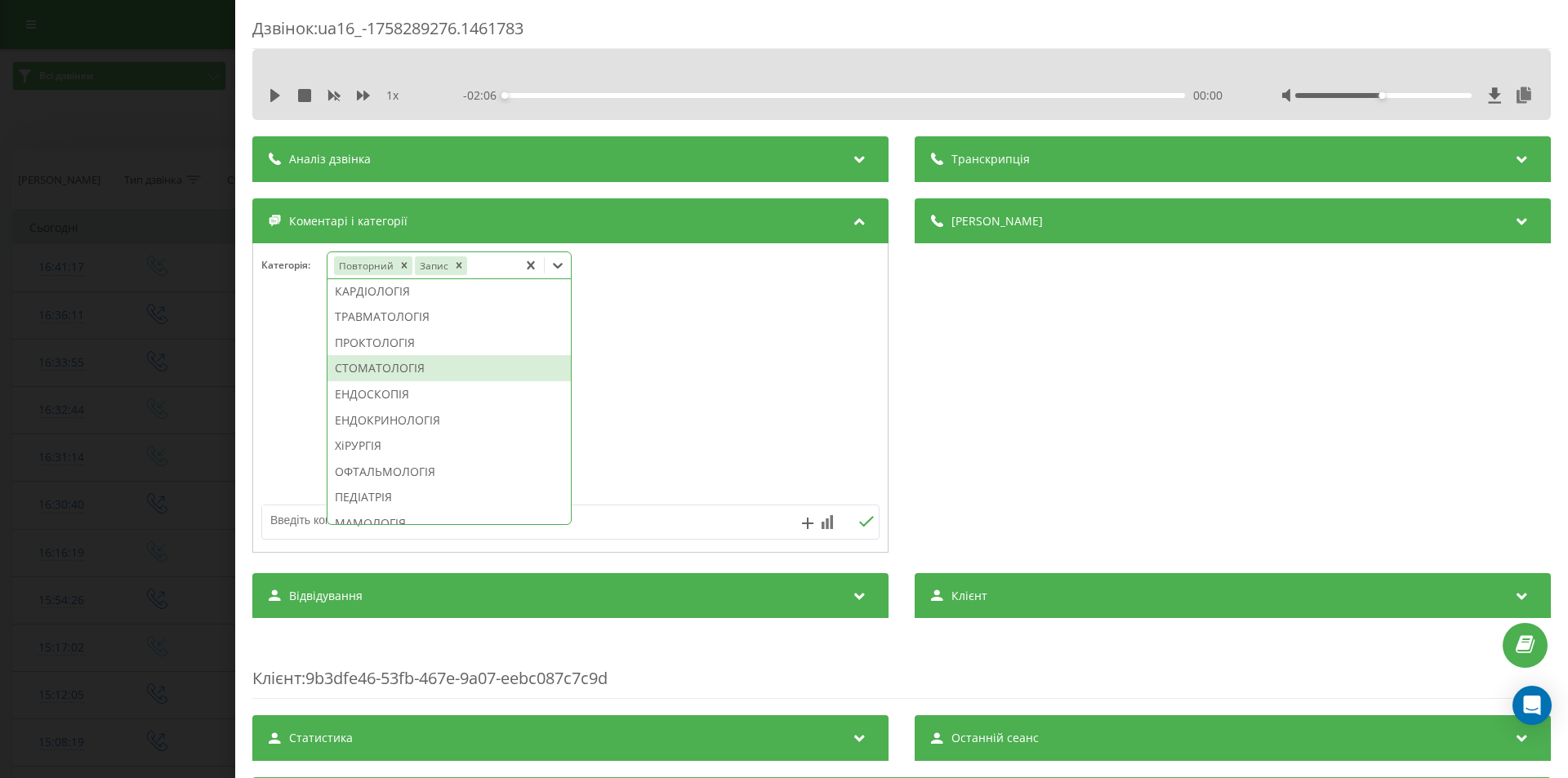
click at [404, 381] on div "СТОМАТОЛОГІЯ" at bounding box center [449, 368] width 243 height 26
click at [1196, 415] on div "Деталі дзвінка Загальне Дата дзвінка 2025-09-19 16:41:17 Тип дзвінка Вхідний Ст…" at bounding box center [1233, 377] width 636 height 358
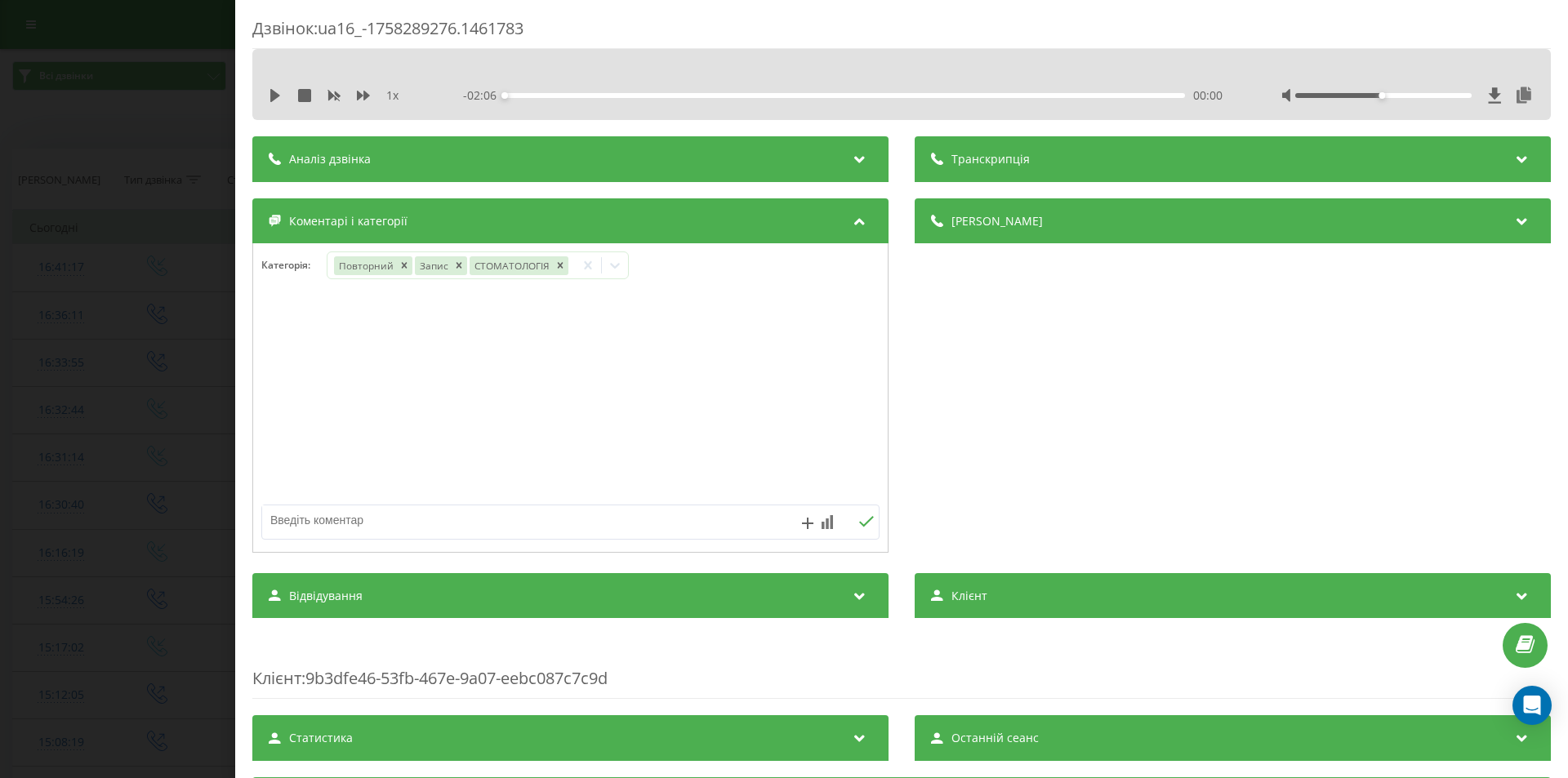
click at [126, 460] on div "Дзвінок : ua16_-1758289276.1461783 1 x - 02:06 00:00 00:00 Транскрипція Для AI-…" at bounding box center [784, 389] width 1568 height 778
